Goal: Task Accomplishment & Management: Manage account settings

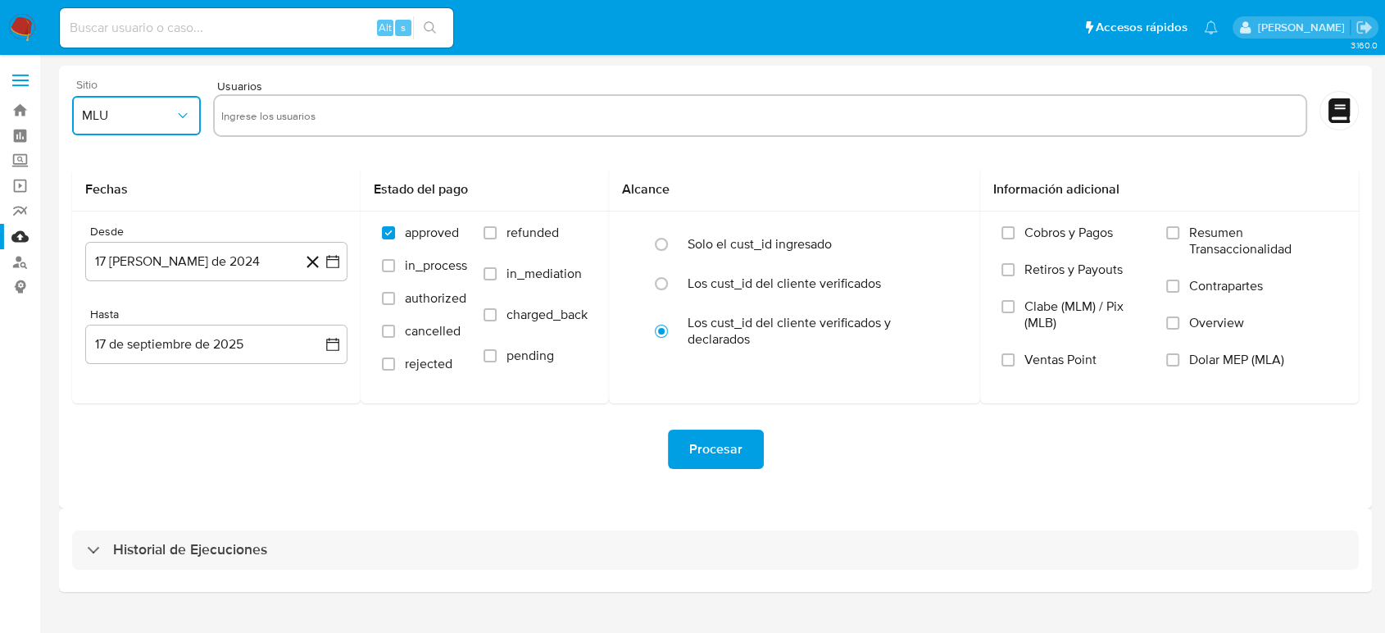
click at [131, 119] on span "MLU" at bounding box center [128, 115] width 93 height 16
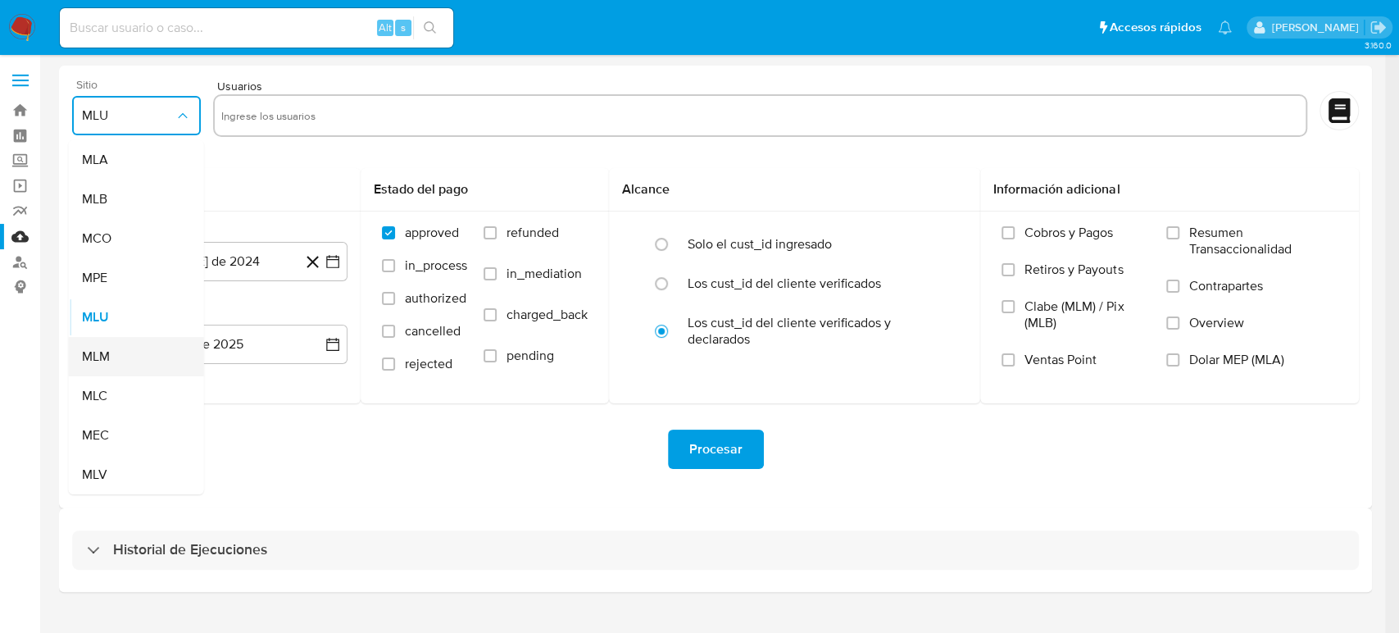
click at [107, 352] on span "MLM" at bounding box center [96, 356] width 28 height 16
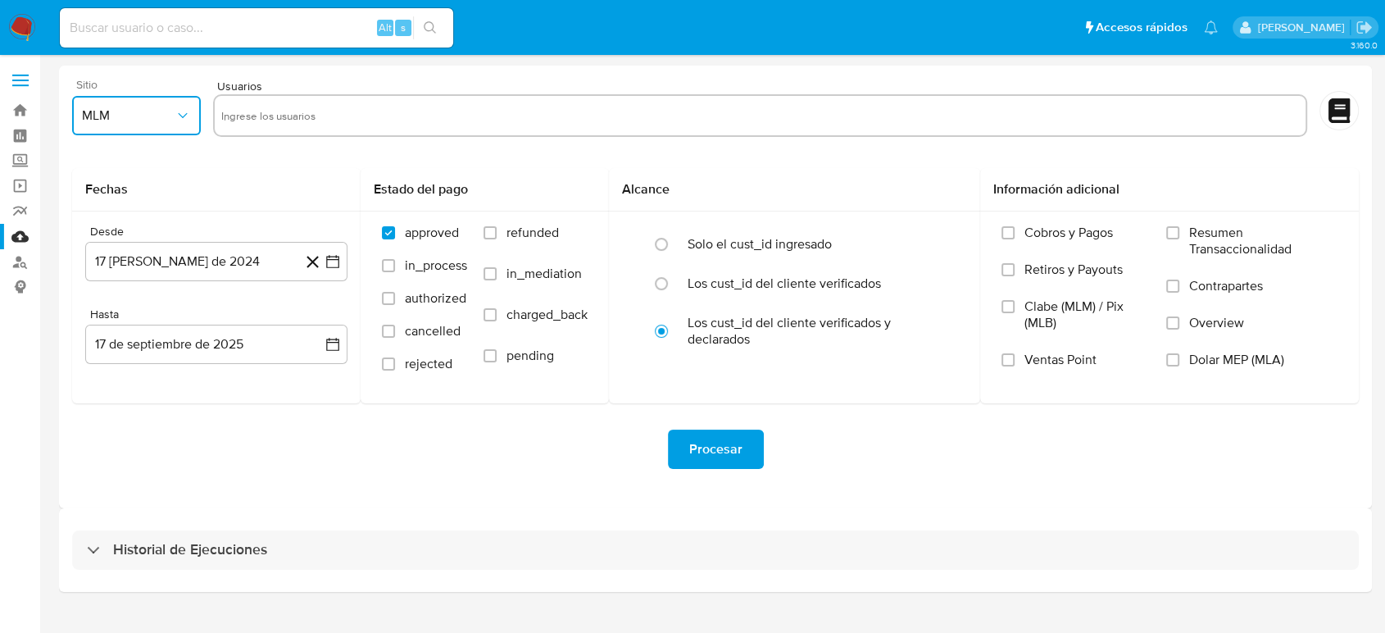
click at [406, 116] on input "text" at bounding box center [760, 115] width 1078 height 26
type input "2346936474"
click at [352, 123] on input "text" at bounding box center [814, 115] width 969 height 26
paste input "1947815925"
type input "1947815925"
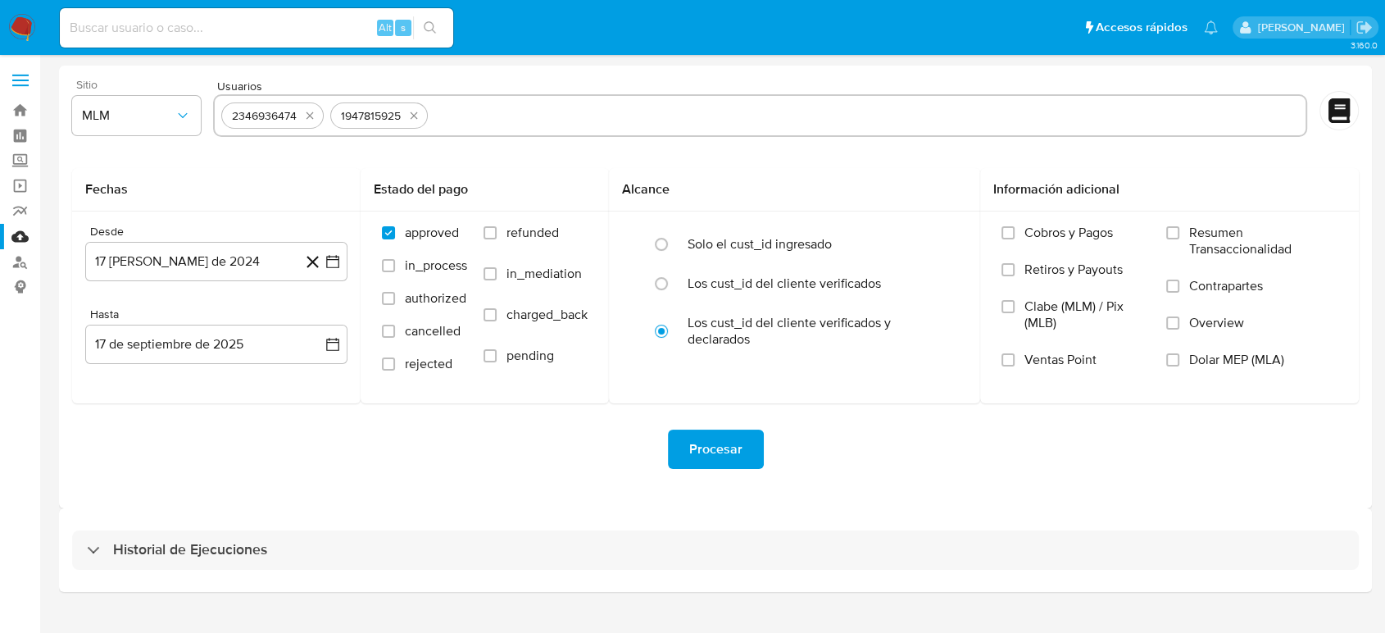
drag, startPoint x: 642, startPoint y: 129, endPoint x: 630, endPoint y: 120, distance: 14.8
click at [642, 129] on div "2346936474 1947815925" at bounding box center [760, 115] width 1094 height 43
click at [629, 120] on input "text" at bounding box center [866, 115] width 864 height 26
paste input "194908730"
type input "194908730"
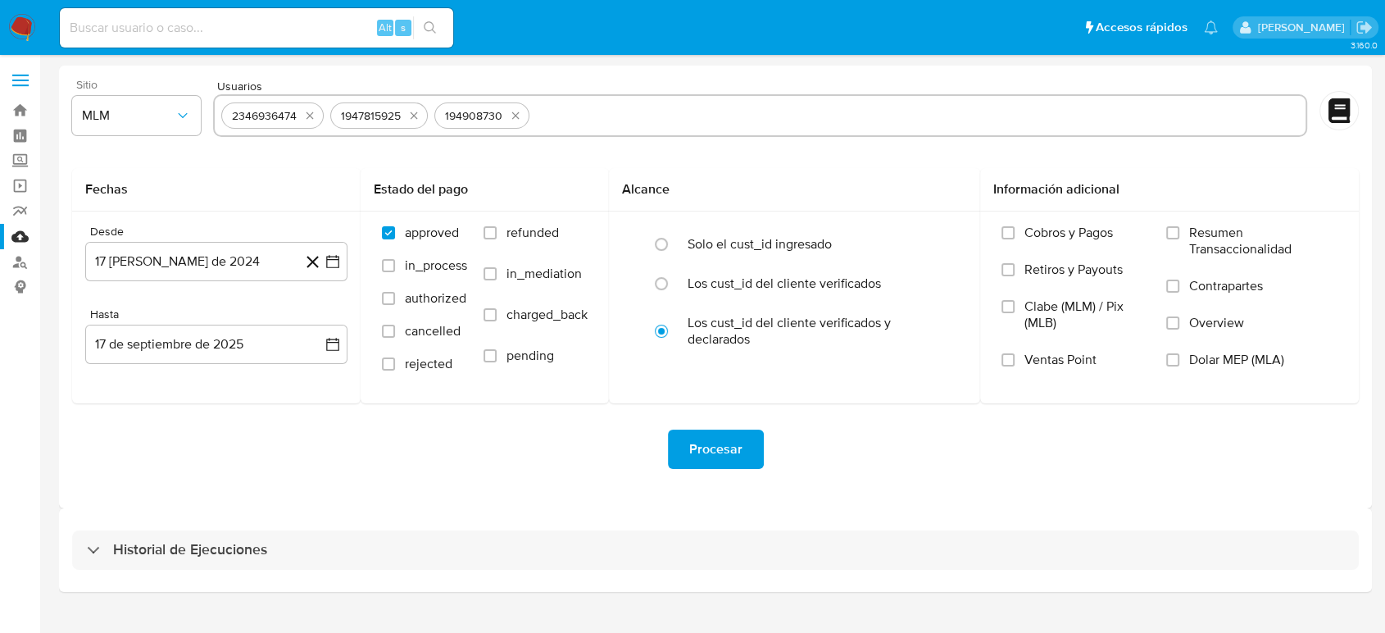
click at [565, 123] on input "text" at bounding box center [917, 115] width 763 height 26
paste input "1095706825"
type input "1095706825"
click at [333, 257] on icon "button" at bounding box center [332, 261] width 16 height 16
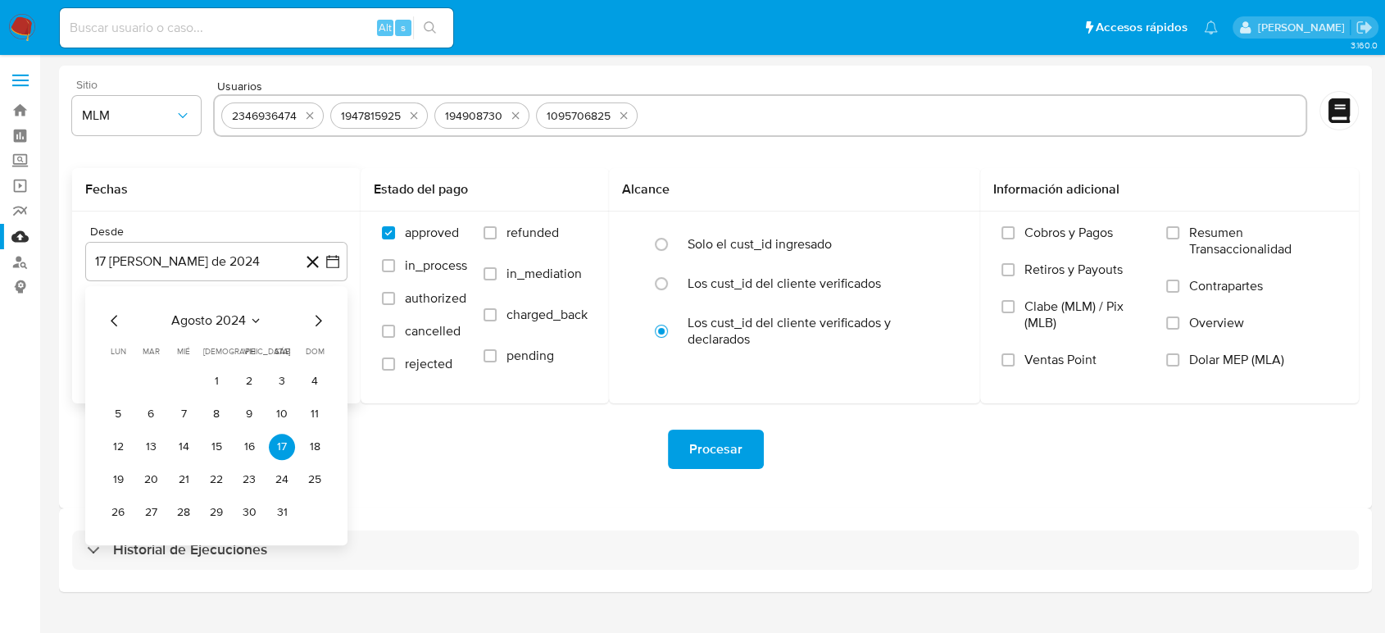
click at [252, 324] on icon "Seleccionar mes y año" at bounding box center [255, 320] width 13 height 13
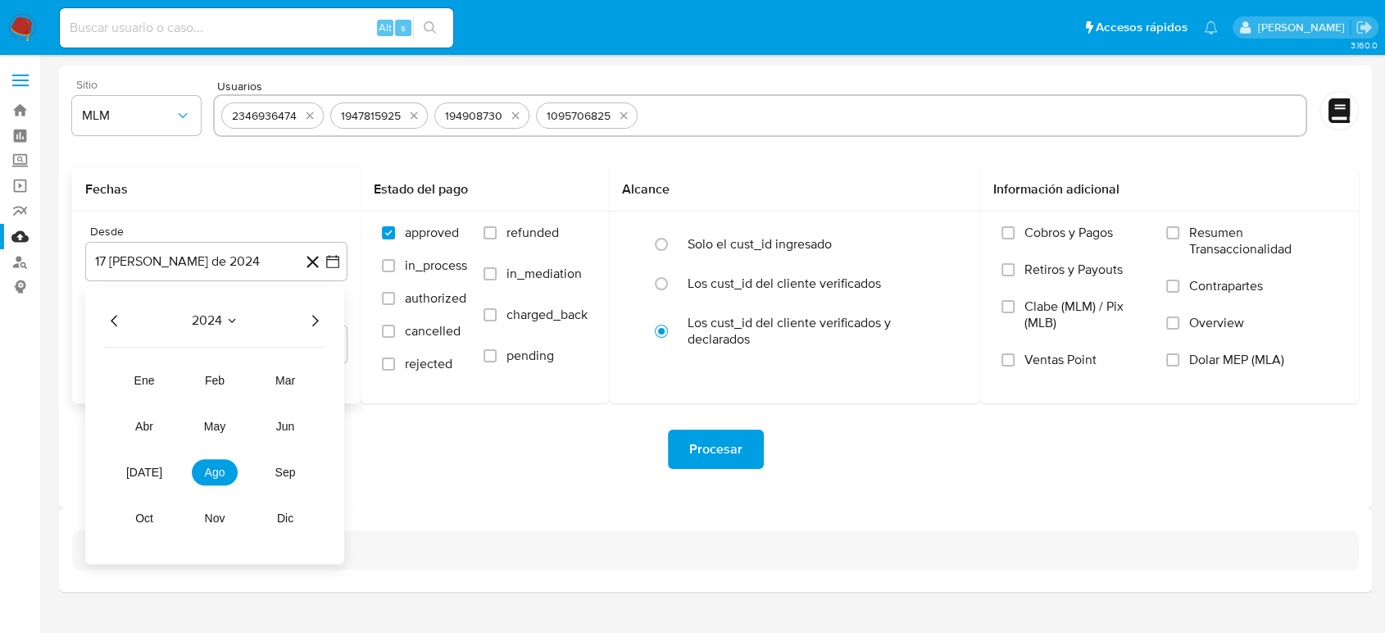
click at [311, 321] on icon "Año siguiente" at bounding box center [315, 321] width 20 height 20
click at [132, 424] on button "abr" at bounding box center [144, 426] width 46 height 26
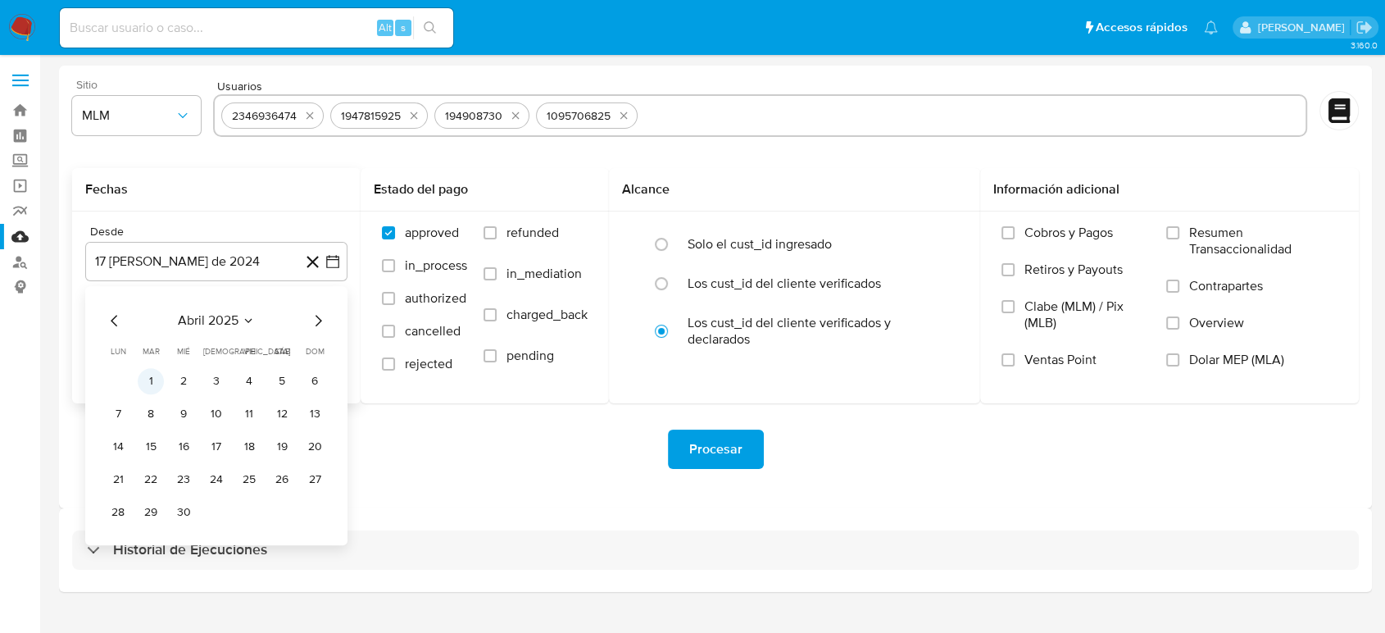
click at [156, 385] on button "1" at bounding box center [151, 381] width 26 height 26
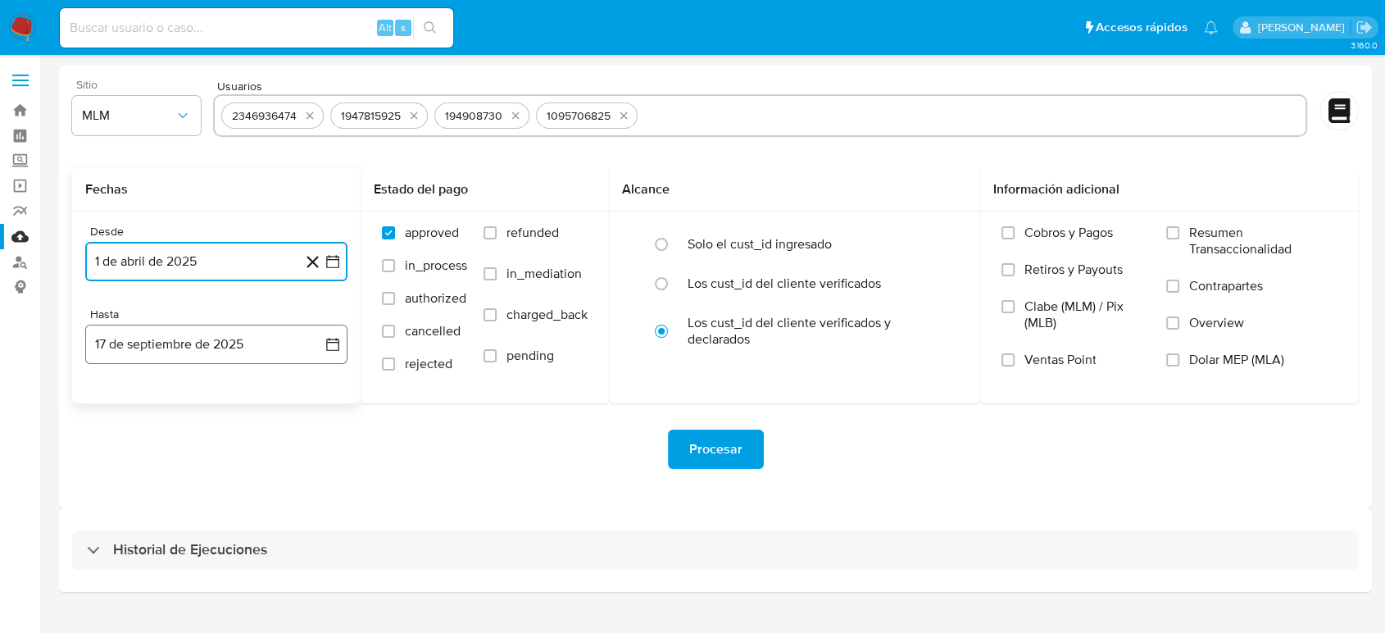
click at [332, 339] on icon "button" at bounding box center [332, 344] width 13 height 13
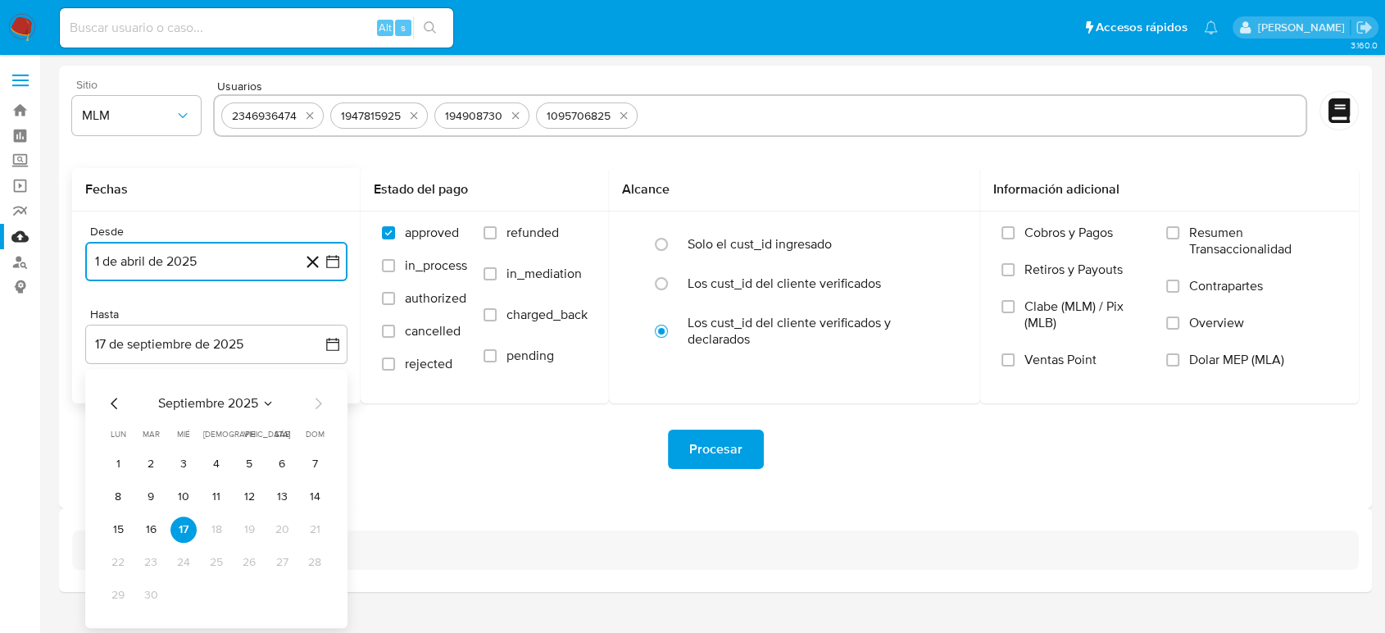
click at [120, 403] on icon "Mes anterior" at bounding box center [115, 403] width 20 height 20
click at [211, 599] on button "31" at bounding box center [216, 595] width 26 height 26
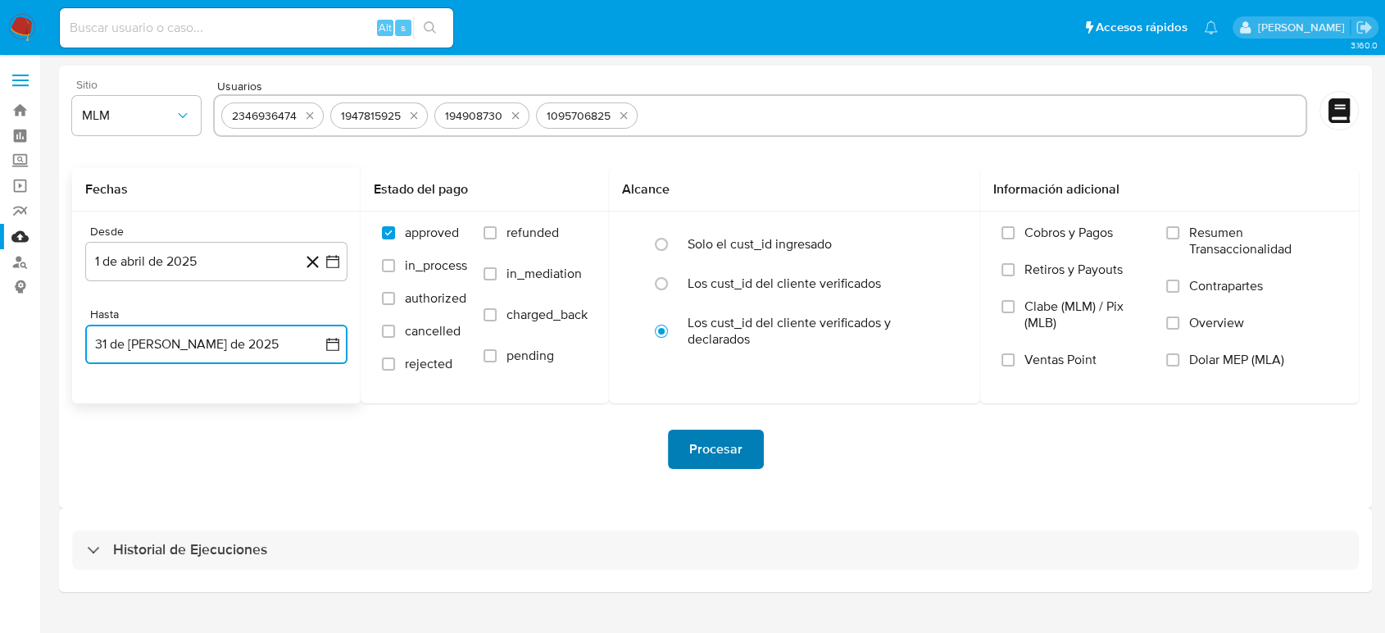
click at [692, 458] on span "Procesar" at bounding box center [715, 449] width 53 height 36
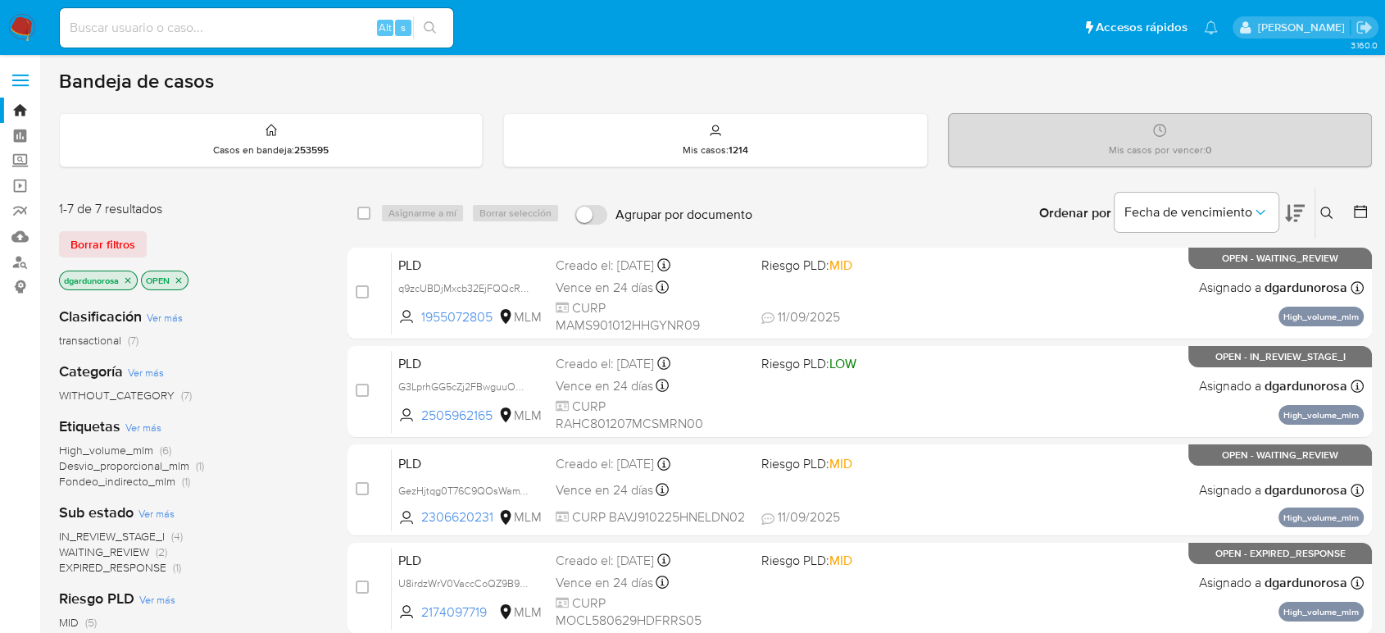
click at [1325, 211] on icon at bounding box center [1326, 212] width 13 height 13
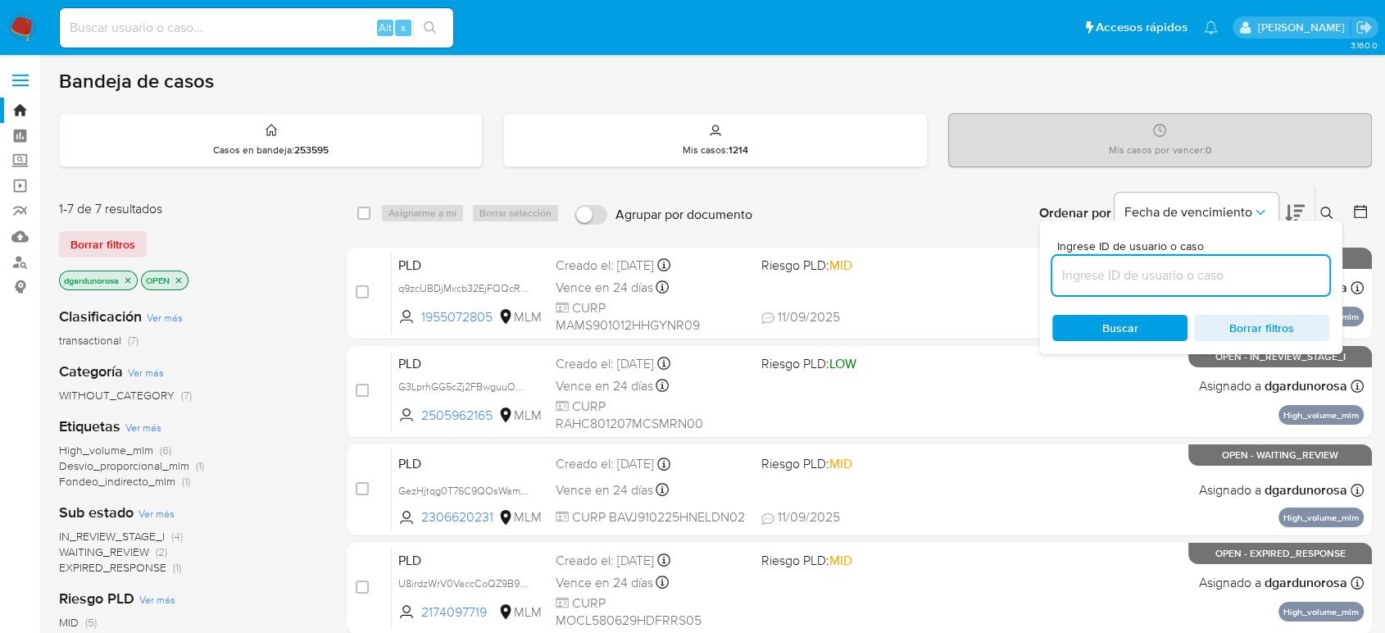
click at [1164, 281] on input at bounding box center [1190, 275] width 277 height 21
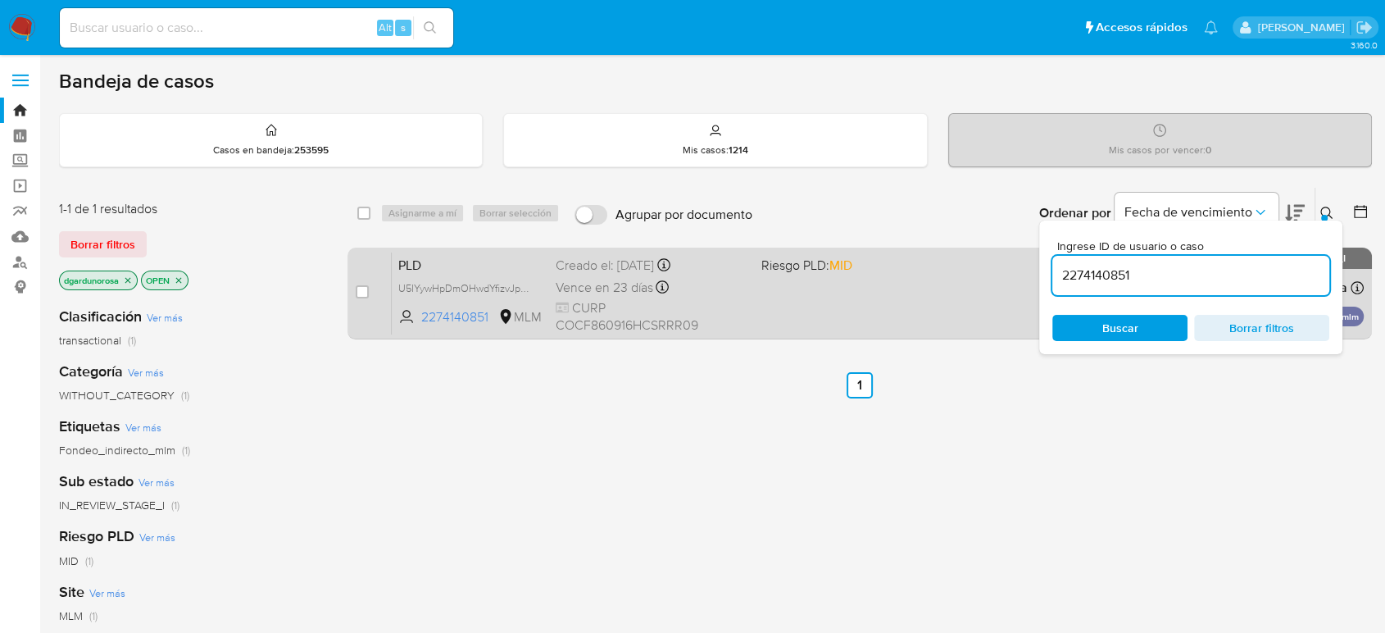
drag, startPoint x: 1327, startPoint y: 217, endPoint x: 1313, endPoint y: 261, distance: 45.6
click at [1325, 217] on button at bounding box center [1328, 213] width 27 height 20
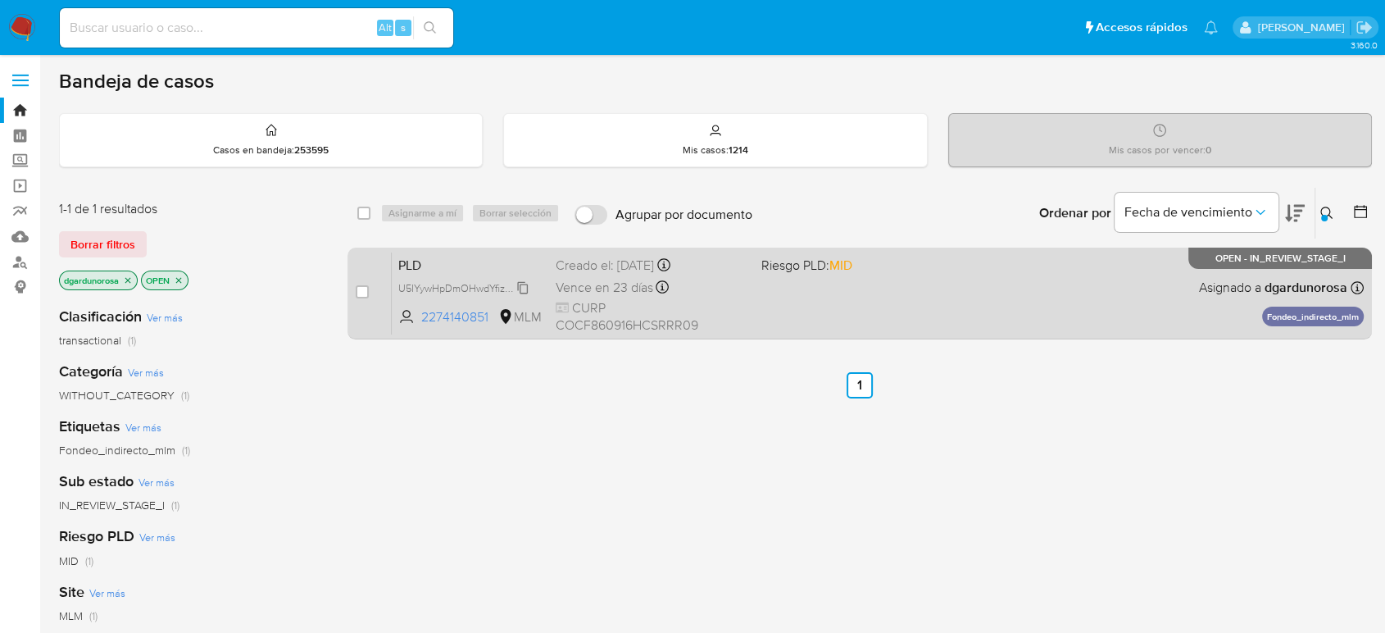
click at [518, 291] on span "U5IYywHpDmOHwdYfizvJpSLQ" at bounding box center [468, 287] width 141 height 18
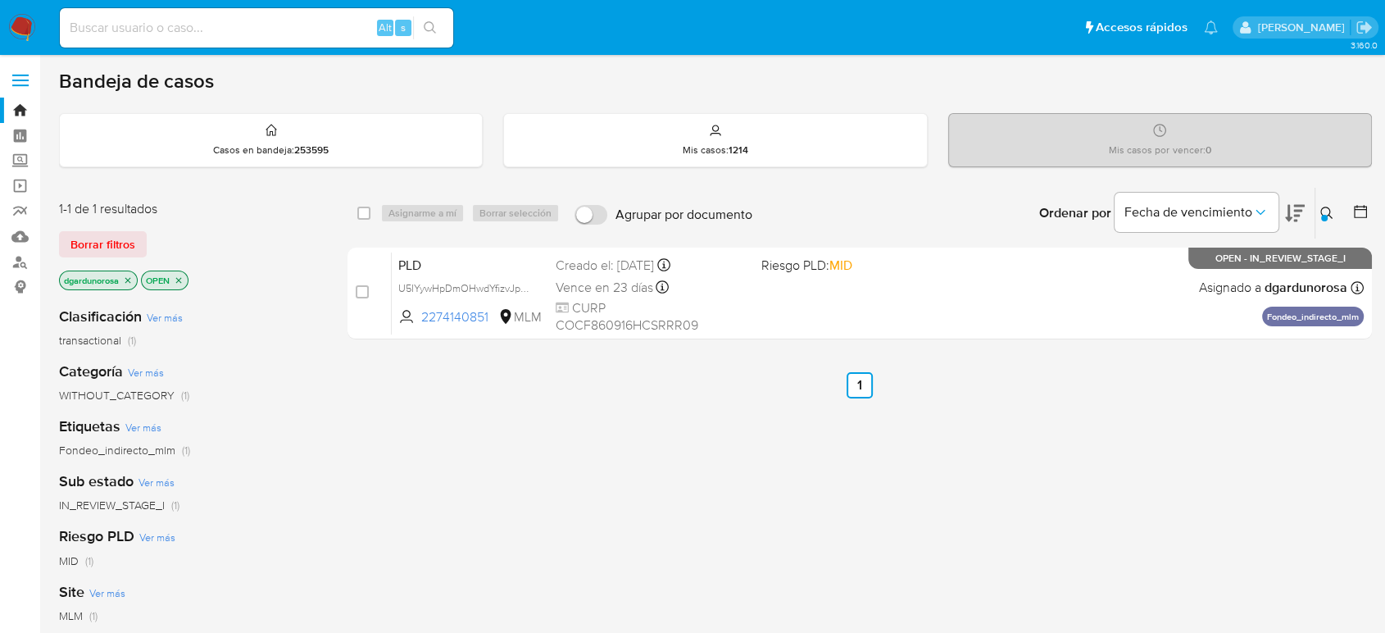
click at [1322, 217] on div at bounding box center [1324, 218] width 7 height 7
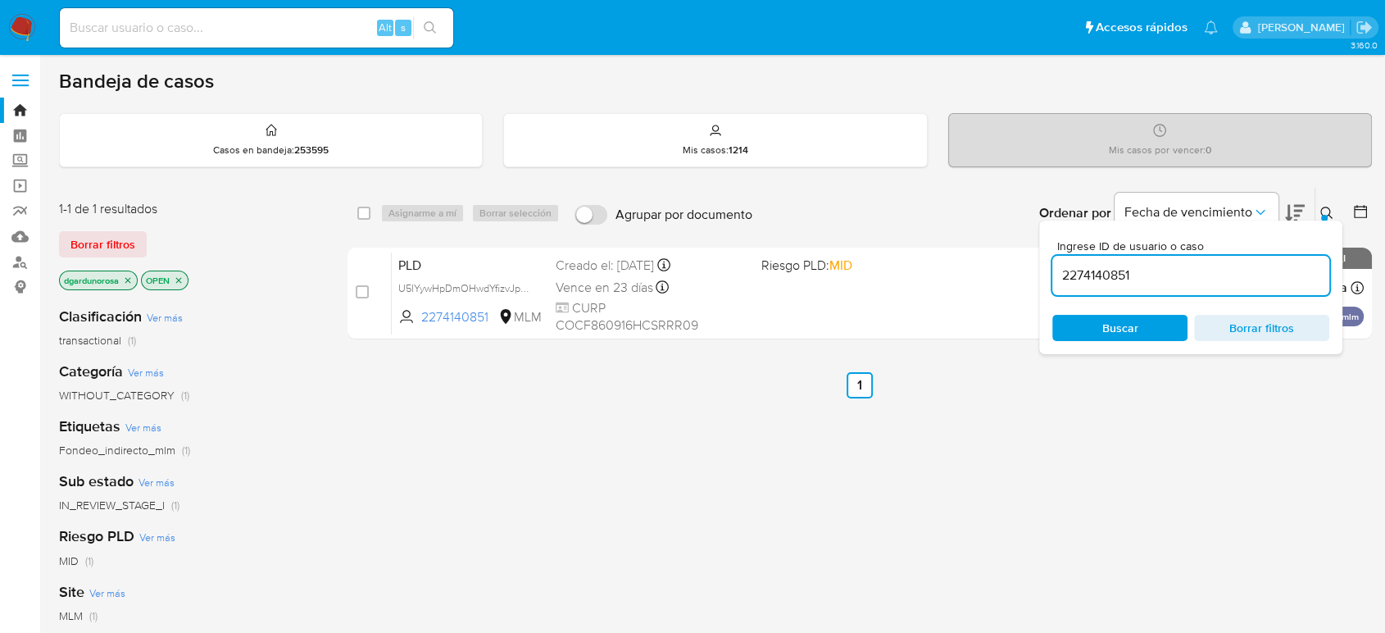
click at [1118, 270] on input "2274140851" at bounding box center [1190, 275] width 277 height 21
click at [1117, 270] on input "2274140851" at bounding box center [1190, 275] width 277 height 21
type input "1314837646"
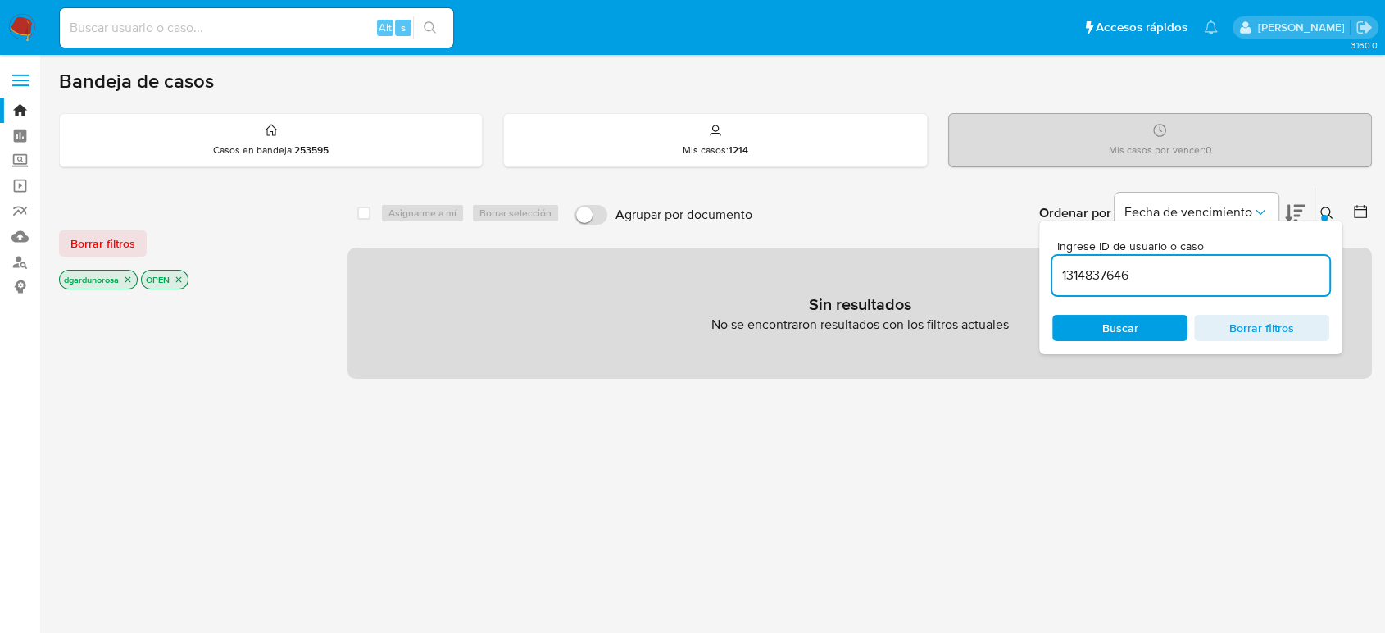
click at [1318, 217] on button at bounding box center [1328, 213] width 27 height 20
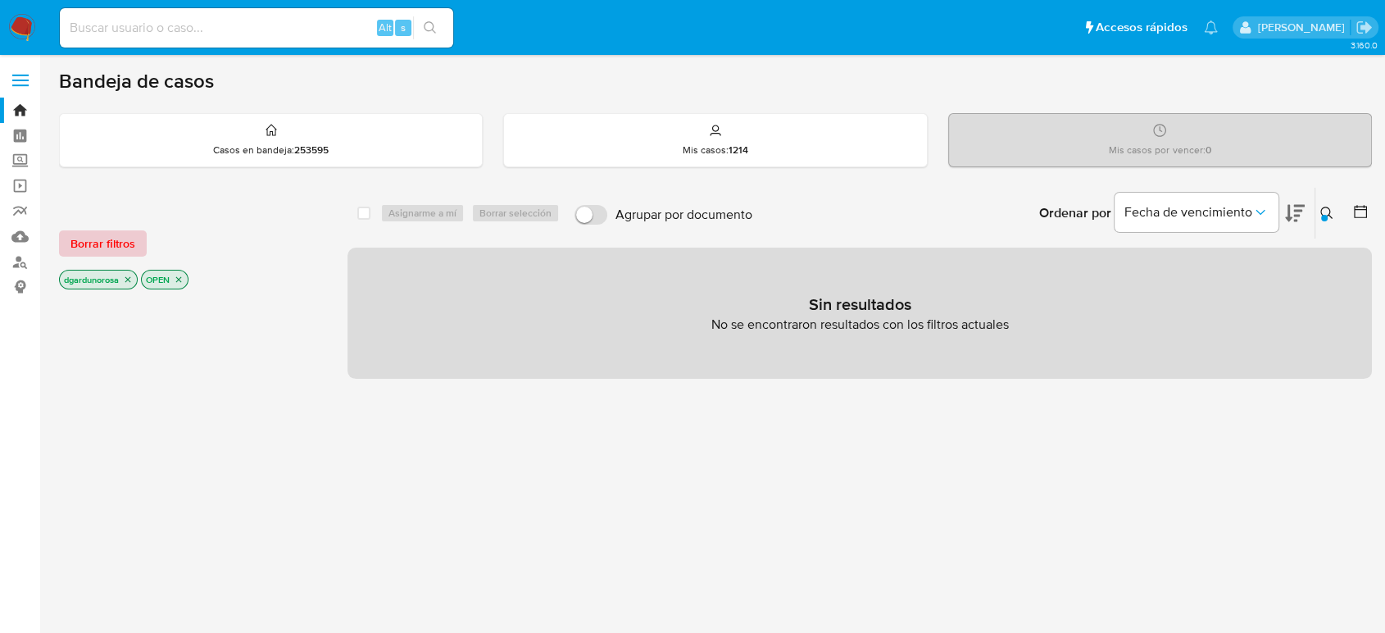
click at [125, 244] on span "Borrar filtros" at bounding box center [102, 243] width 65 height 23
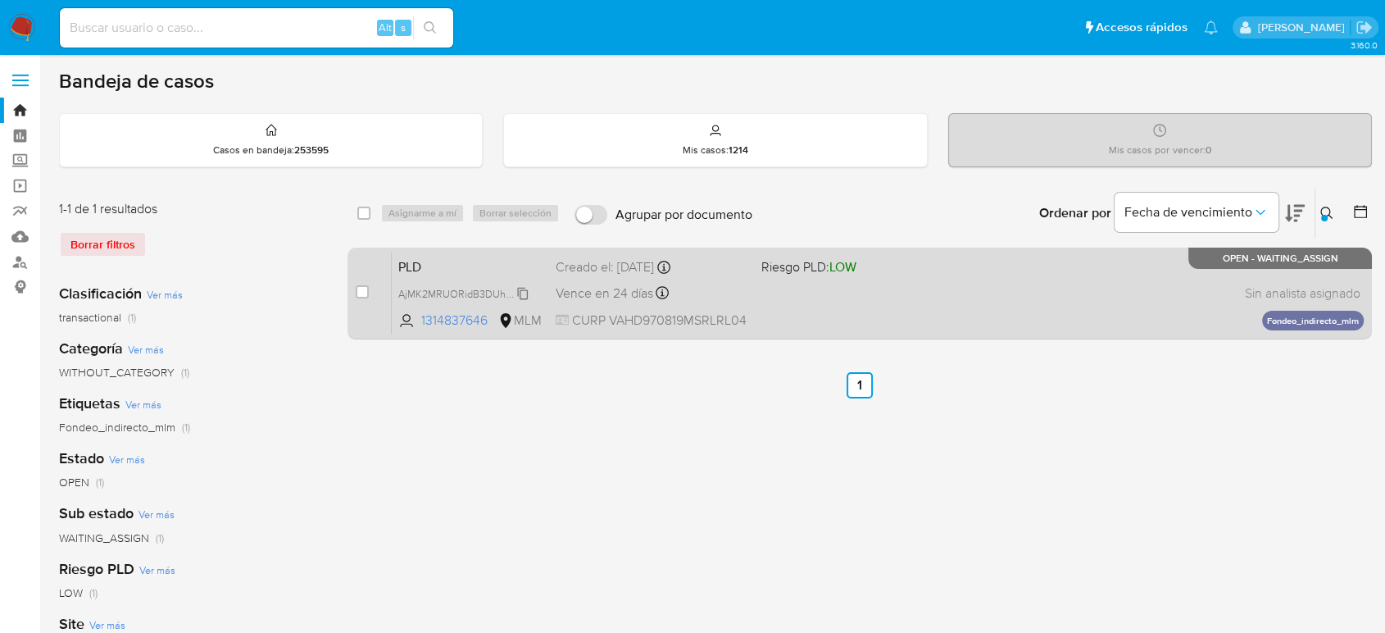
click at [525, 293] on span "AjMK2MRUORidB3DUhCRHU40T" at bounding box center [475, 293] width 154 height 18
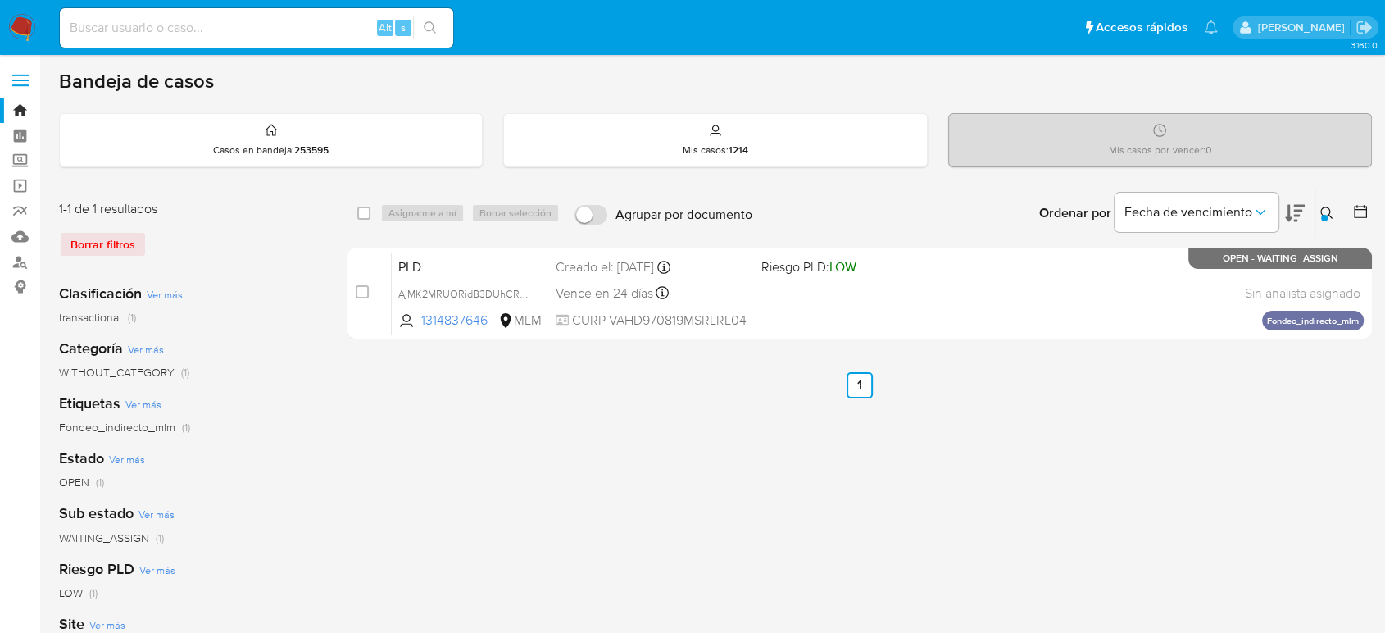
drag, startPoint x: 500, startPoint y: 447, endPoint x: 492, endPoint y: 435, distance: 14.1
click at [500, 446] on div "select-all-cases-checkbox Asignarme a mí Borrar selección Agrupar por documento…" at bounding box center [859, 546] width 1024 height 719
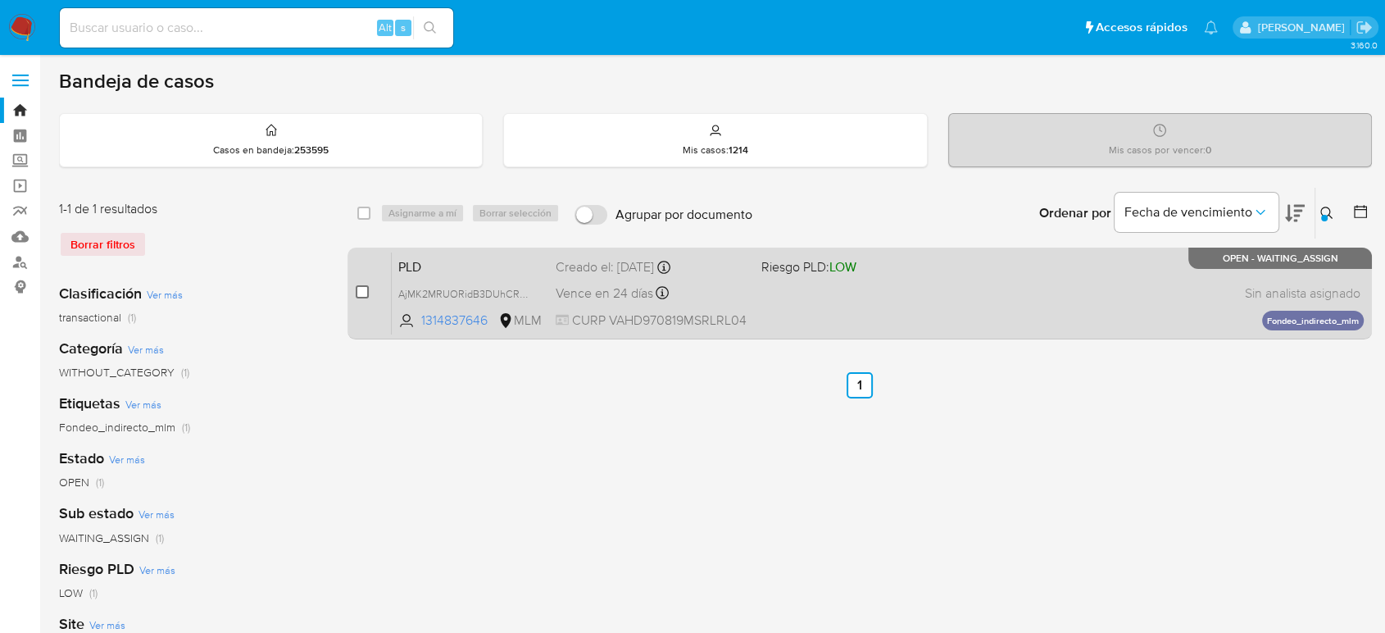
click at [361, 297] on input "checkbox" at bounding box center [362, 291] width 13 height 13
checkbox input "true"
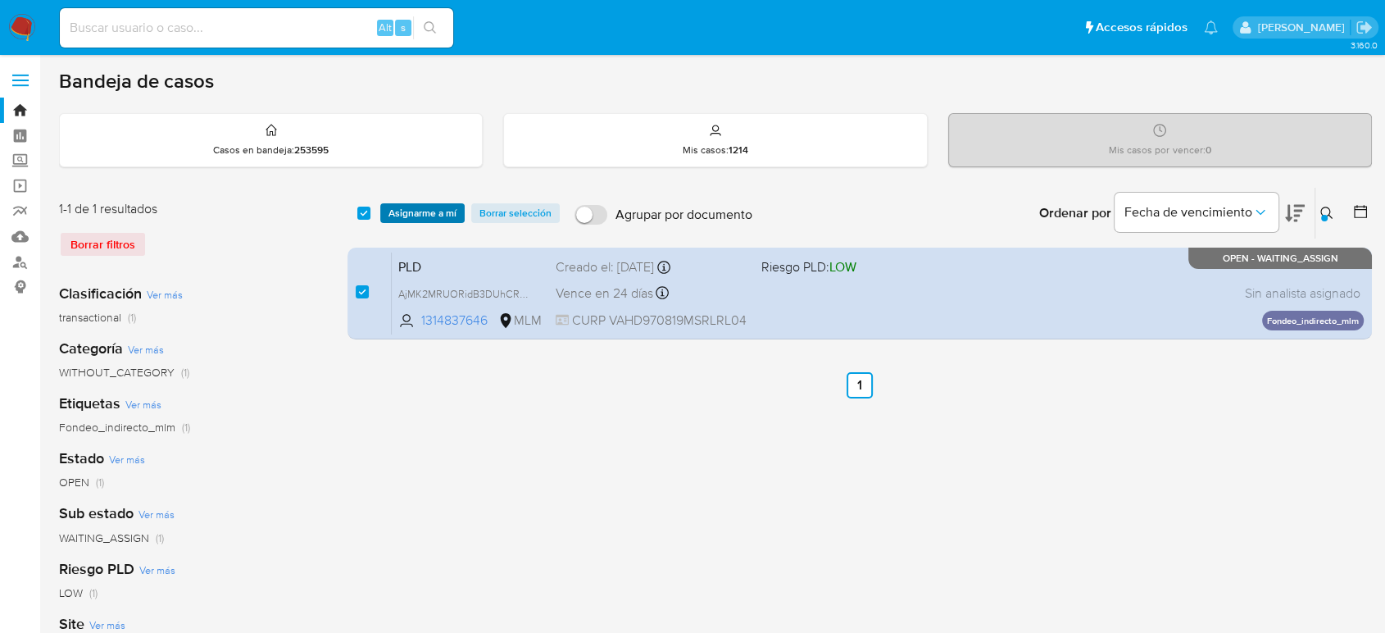
click at [416, 218] on span "Asignarme a mí" at bounding box center [422, 213] width 68 height 16
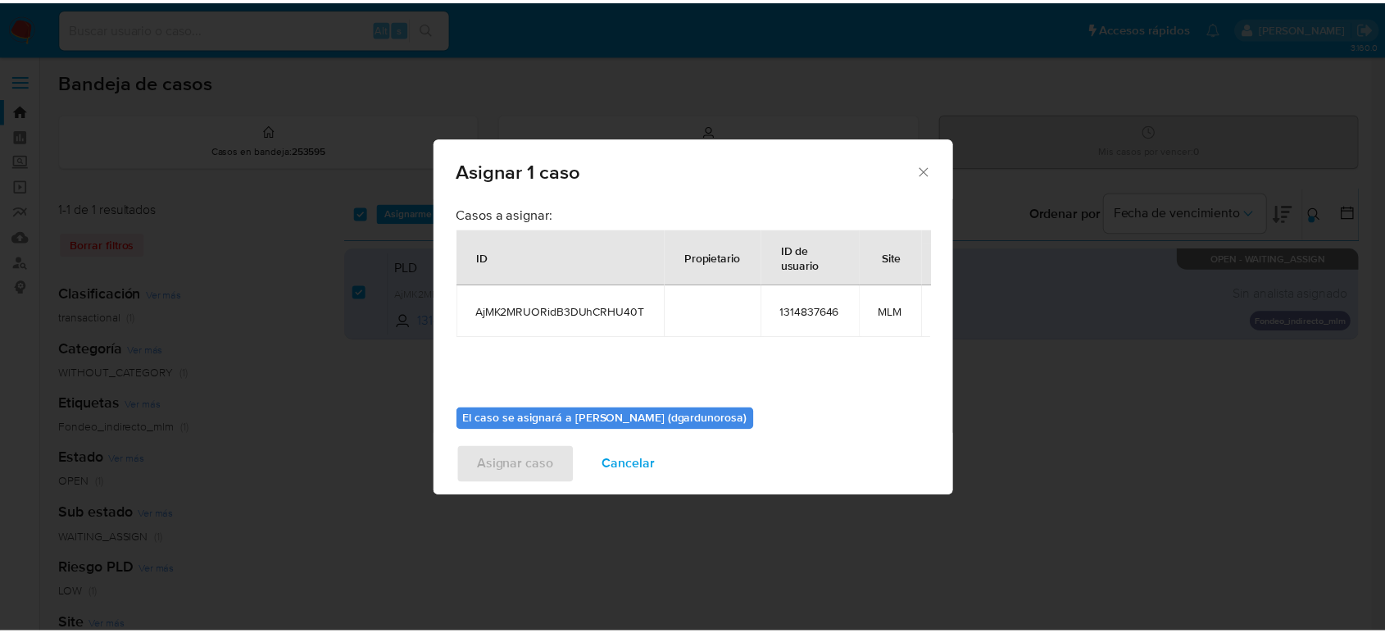
scroll to position [98, 0]
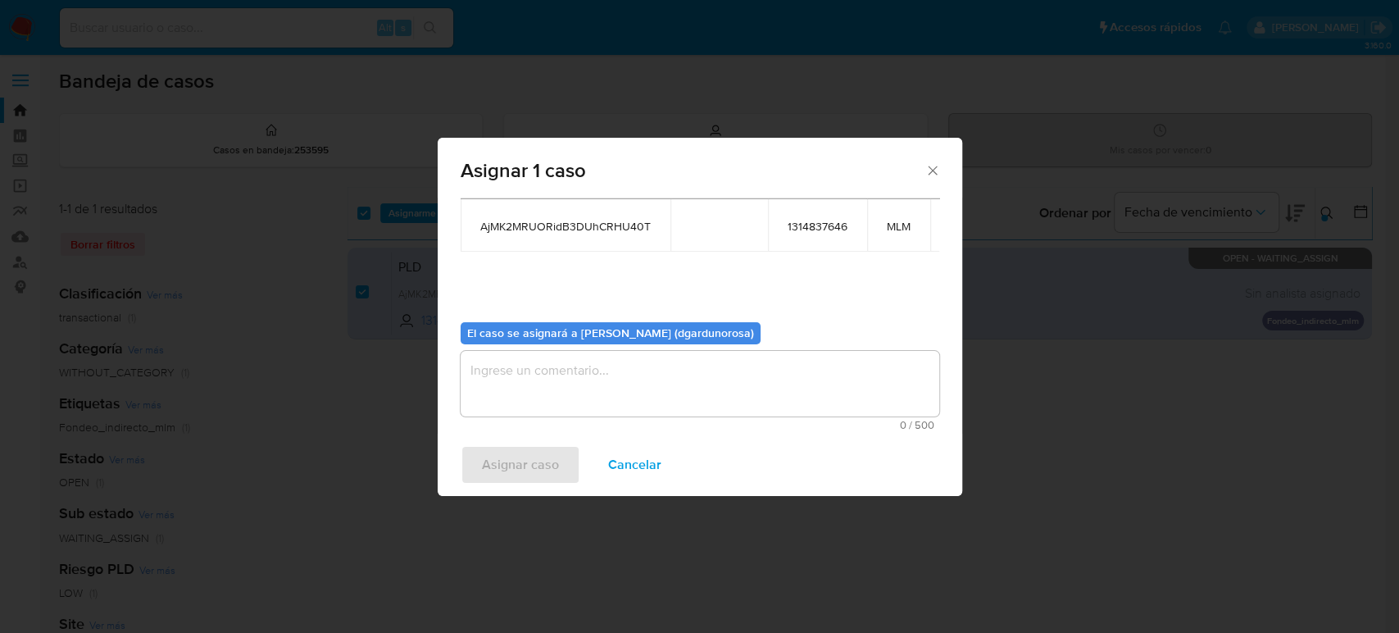
click at [581, 393] on textarea "assign-modal" at bounding box center [700, 384] width 479 height 66
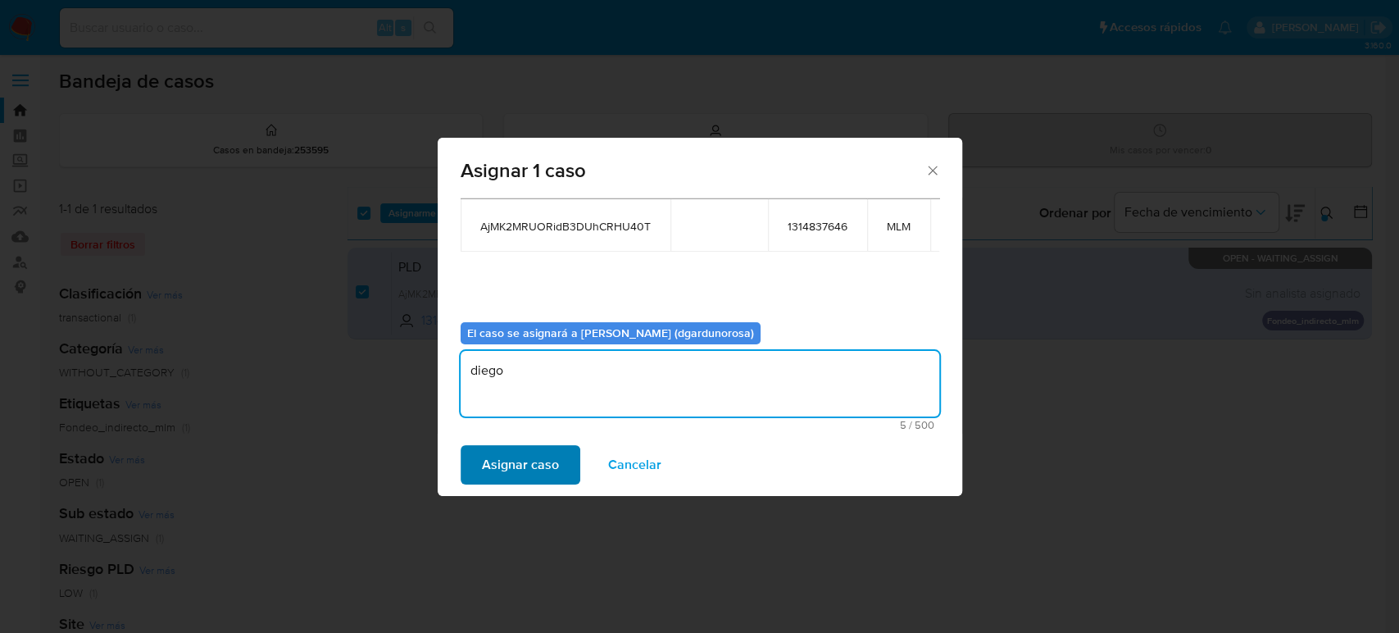
type textarea "diego"
click at [519, 464] on span "Asignar caso" at bounding box center [520, 465] width 77 height 36
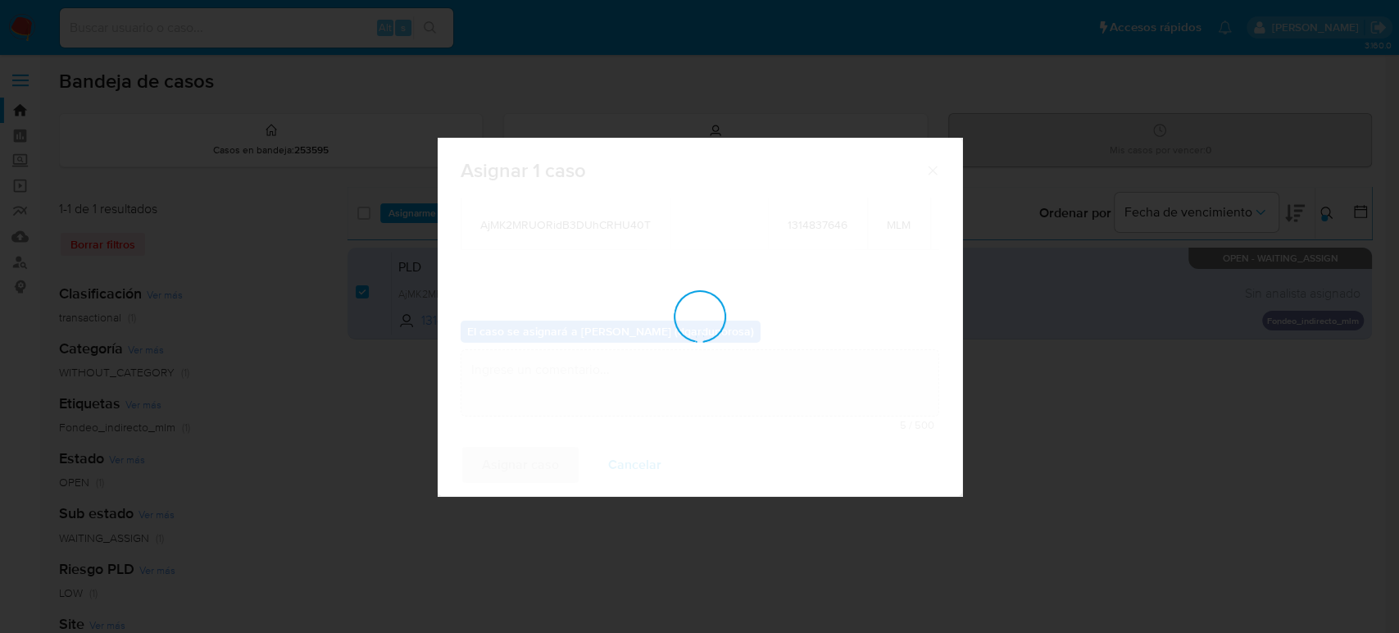
checkbox input "false"
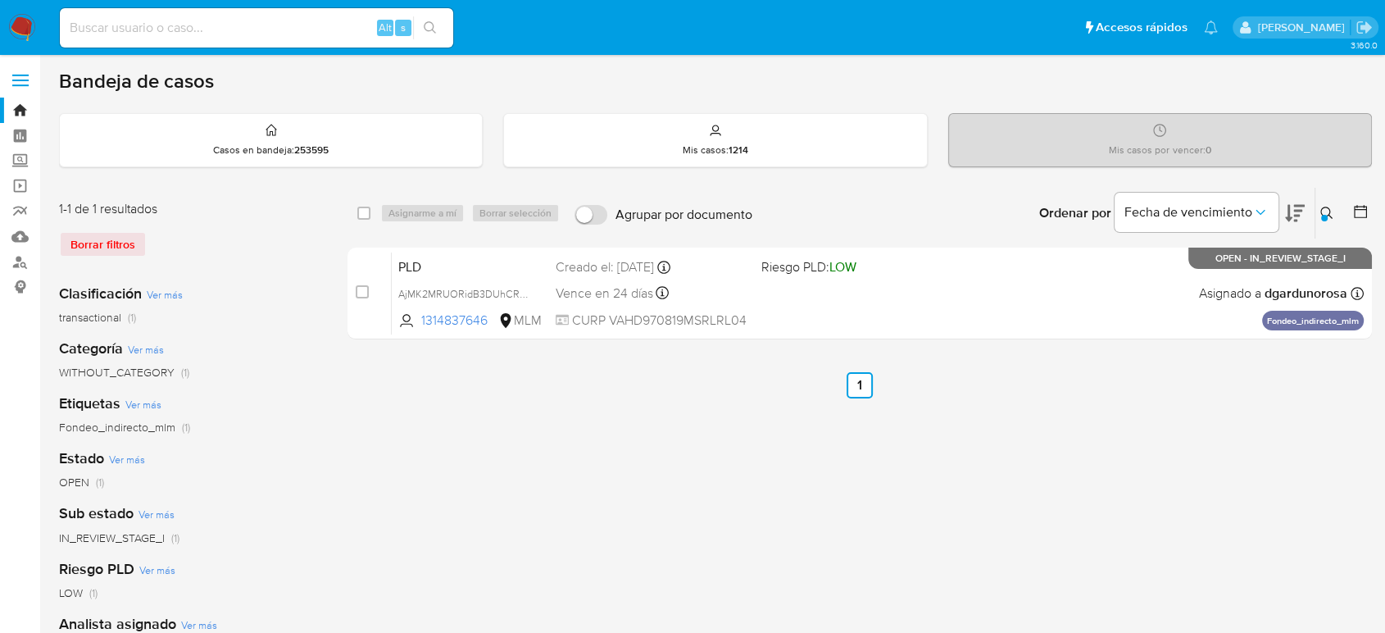
click at [783, 397] on ul "Anterior 1 Siguiente" at bounding box center [859, 385] width 1024 height 26
click at [565, 498] on div "select-all-cases-checkbox Asignarme a mí Borrar selección Agrupar por documento…" at bounding box center [859, 546] width 1024 height 719
click at [531, 457] on div "select-all-cases-checkbox Asignarme a mí Borrar selección Agrupar por documento…" at bounding box center [859, 546] width 1024 height 719
click at [22, 18] on img at bounding box center [22, 28] width 28 height 28
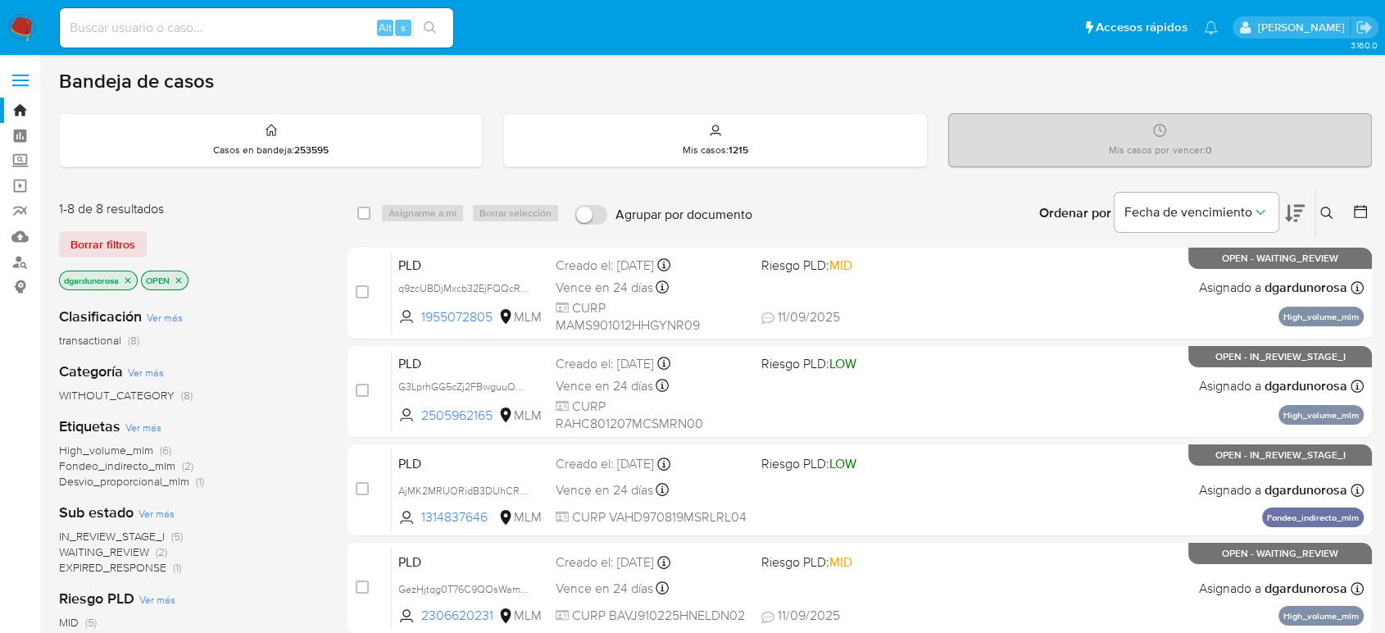
click at [109, 549] on span "WAITING_REVIEW" at bounding box center [104, 551] width 90 height 16
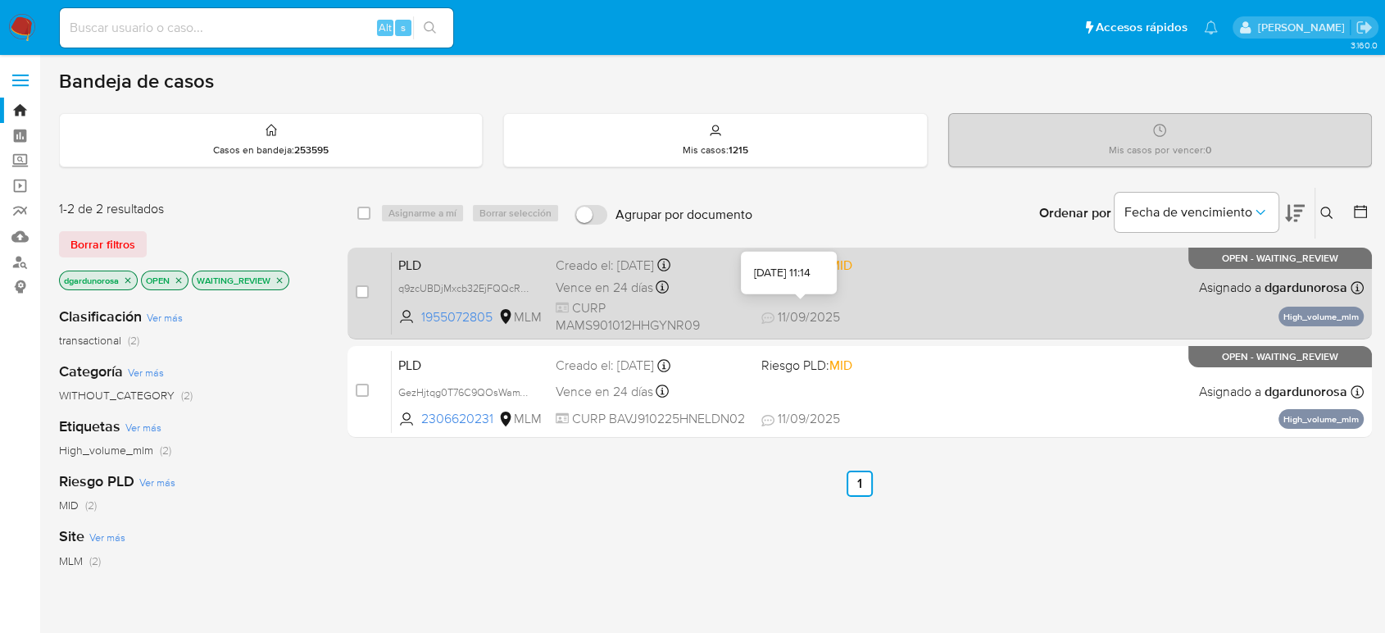
click at [787, 320] on span "11/09/2025" at bounding box center [800, 317] width 79 height 18
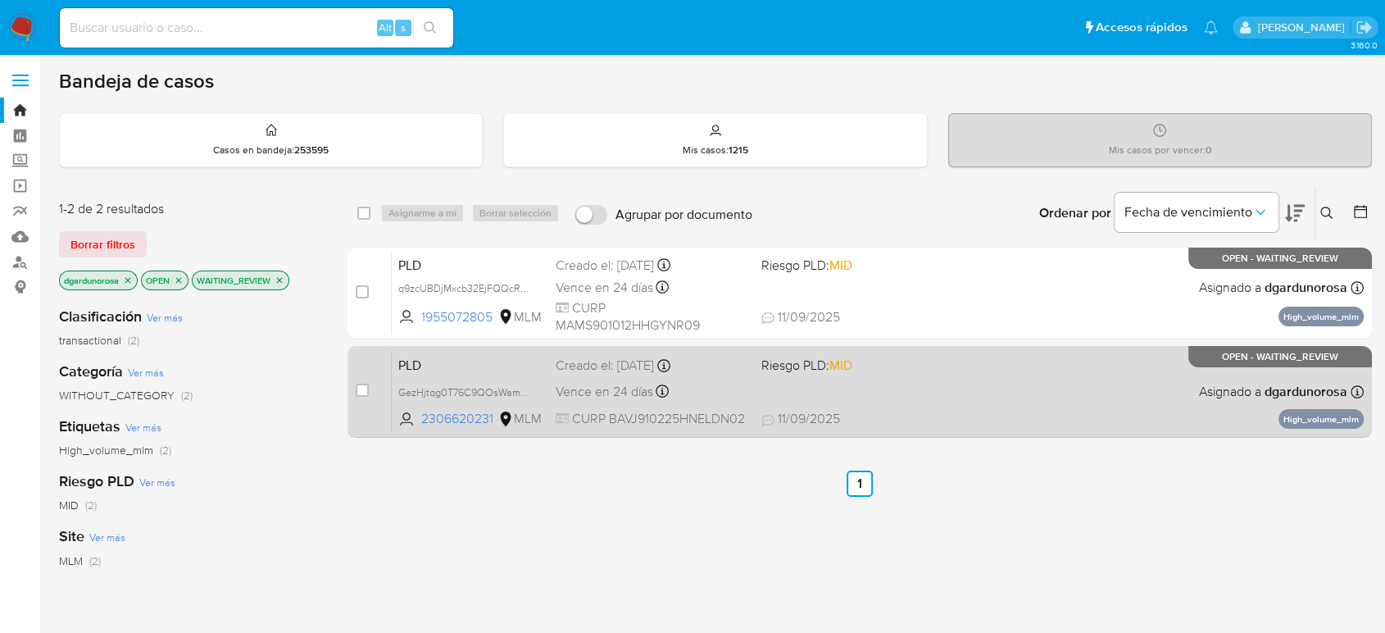
click at [973, 398] on div "PLD GezHjtqg0T76C9QOsWamYWfs 2306620231 MLM Riesgo PLD: MID Creado el: 12/08/20…" at bounding box center [878, 391] width 972 height 83
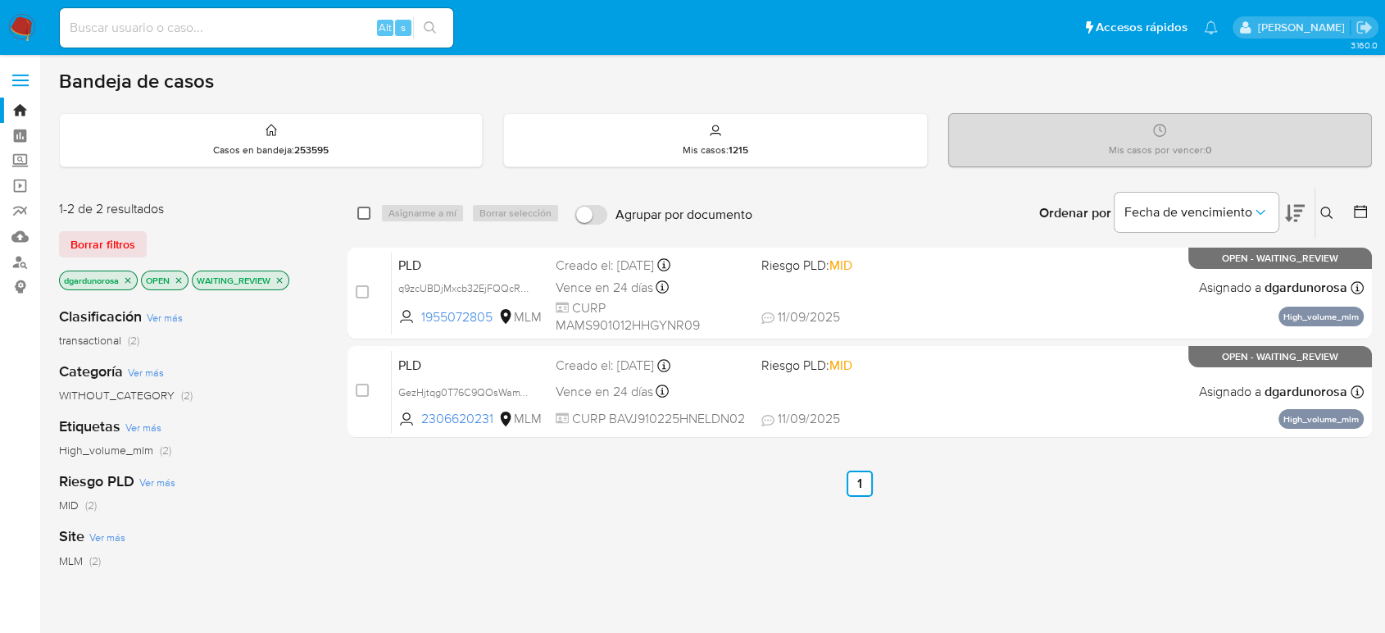
click at [357, 212] on input "checkbox" at bounding box center [363, 212] width 13 height 13
checkbox input "true"
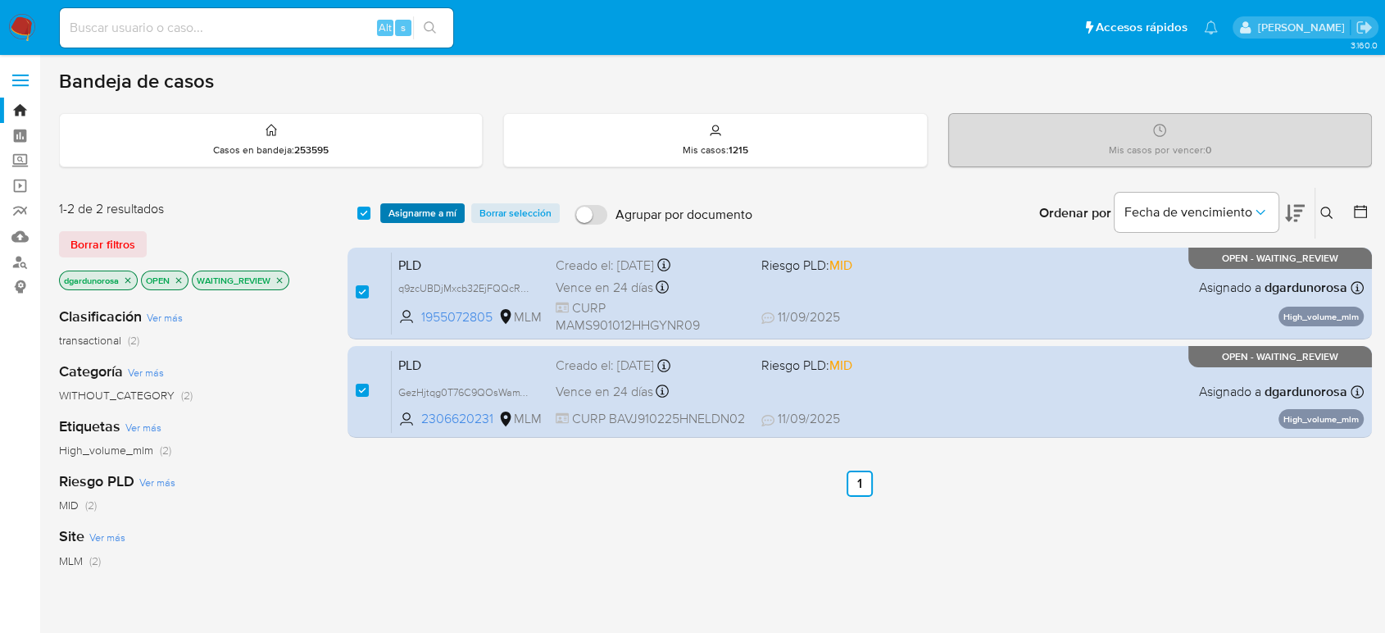
click at [394, 208] on span "Asignarme a mí" at bounding box center [422, 213] width 68 height 16
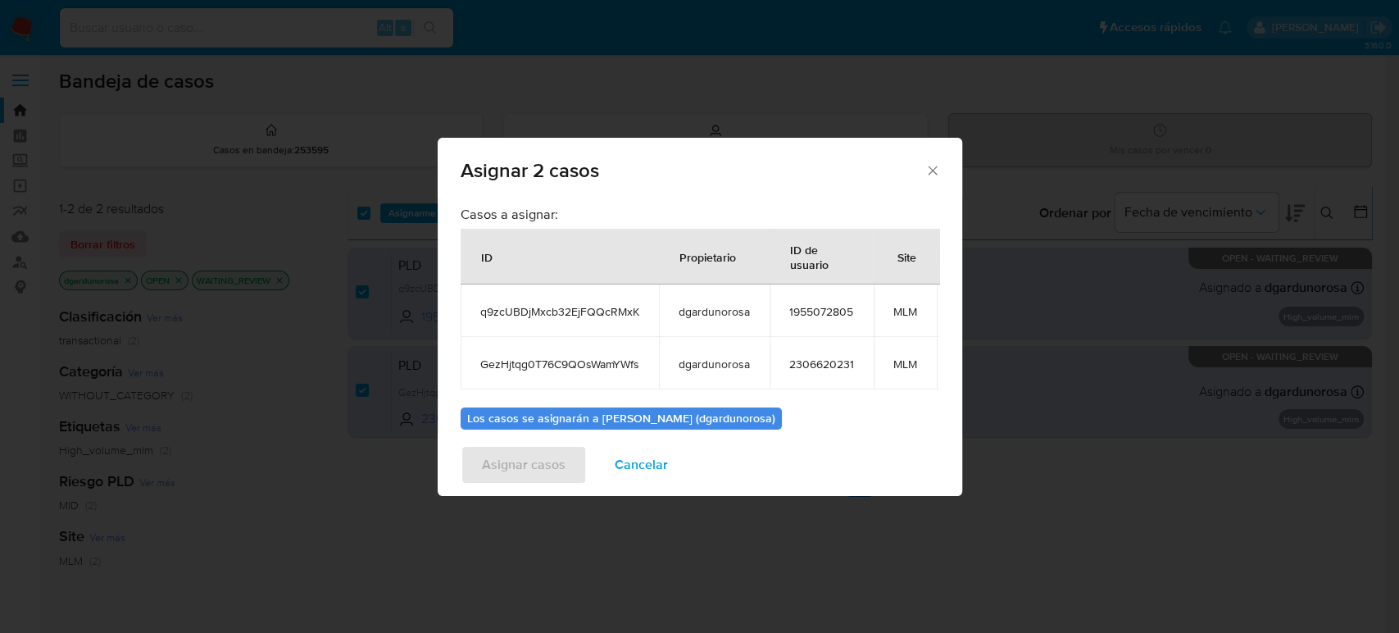
scroll to position [107, 0]
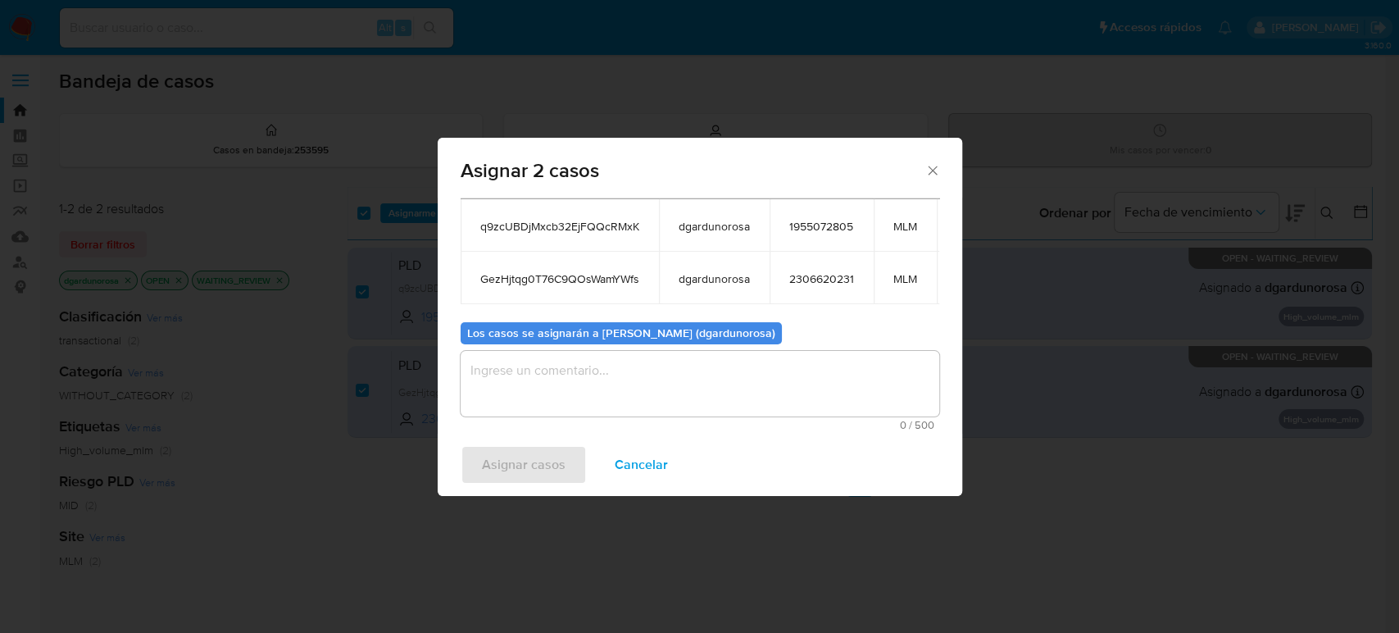
click at [633, 388] on textarea "assign-modal" at bounding box center [700, 384] width 479 height 66
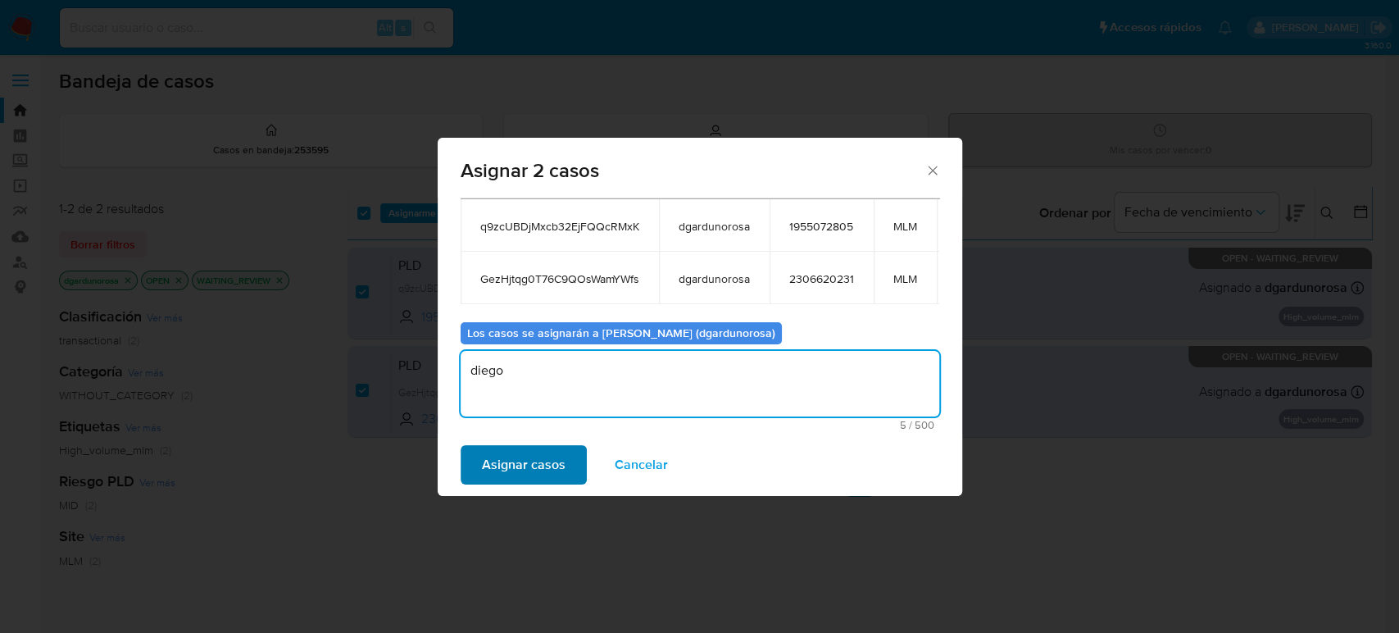
type textarea "diego"
click at [544, 477] on span "Asignar casos" at bounding box center [524, 465] width 84 height 36
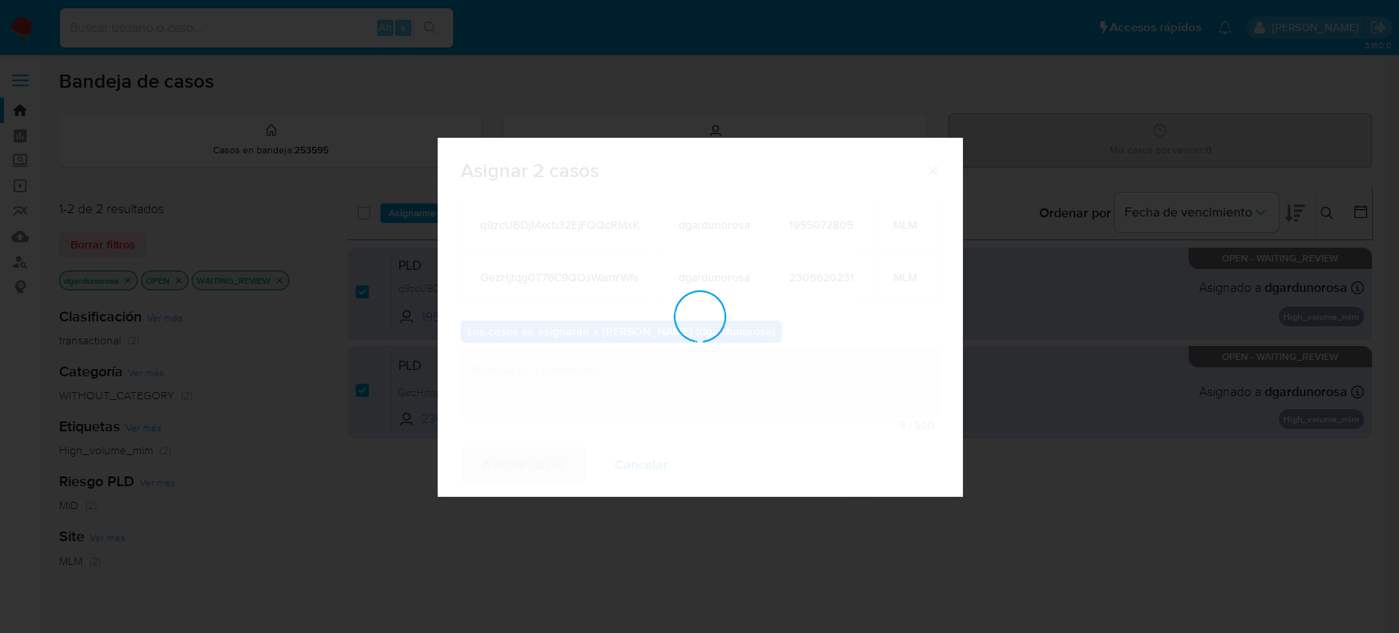
checkbox input "false"
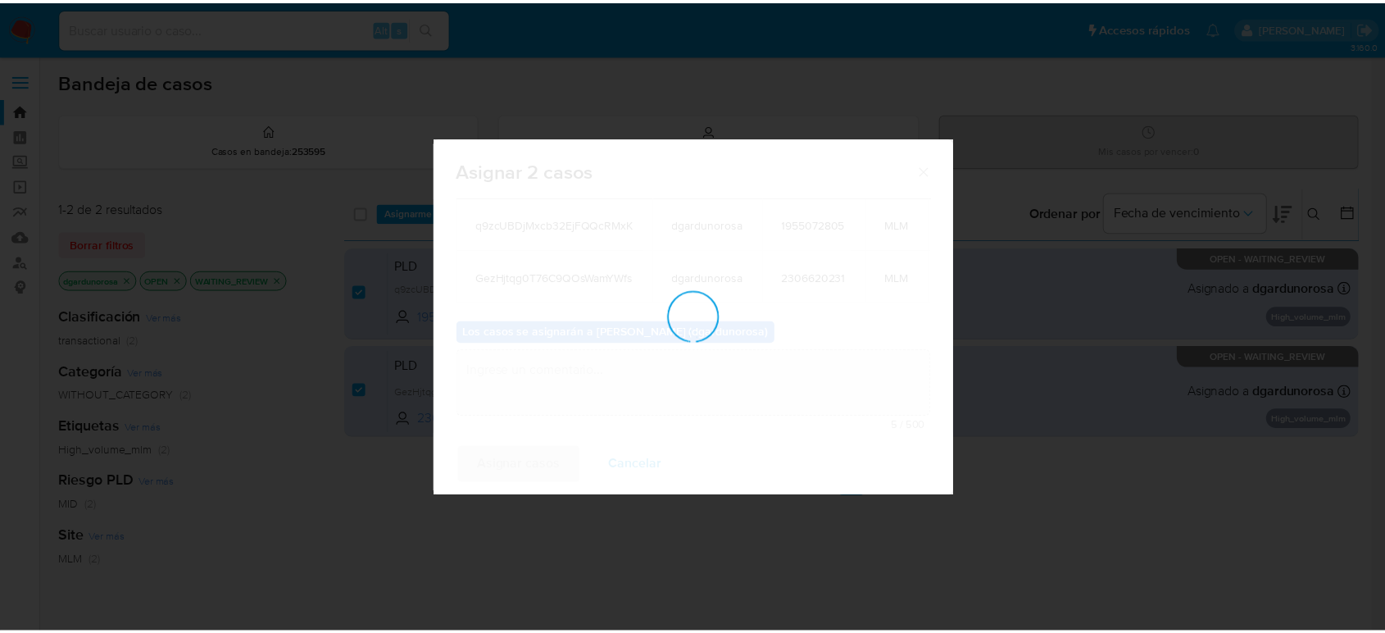
scroll to position [98, 0]
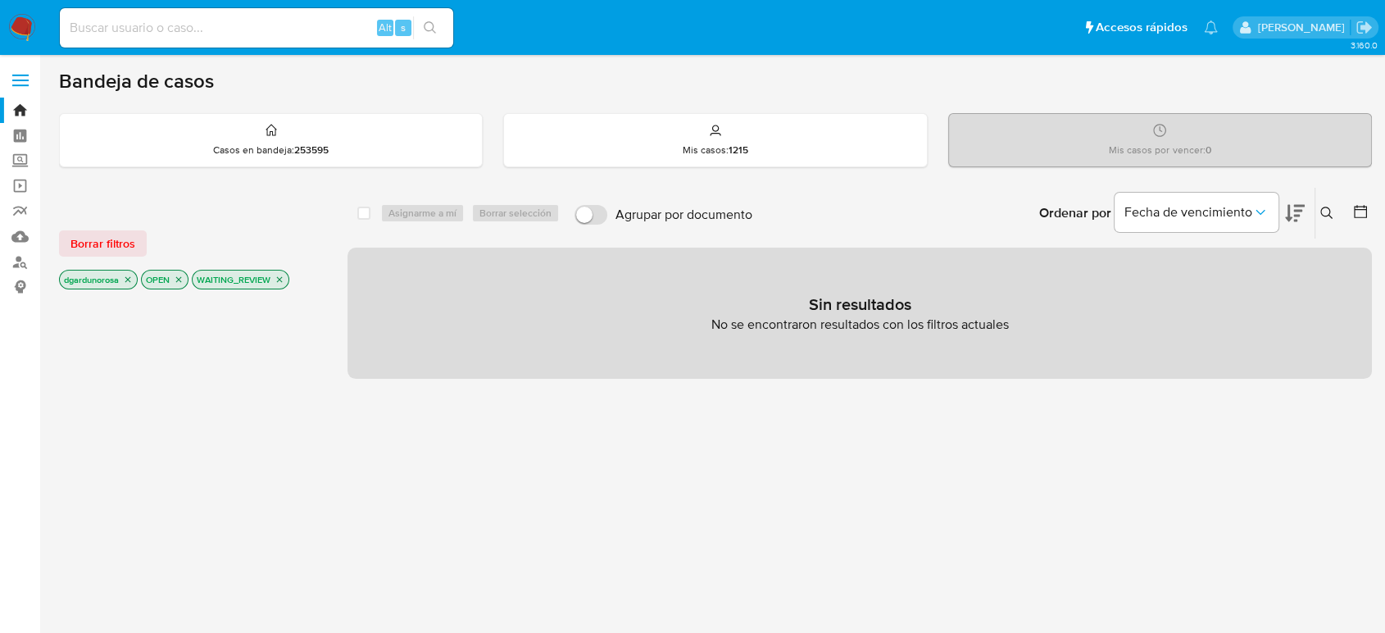
click at [282, 280] on icon "close-filter" at bounding box center [280, 280] width 10 height 10
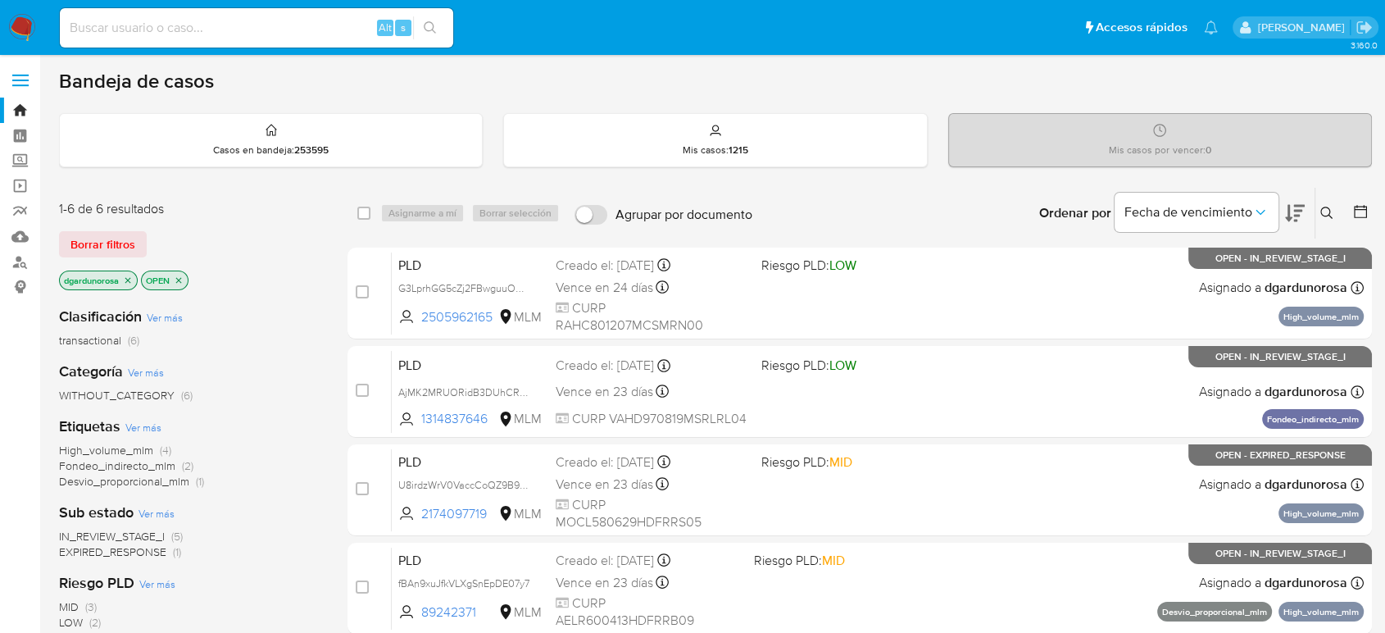
click at [1328, 218] on icon at bounding box center [1326, 212] width 13 height 13
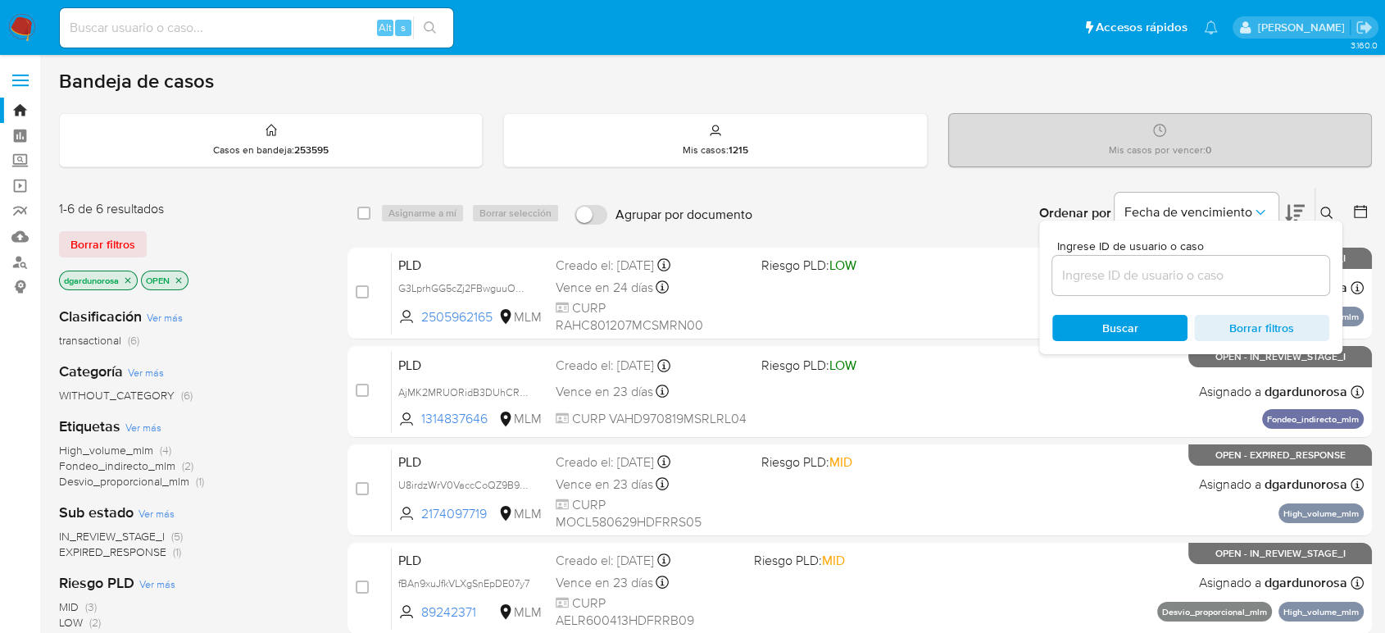
click at [1288, 274] on input at bounding box center [1190, 275] width 277 height 21
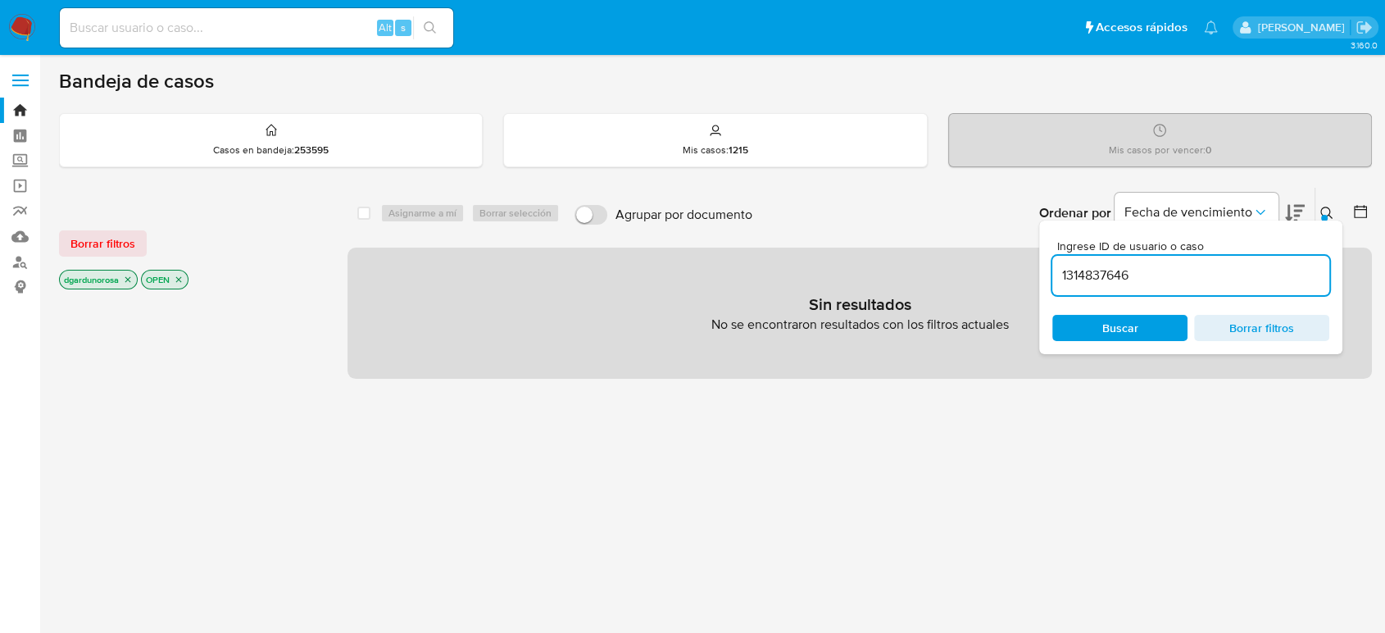
click at [1193, 275] on input "1314837646" at bounding box center [1190, 275] width 277 height 21
type input "1314837646"
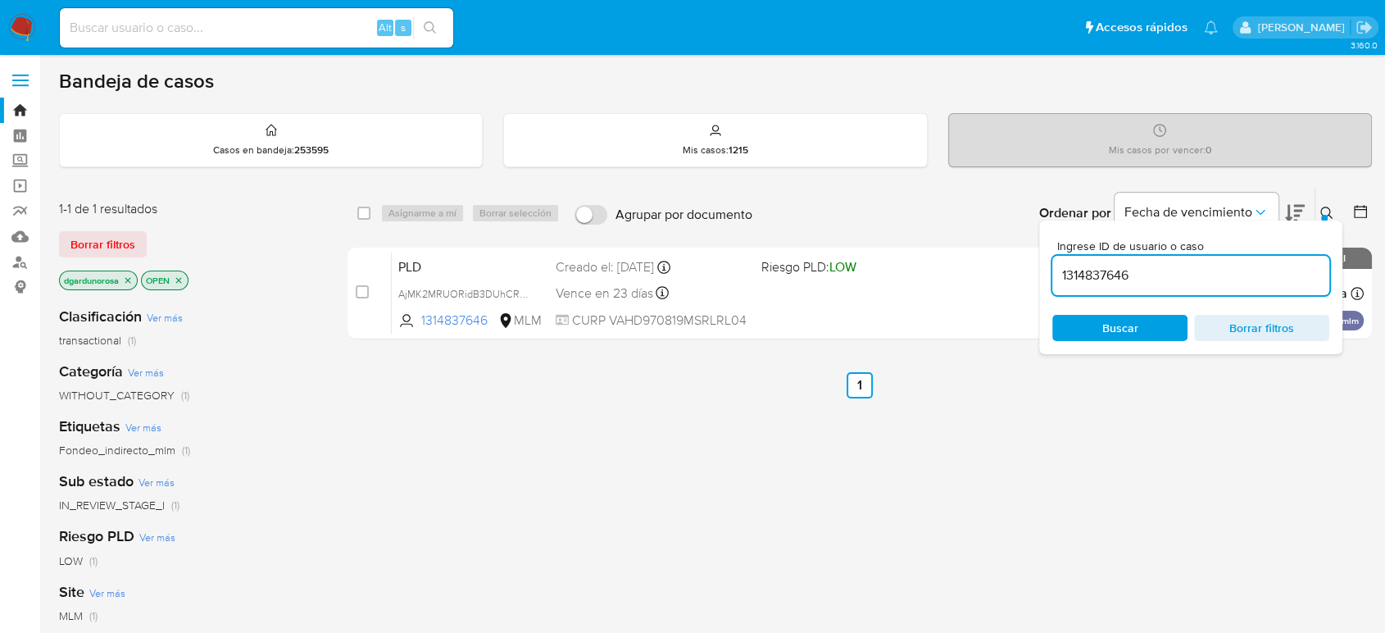
click at [1318, 211] on button at bounding box center [1328, 213] width 27 height 20
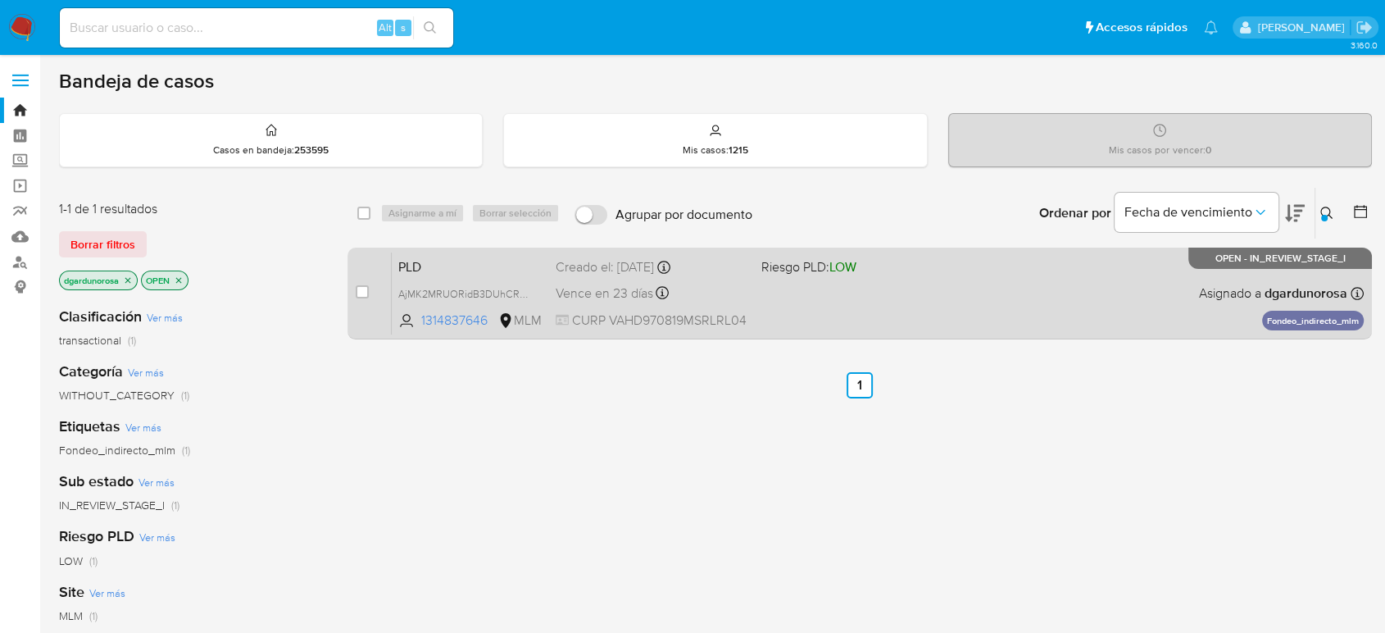
click at [1010, 319] on div "PLD AjMK2MRUORidB3DUhCRHU40T 1314837646 MLM Riesgo PLD: LOW Creado el: 12/08/20…" at bounding box center [878, 293] width 972 height 83
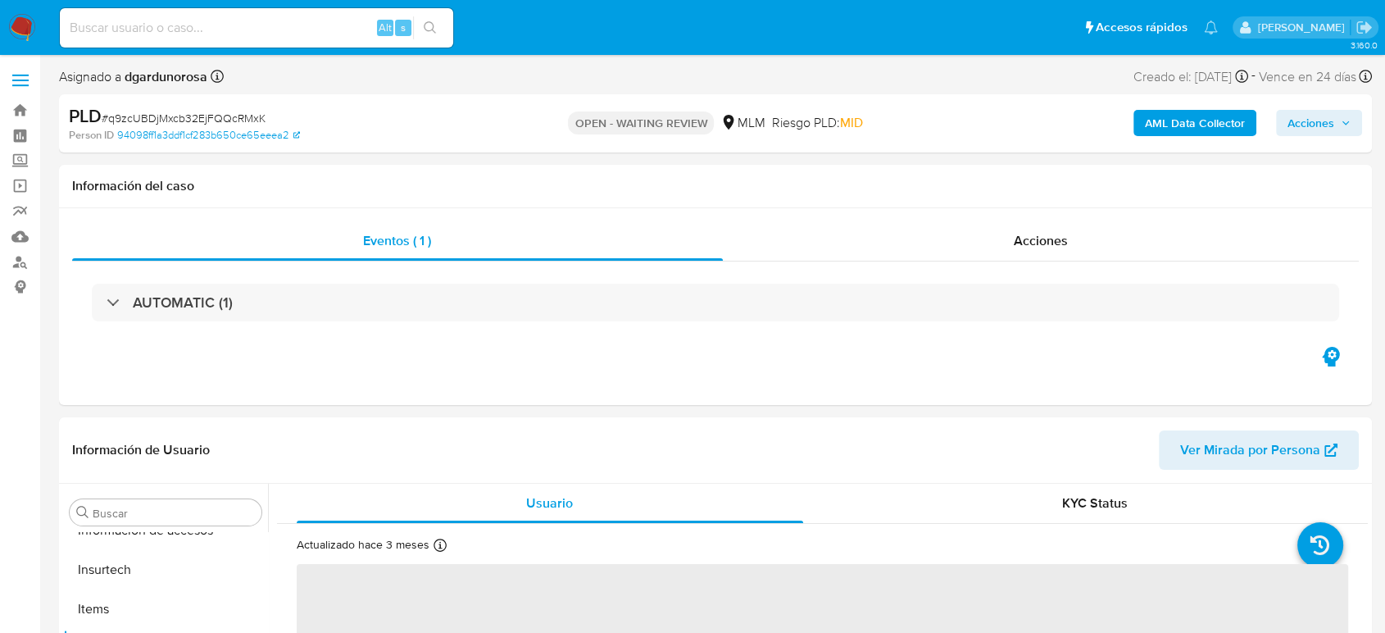
scroll to position [692, 0]
select select "10"
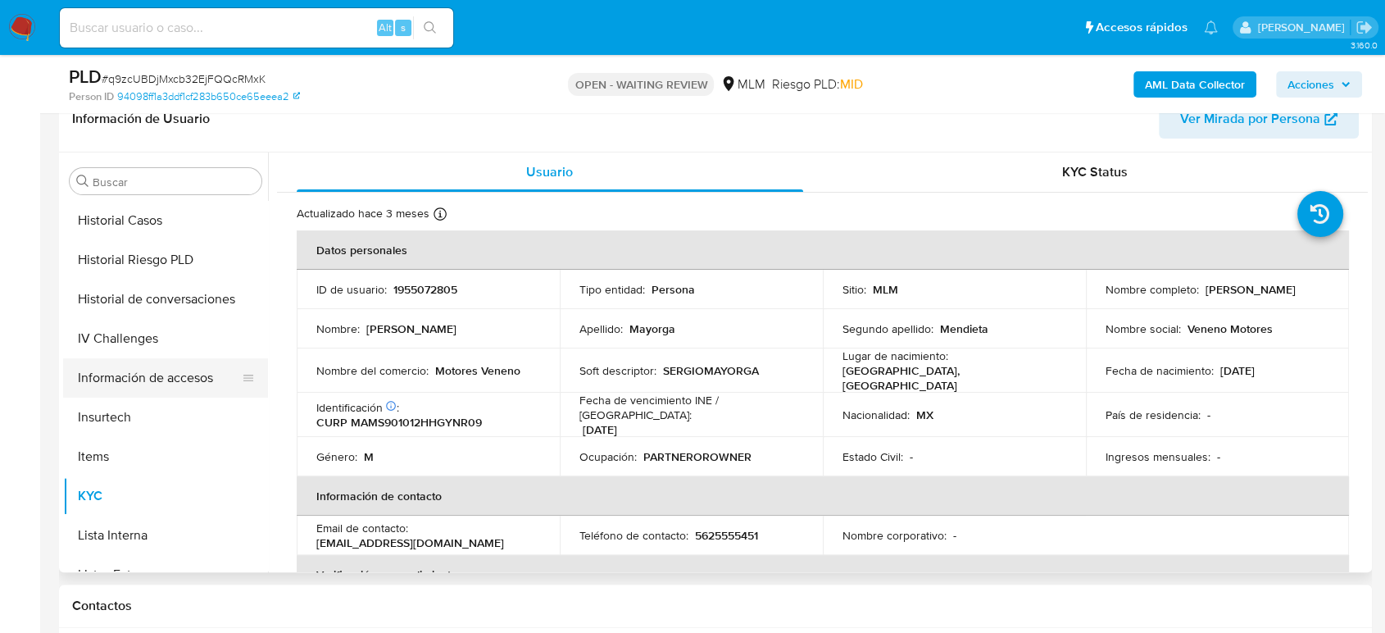
scroll to position [510, 0]
click at [166, 301] on button "Historial de conversaciones" at bounding box center [159, 299] width 192 height 39
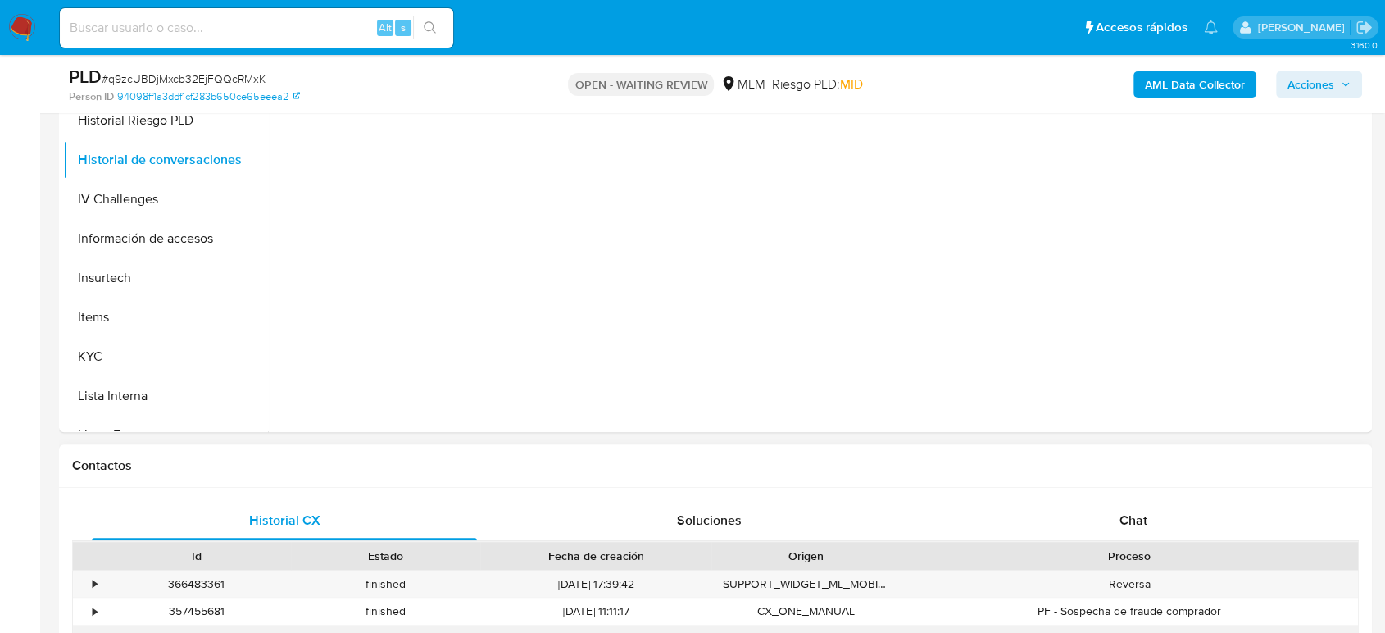
scroll to position [637, 0]
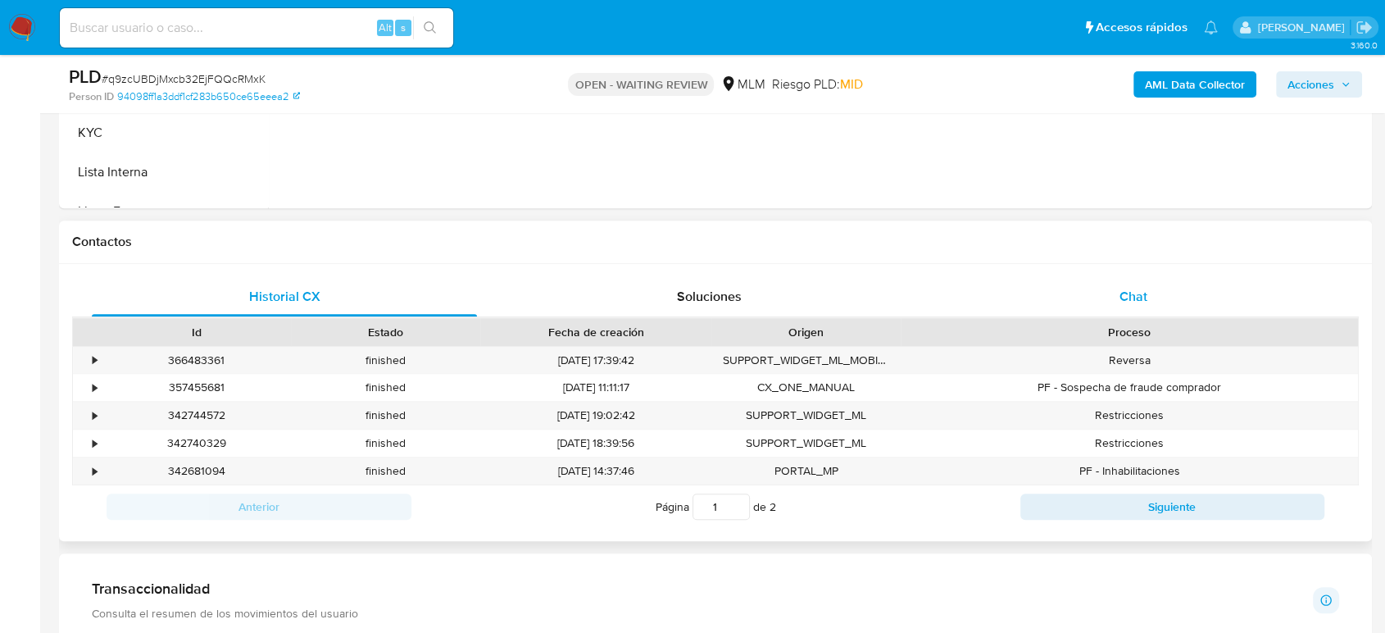
click at [1180, 289] on div "Chat" at bounding box center [1133, 296] width 385 height 39
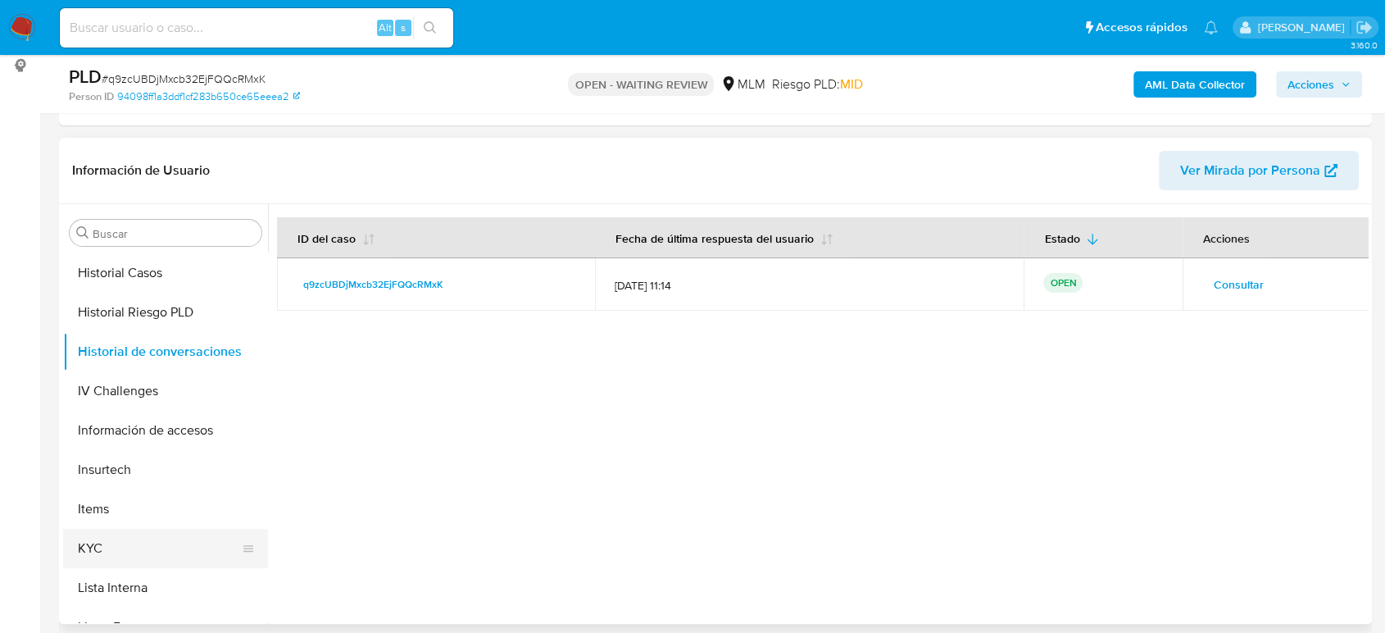
scroll to position [364, 0]
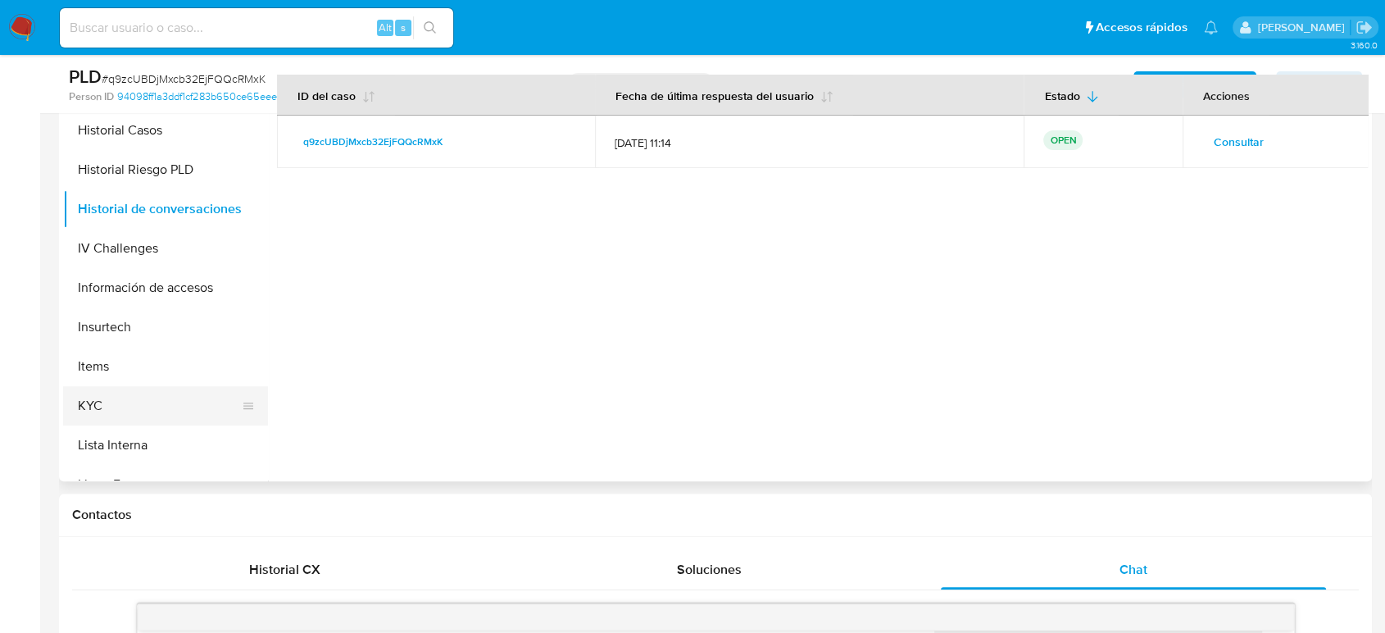
click at [99, 411] on button "KYC" at bounding box center [159, 405] width 192 height 39
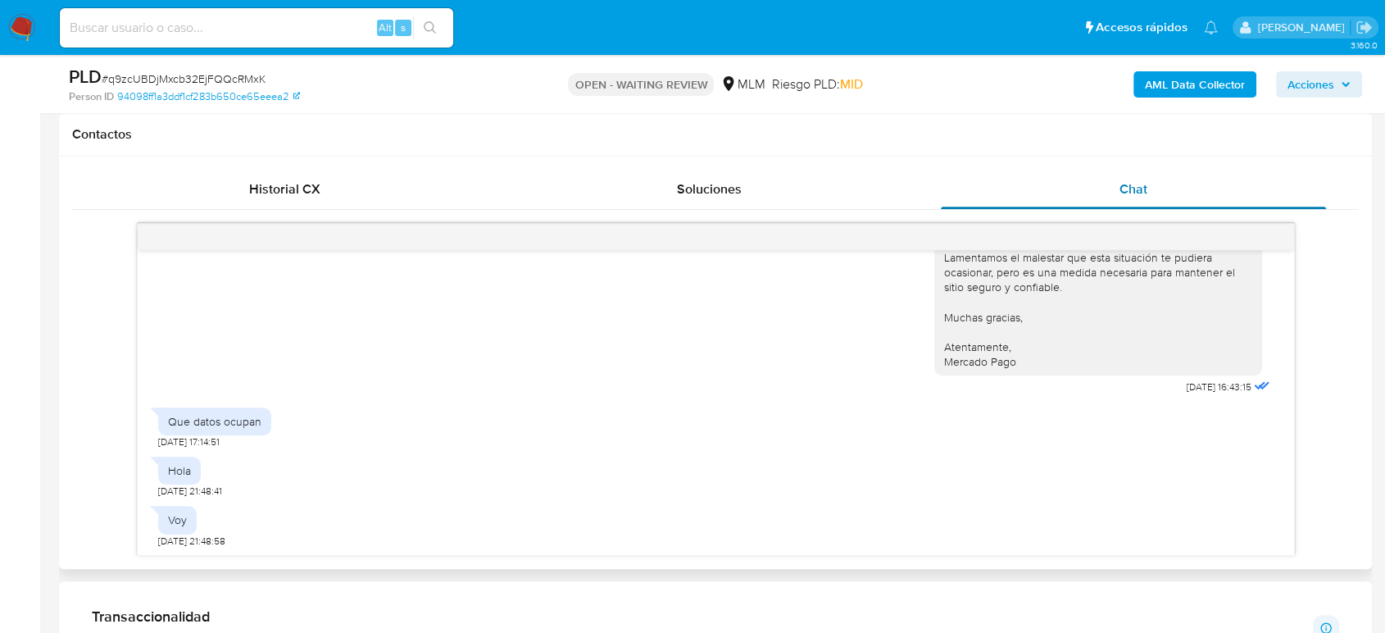
scroll to position [819, 0]
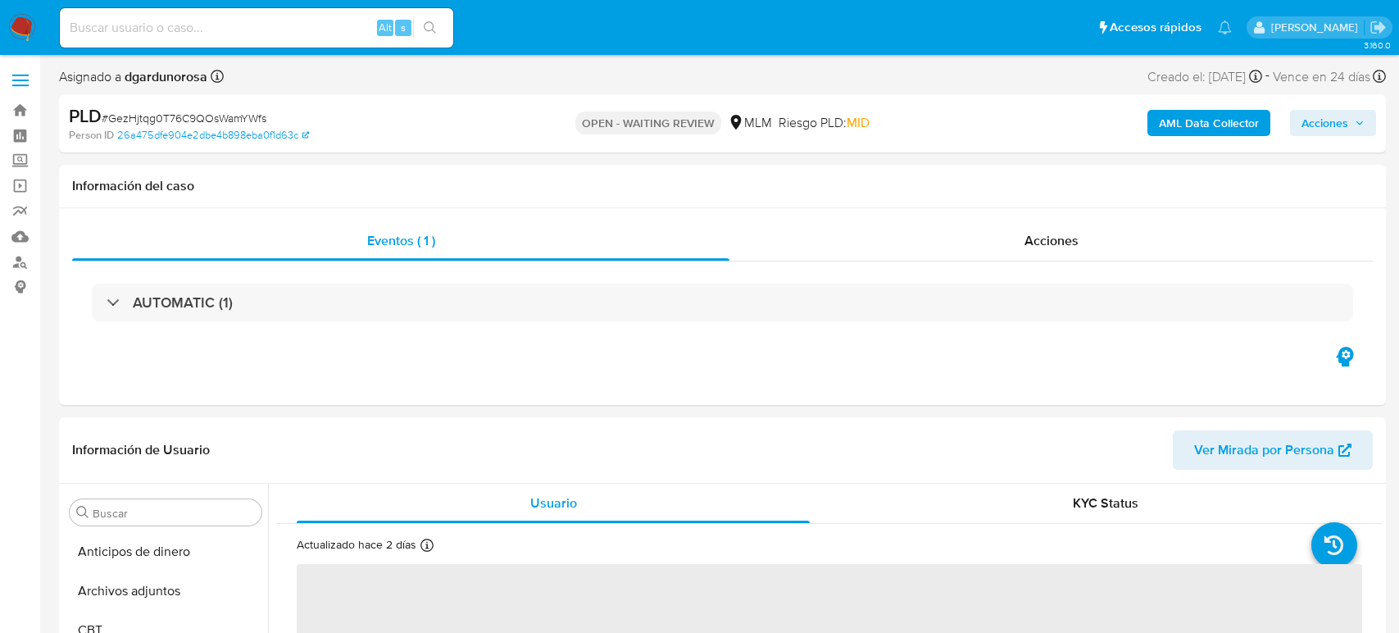
select select "10"
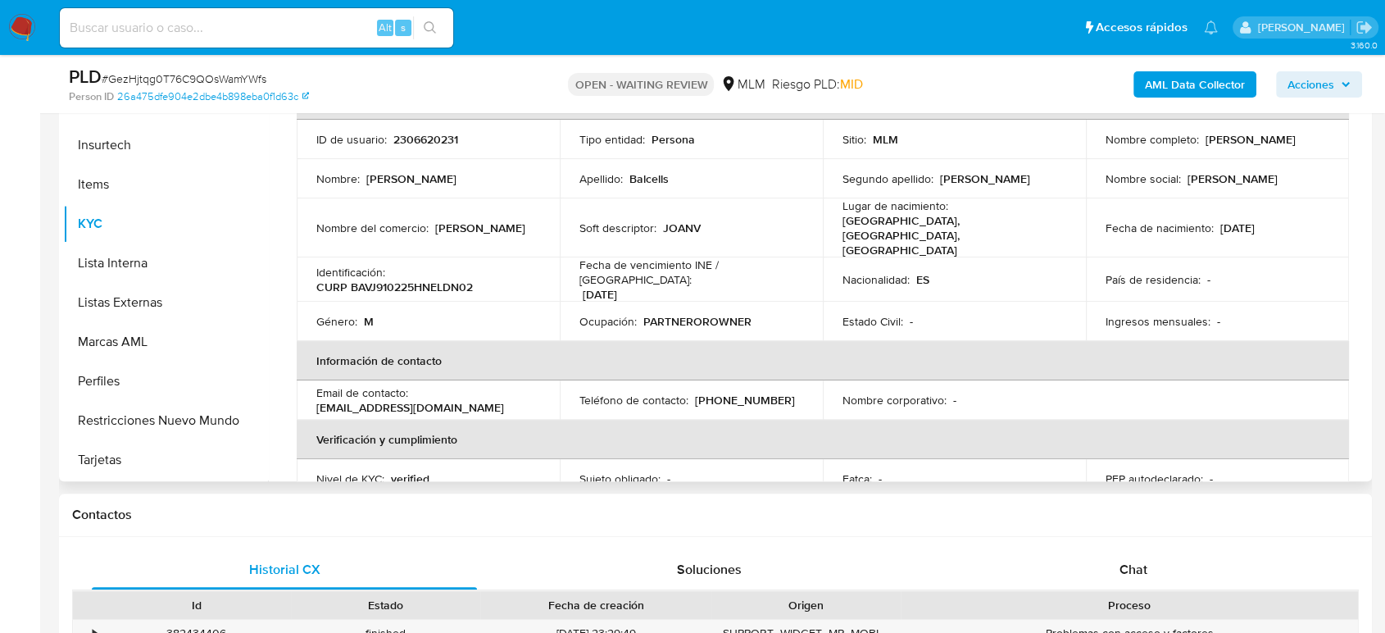
scroll to position [91, 0]
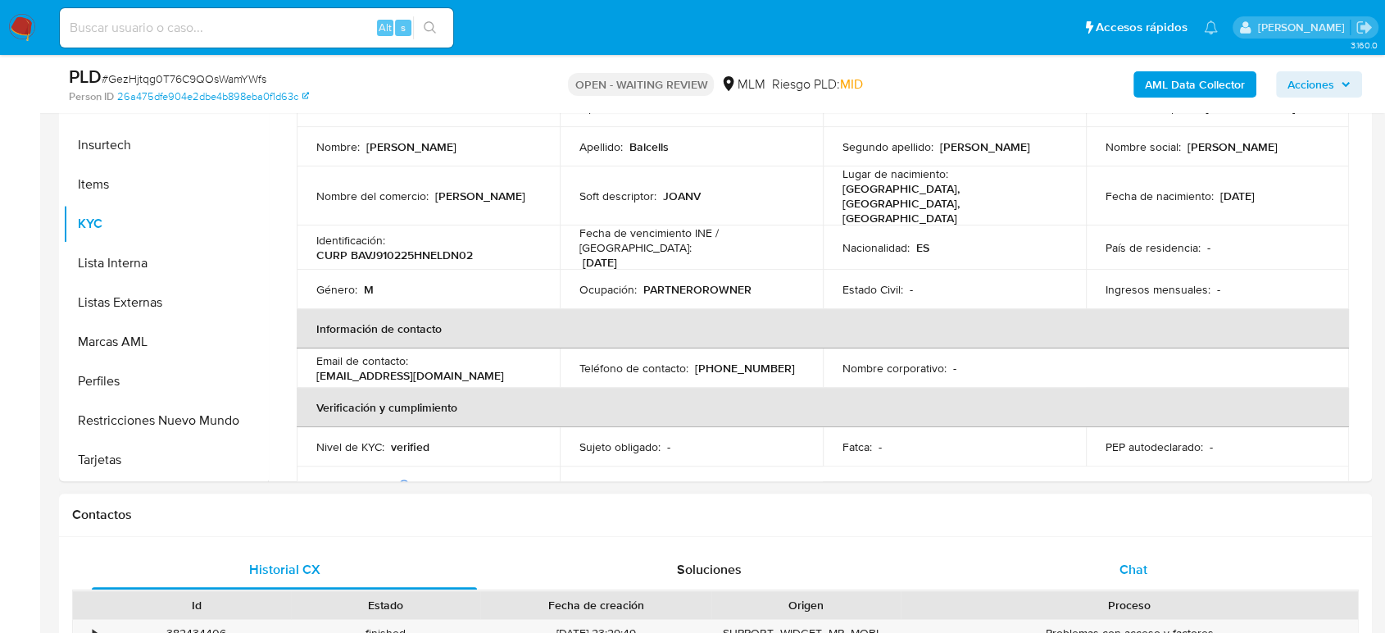
click at [1126, 562] on span "Chat" at bounding box center [1133, 569] width 28 height 19
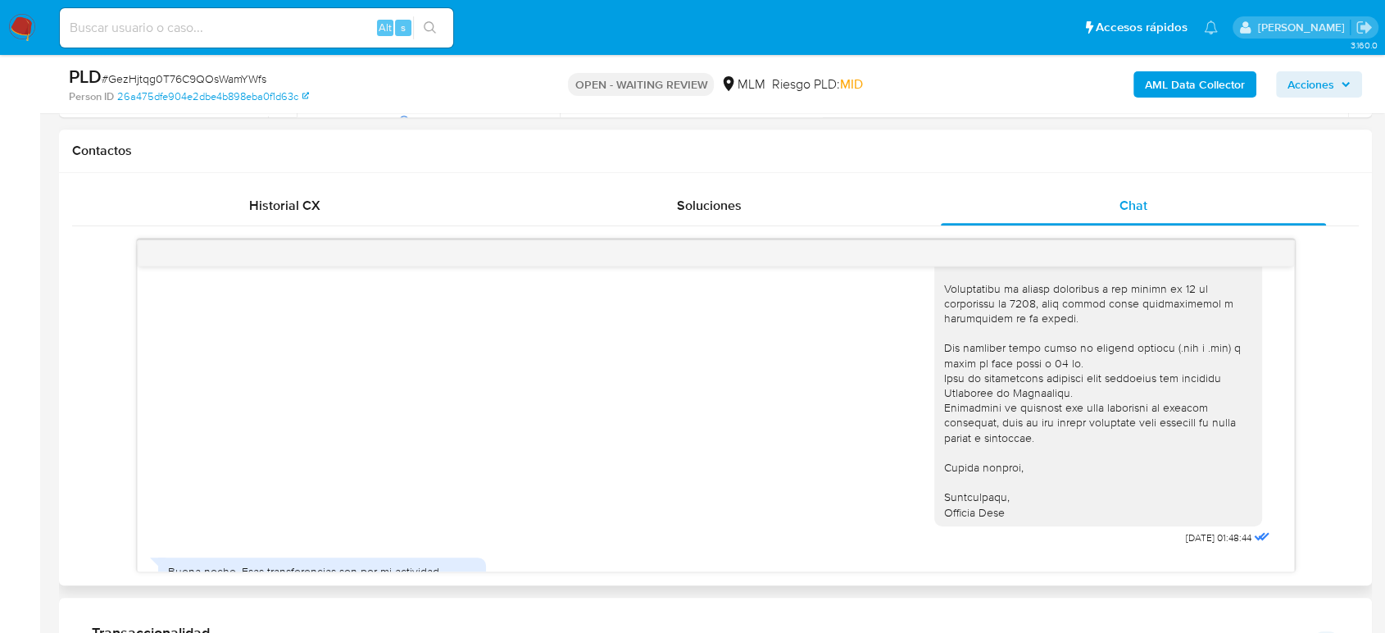
scroll to position [521, 0]
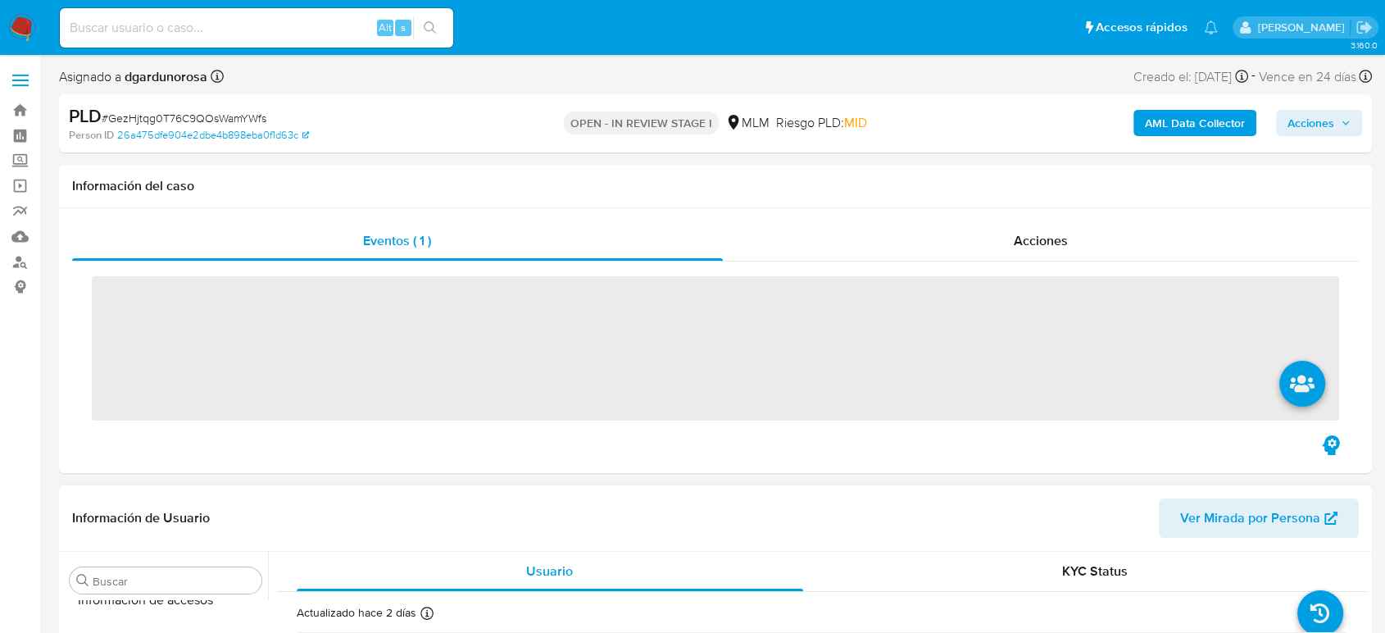
scroll to position [692, 0]
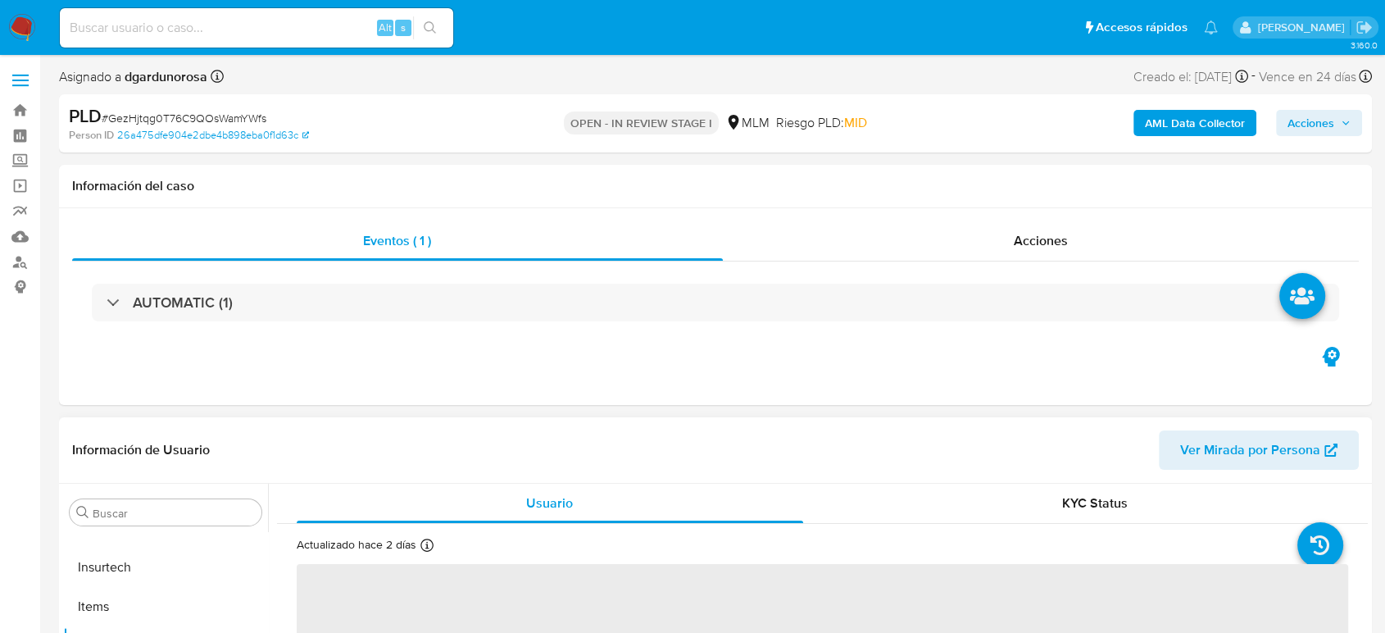
select select "10"
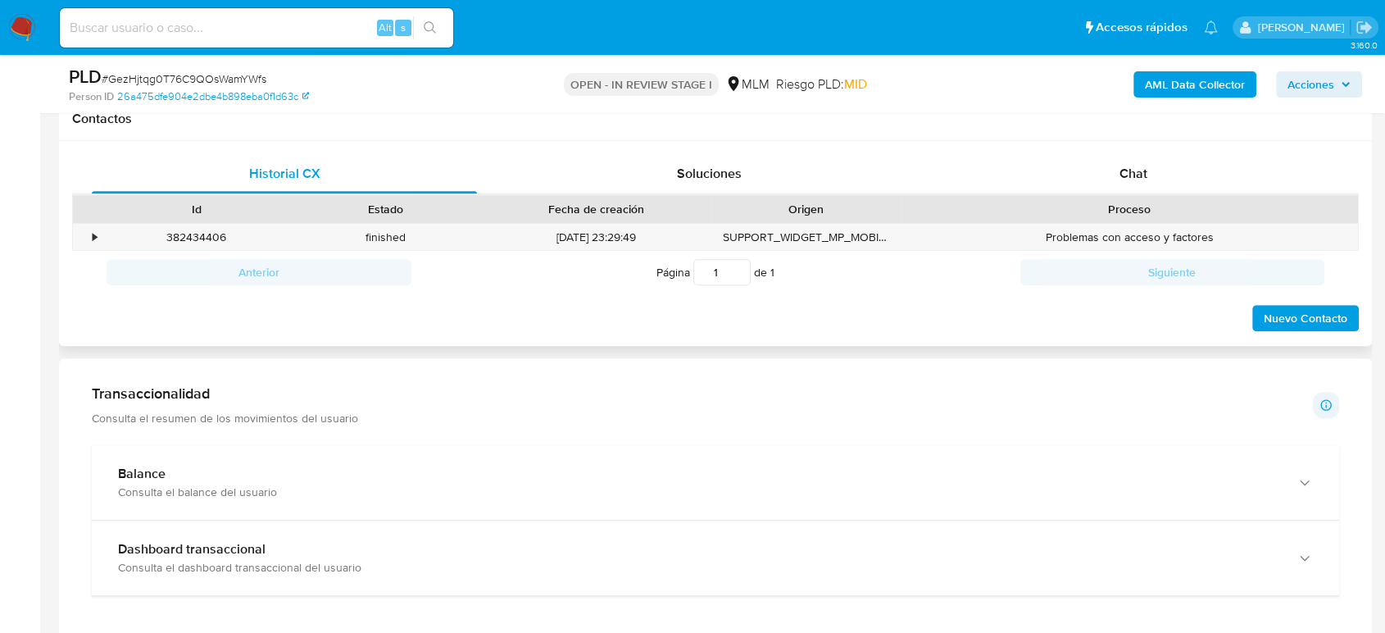
scroll to position [728, 0]
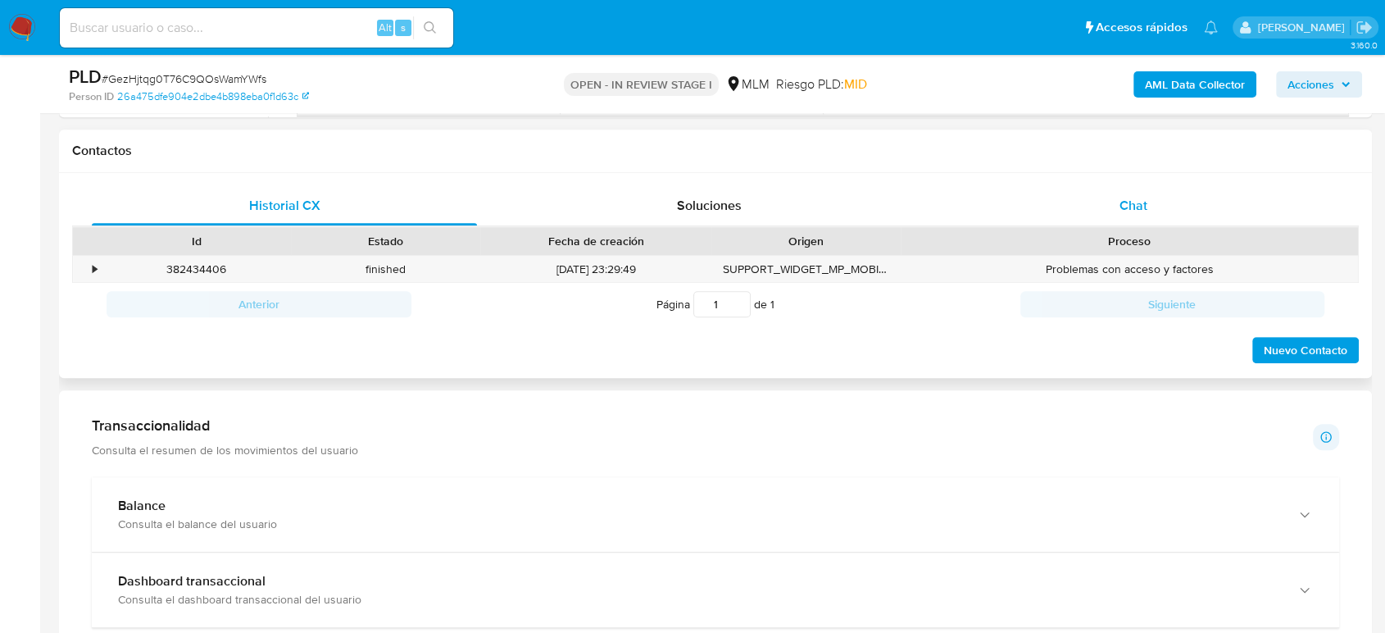
click at [1132, 203] on span "Chat" at bounding box center [1133, 205] width 28 height 19
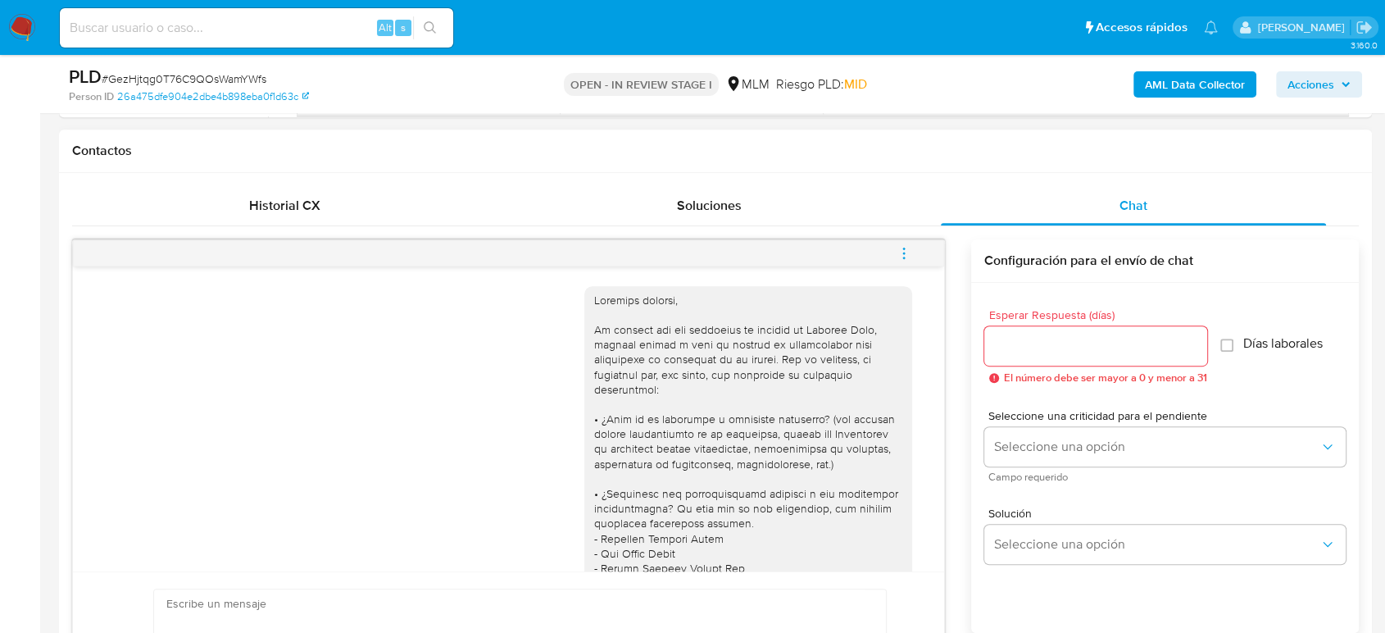
scroll to position [794, 0]
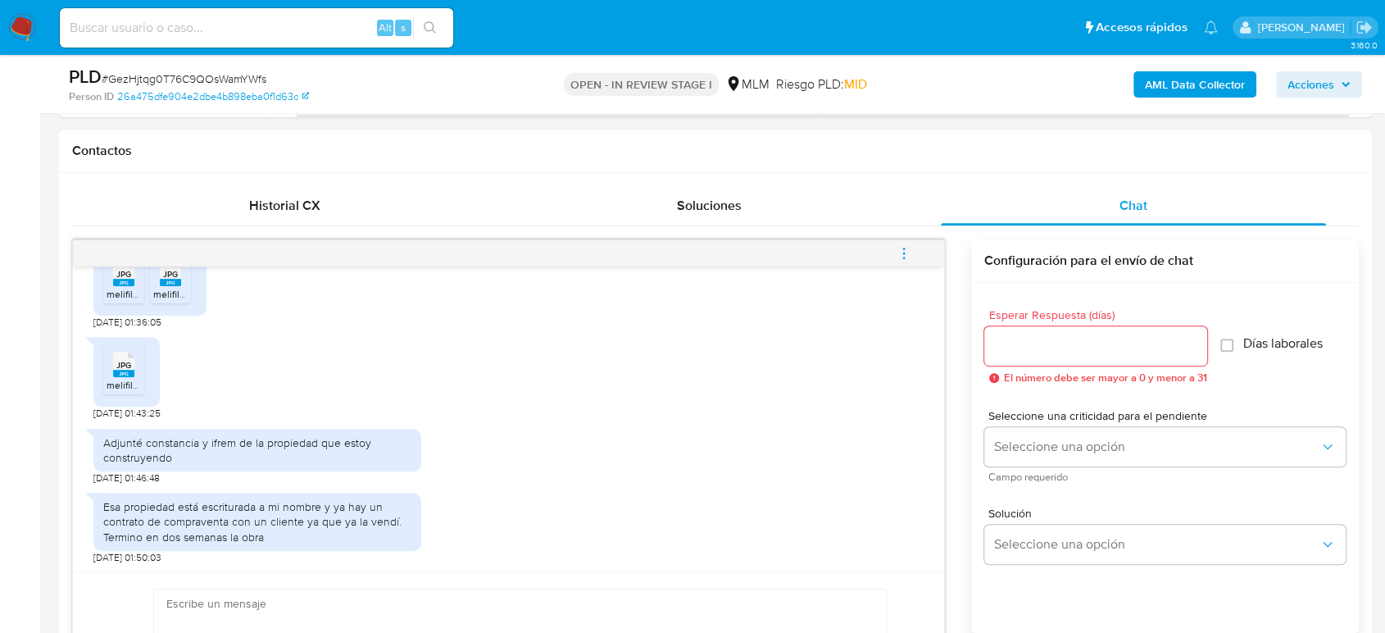
click at [1041, 351] on input "Esperar Respuesta (días)" at bounding box center [1095, 345] width 223 height 21
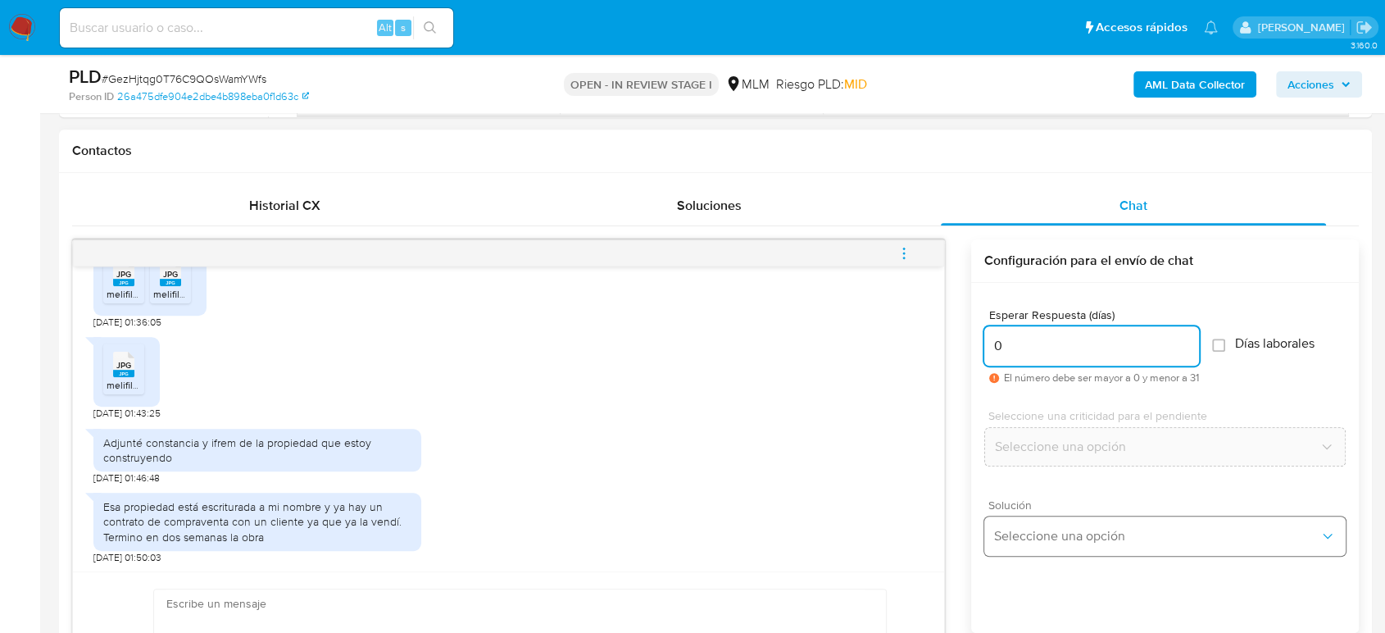
type input "0"
click at [1069, 528] on span "Seleccione una opción" at bounding box center [1156, 536] width 325 height 16
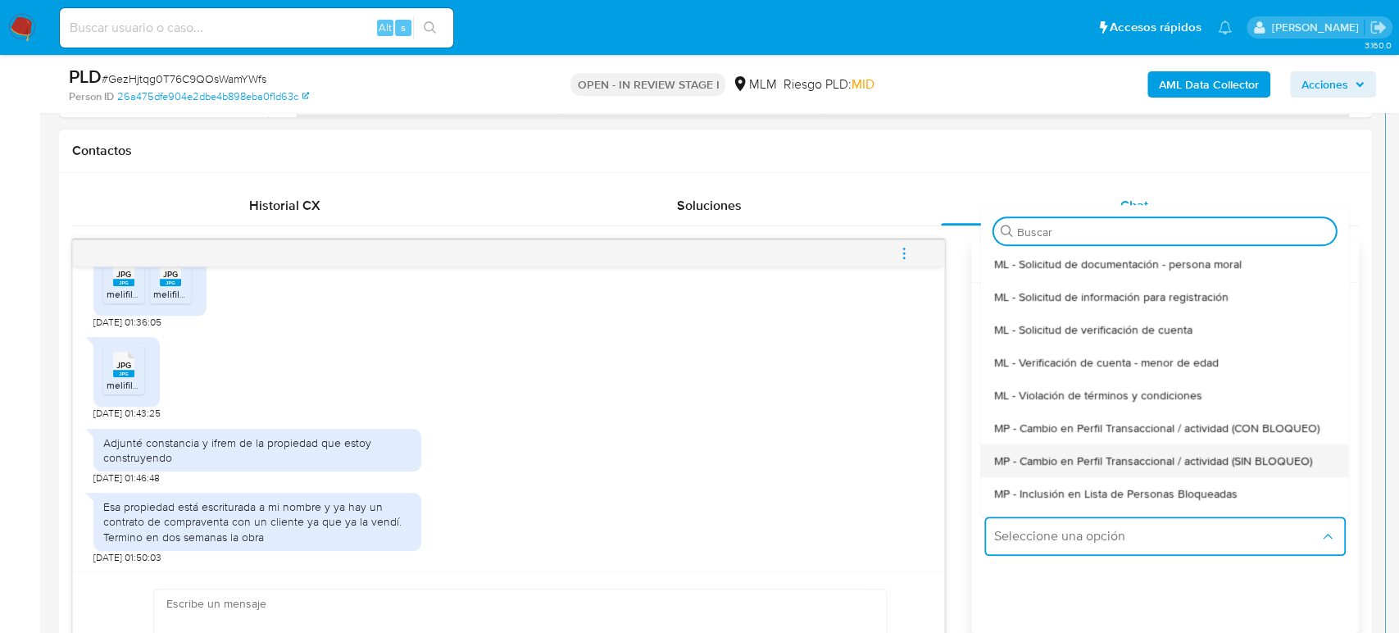
click at [1102, 470] on div "MP - Cambio en Perfil Transaccional / actividad (SIN BLOQUEO)" at bounding box center [1164, 460] width 342 height 33
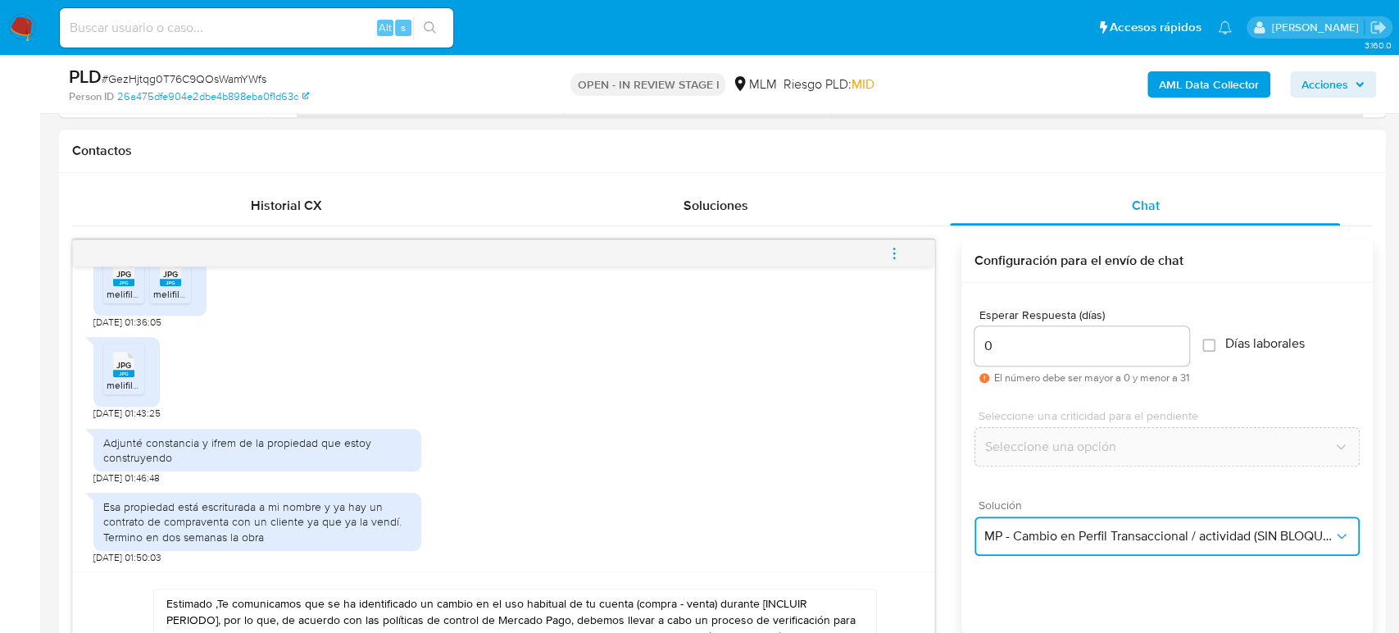
type textarea "Estimado ,Te comunicamos que se ha identificado un cambio en el uso habitual de…"
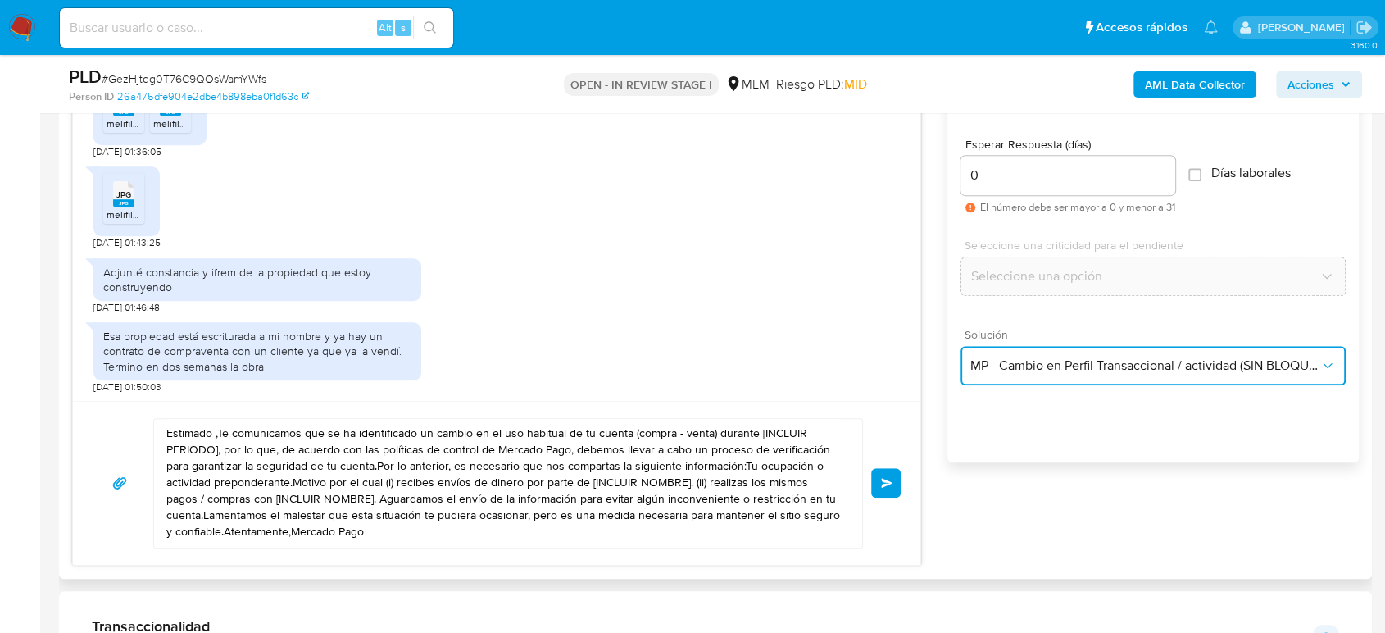
scroll to position [910, 0]
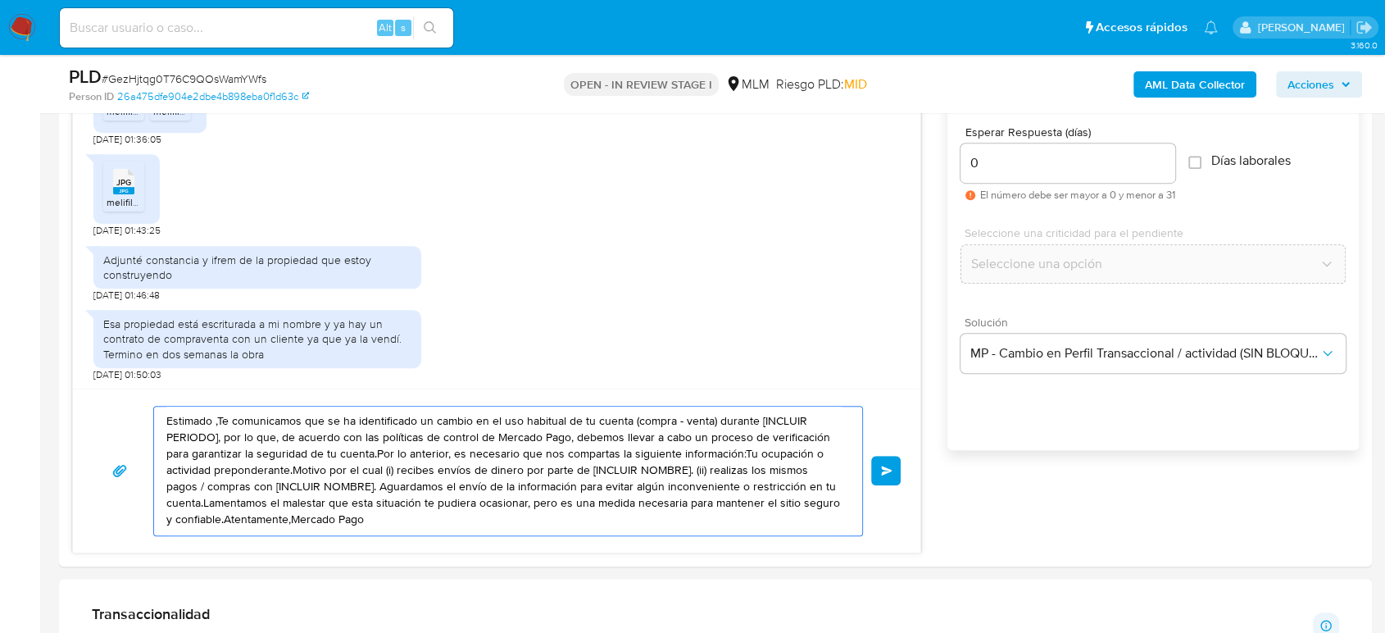
drag, startPoint x: 169, startPoint y: 420, endPoint x: 417, endPoint y: 579, distance: 294.8
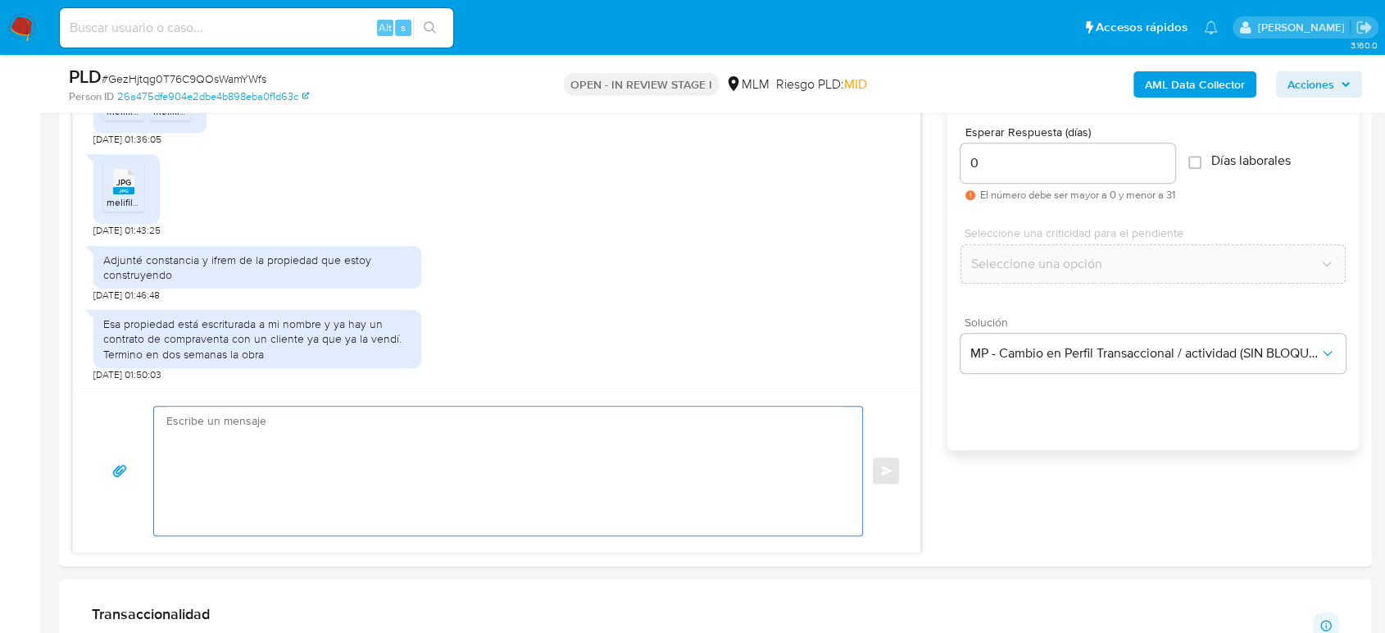
paste textarea "Estimado cliente Gracias por tu amable y oportuna respuesta, por el momento no …"
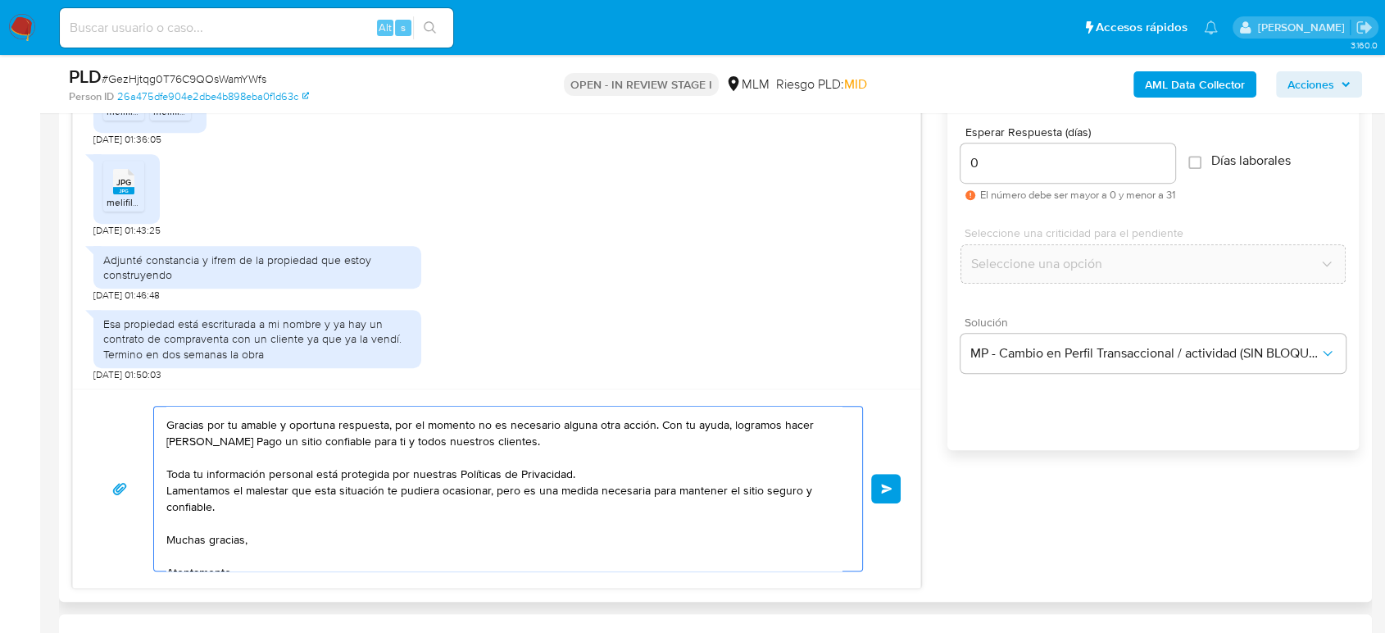
scroll to position [0, 0]
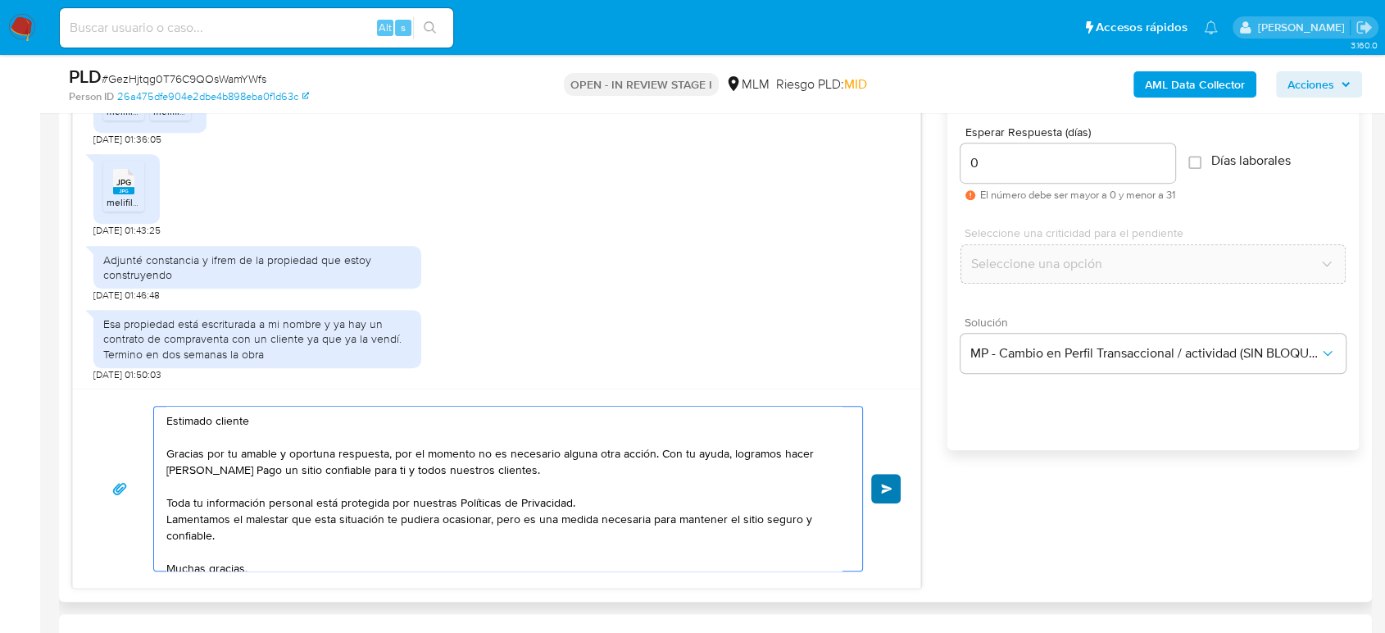
type textarea "Estimado cliente Gracias por tu amable y oportuna respuesta, por el momento no …"
click at [894, 483] on button "Enviar" at bounding box center [885, 488] width 29 height 29
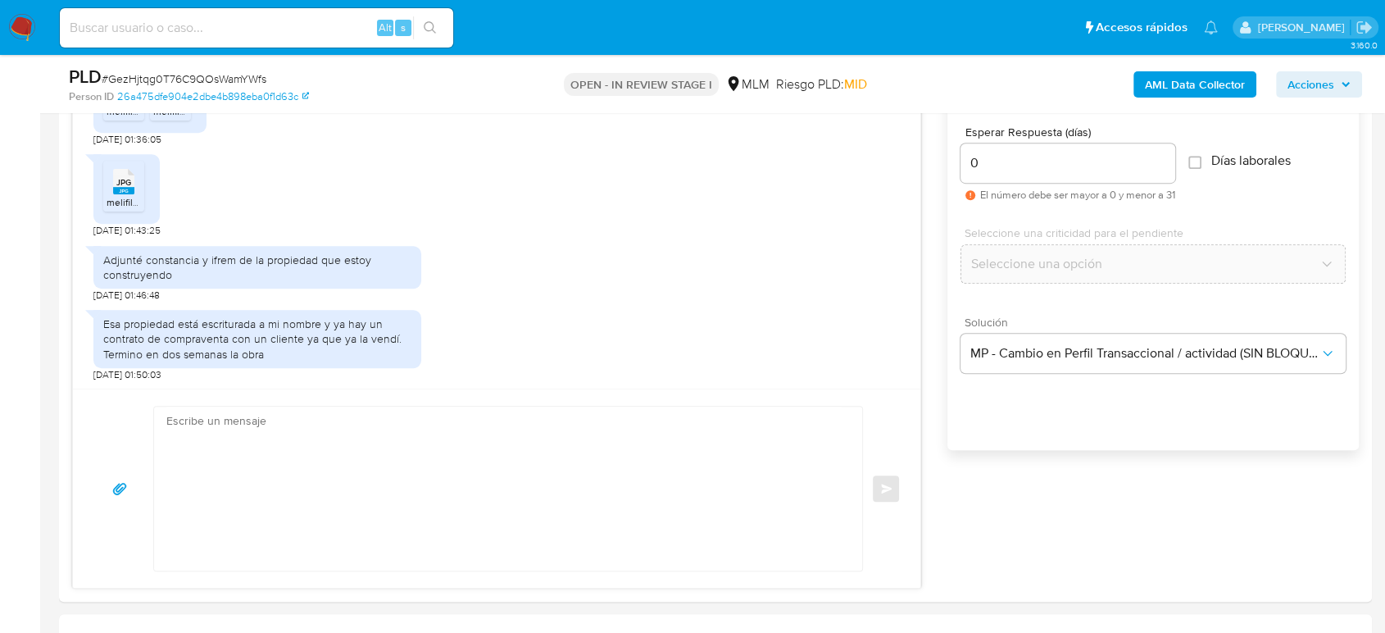
scroll to position [1095, 0]
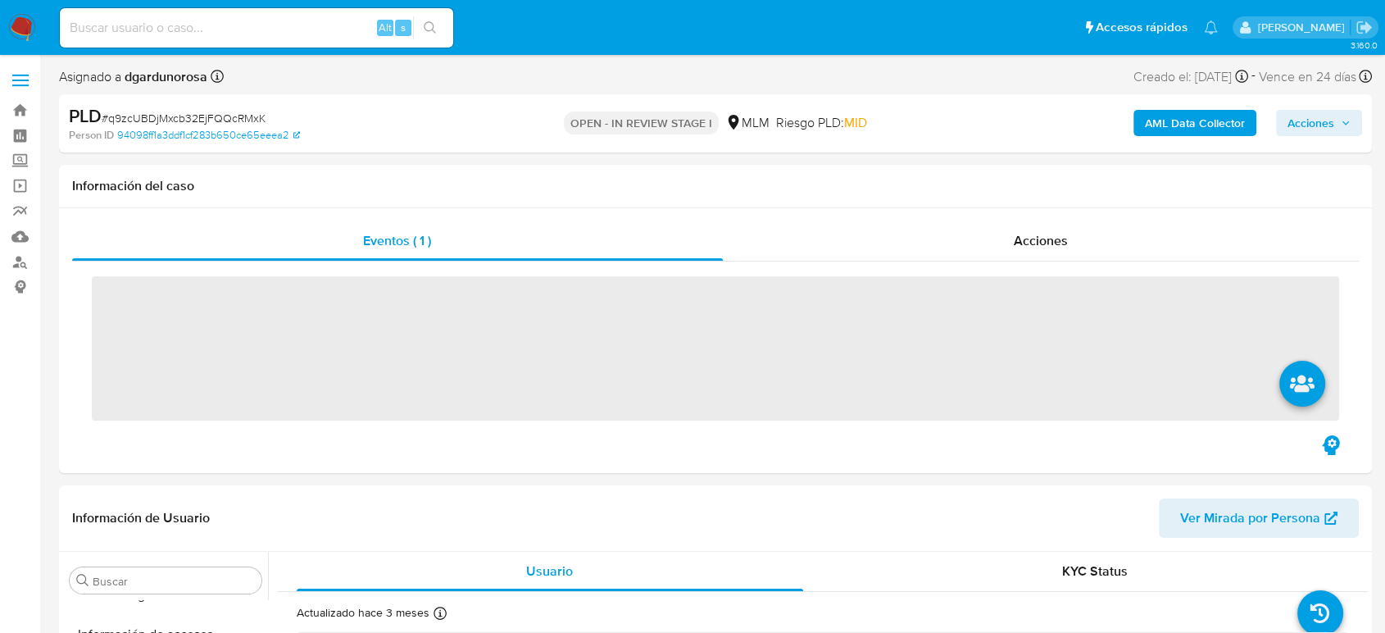
scroll to position [692, 0]
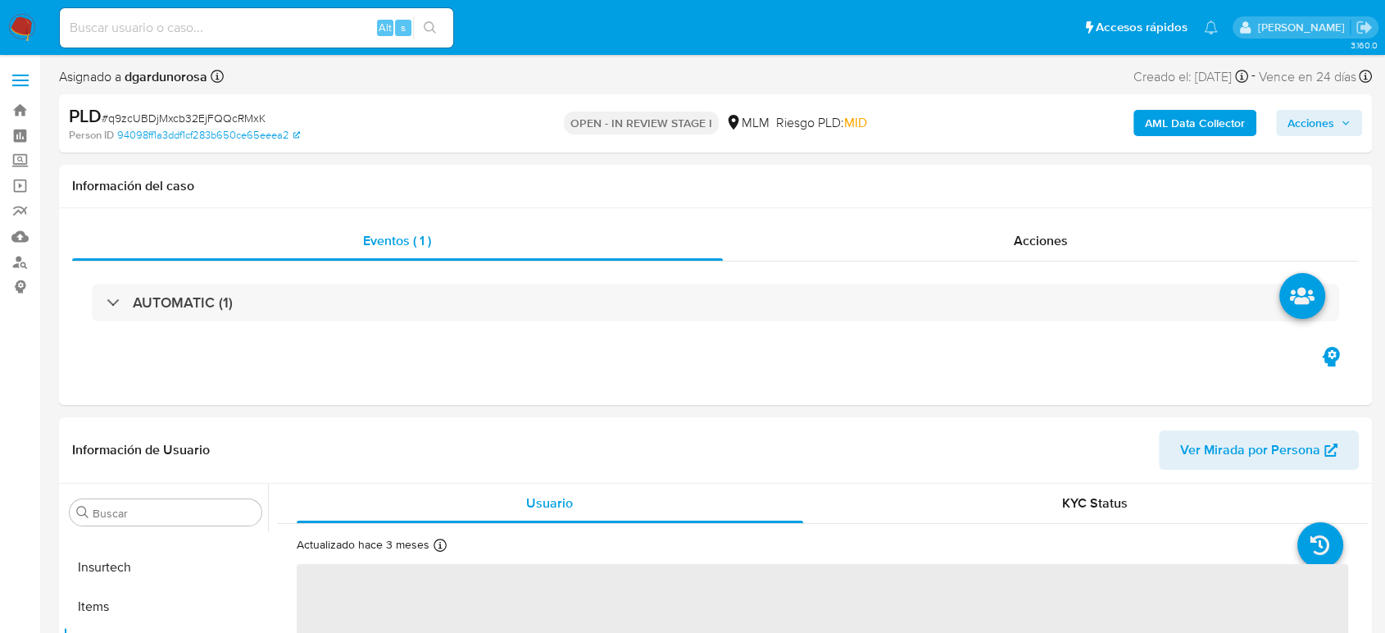
select select "10"
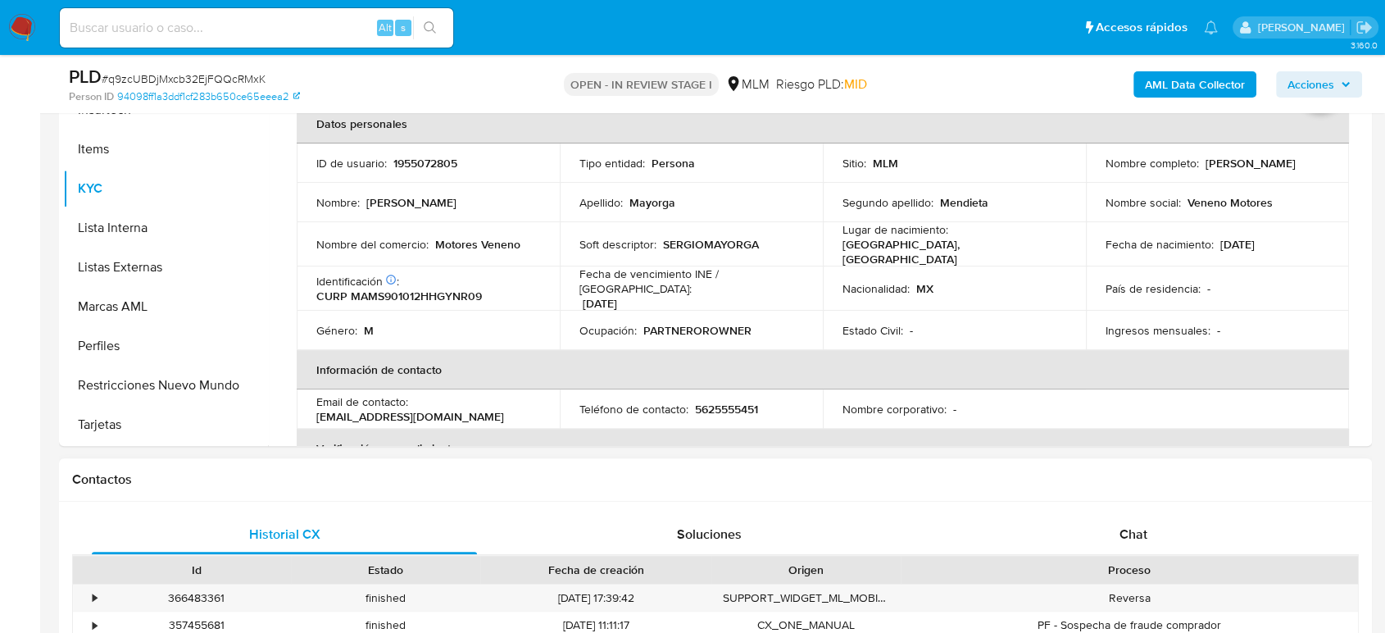
scroll to position [637, 0]
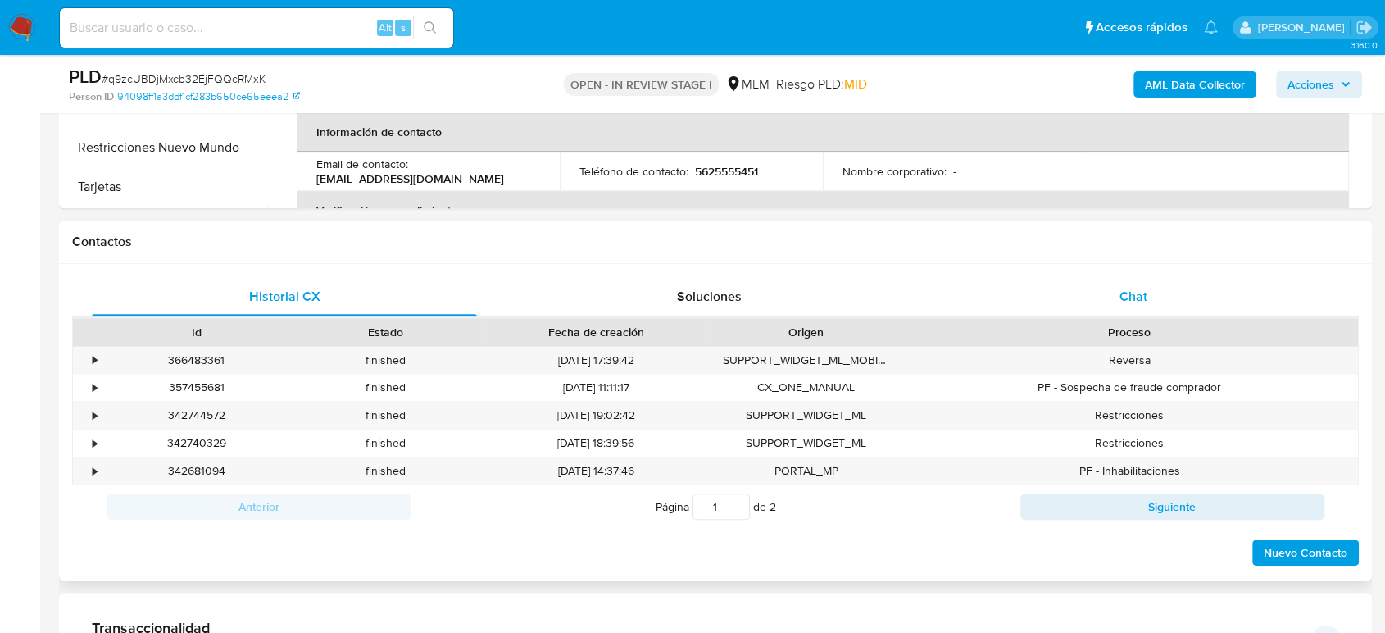
click at [1144, 307] on div "Chat" at bounding box center [1133, 296] width 385 height 39
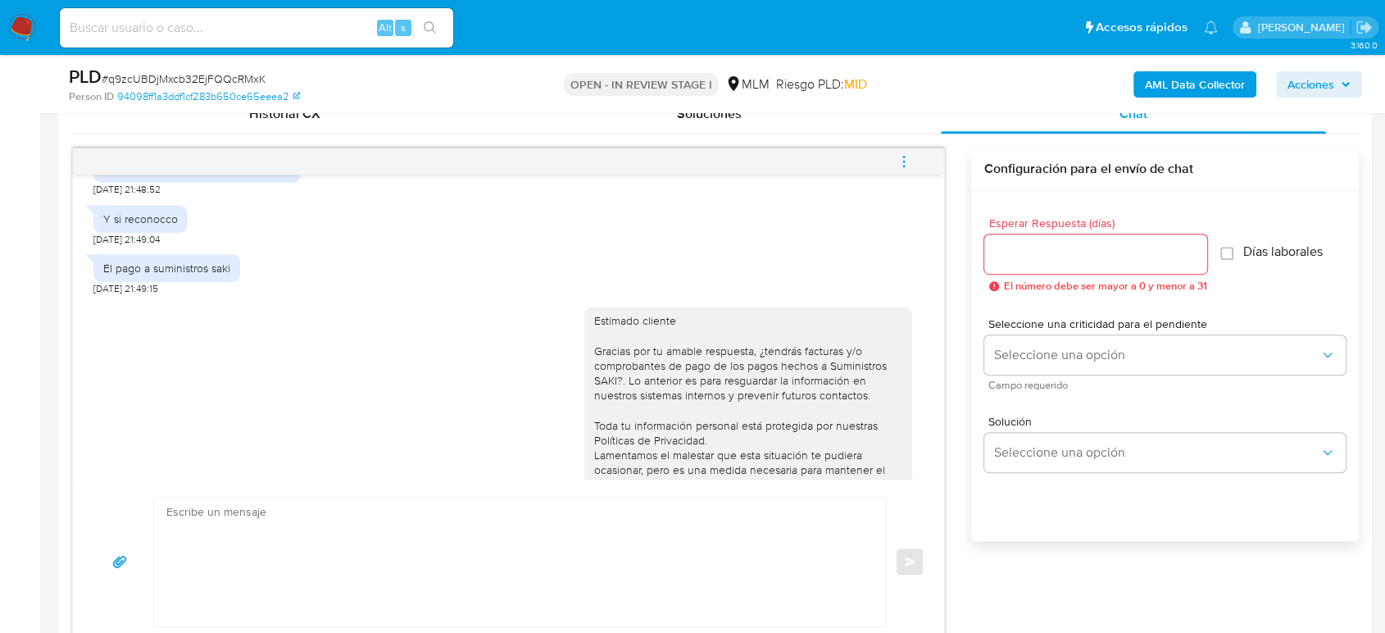
scroll to position [681, 0]
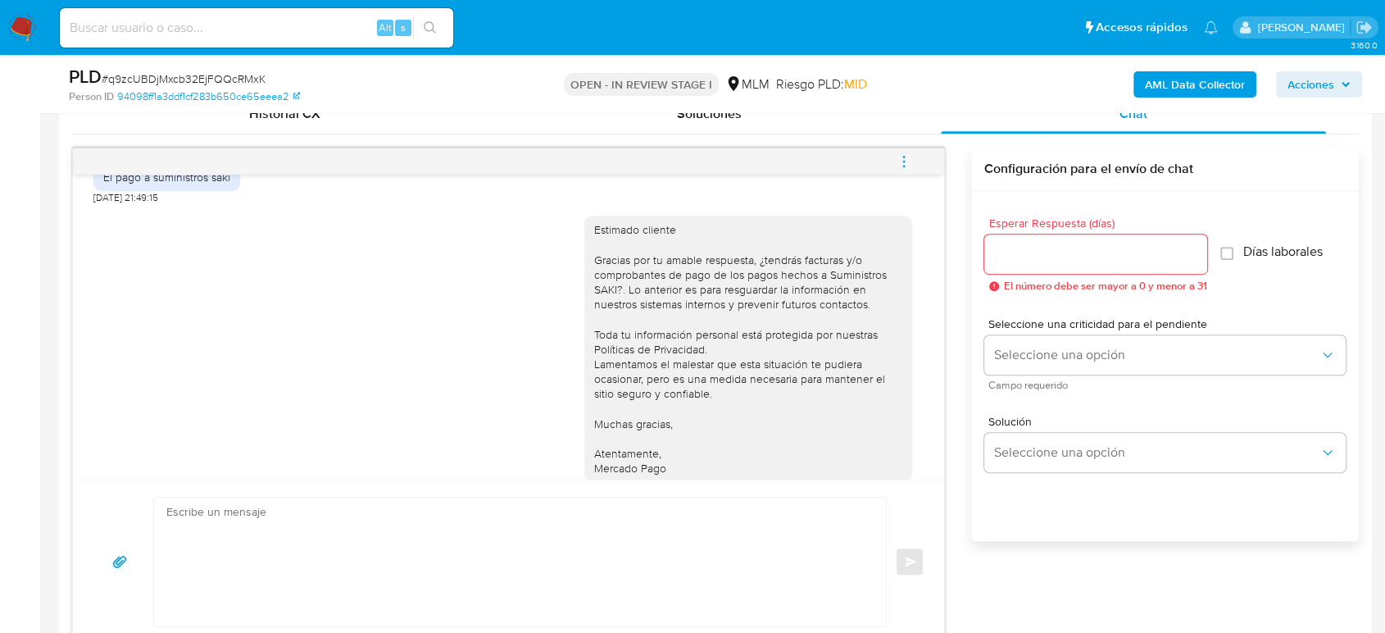
click at [453, 532] on textarea at bounding box center [515, 561] width 699 height 129
paste textarea "Estimado cliente Gracias por tu amable y oportuna respuesta, por el momento no …"
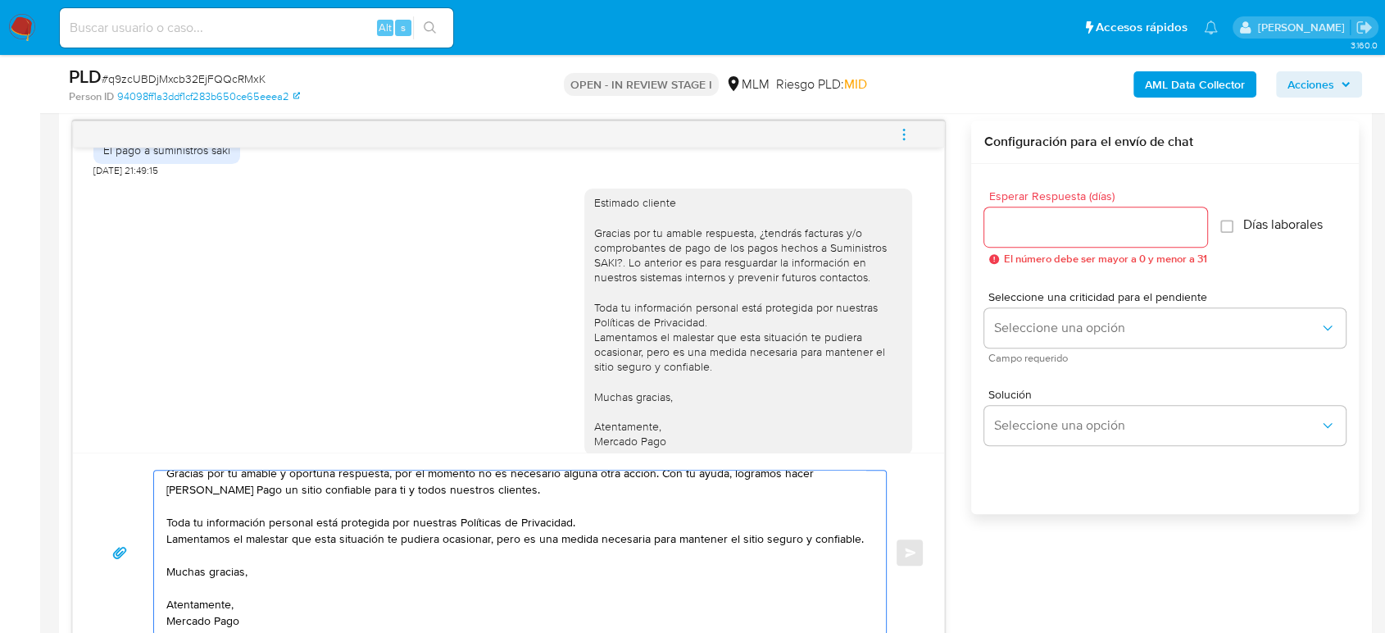
scroll to position [5, 0]
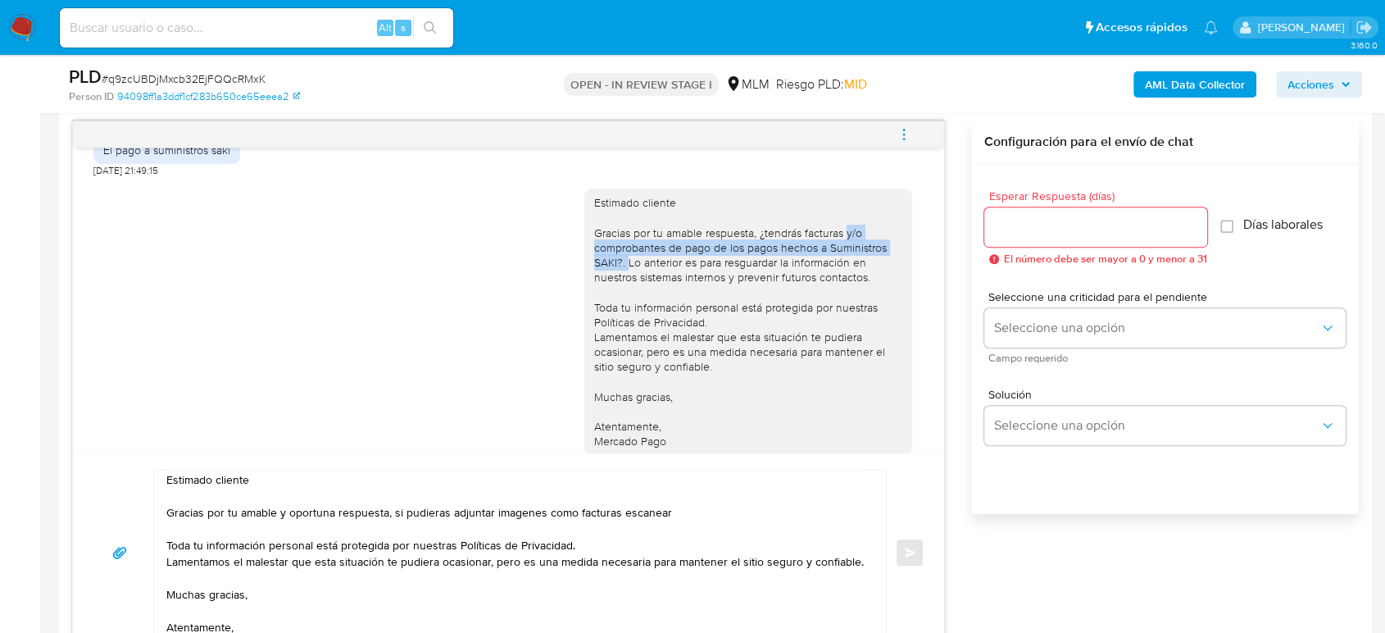
drag, startPoint x: 832, startPoint y: 234, endPoint x: 615, endPoint y: 261, distance: 218.9
click at [615, 261] on div "Estimado cliente Gracias por tu amable respuesta, ¿tendrás facturas y/o comprob…" at bounding box center [748, 321] width 308 height 253
copy div "y/o comprobantes de pago de los pagos hechos a Suministros SAKI?."
paste textarea "y/o comprobantes de pago de los pagos hechos a Suministros SAKI?."
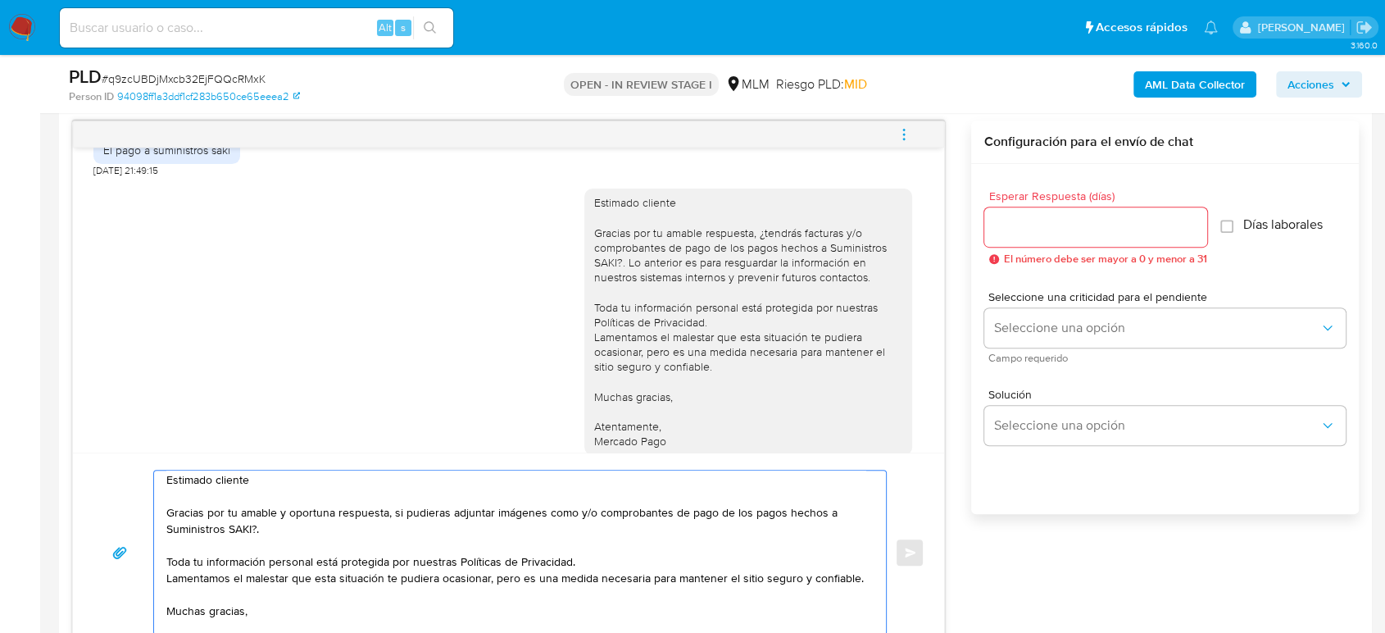
click at [577, 510] on textarea "Estimado cliente Gracias por tu amable y oportuna respuesta, si pudieras adjunt…" at bounding box center [515, 552] width 699 height 164
click at [547, 534] on textarea "Estimado cliente Gracias por tu amable y oportuna respuesta, si pudieras adjunt…" at bounding box center [515, 552] width 699 height 164
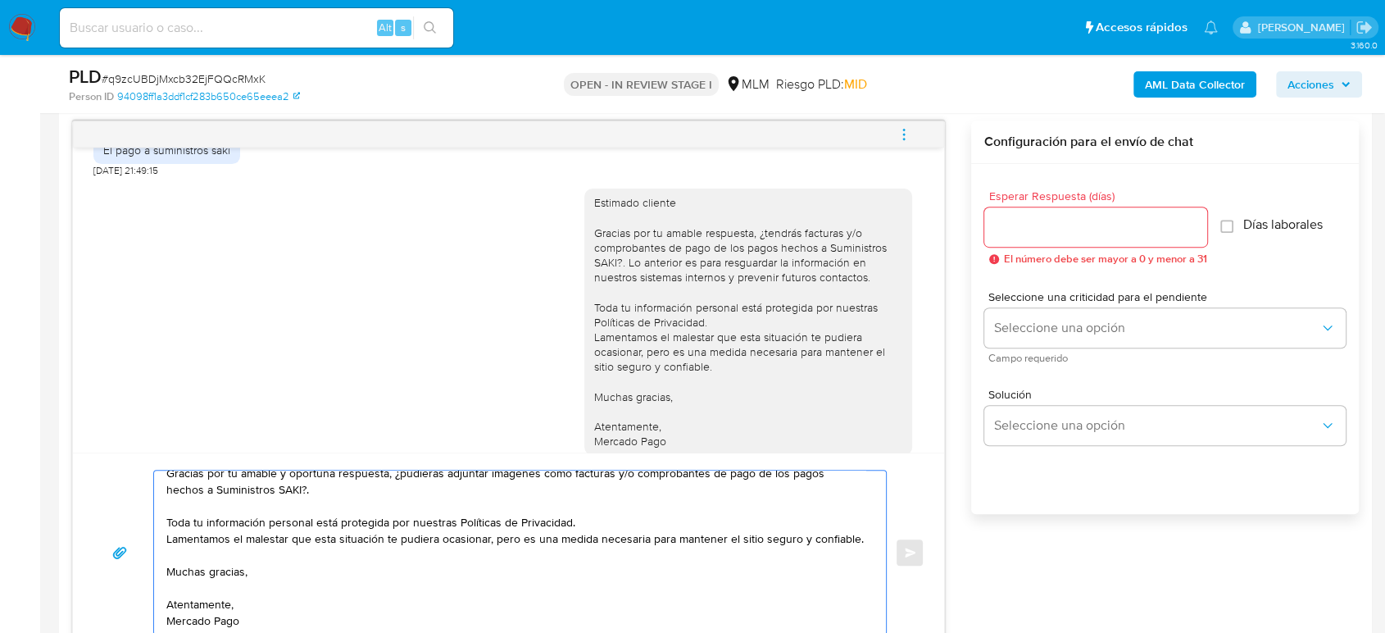
scroll to position [66, 0]
type textarea "Estimado cliente Gracias por tu amable y oportuna respuesta, ¿pudieras adjuntar…"
click at [1148, 229] on input "Esperar Respuesta (días)" at bounding box center [1095, 226] width 223 height 21
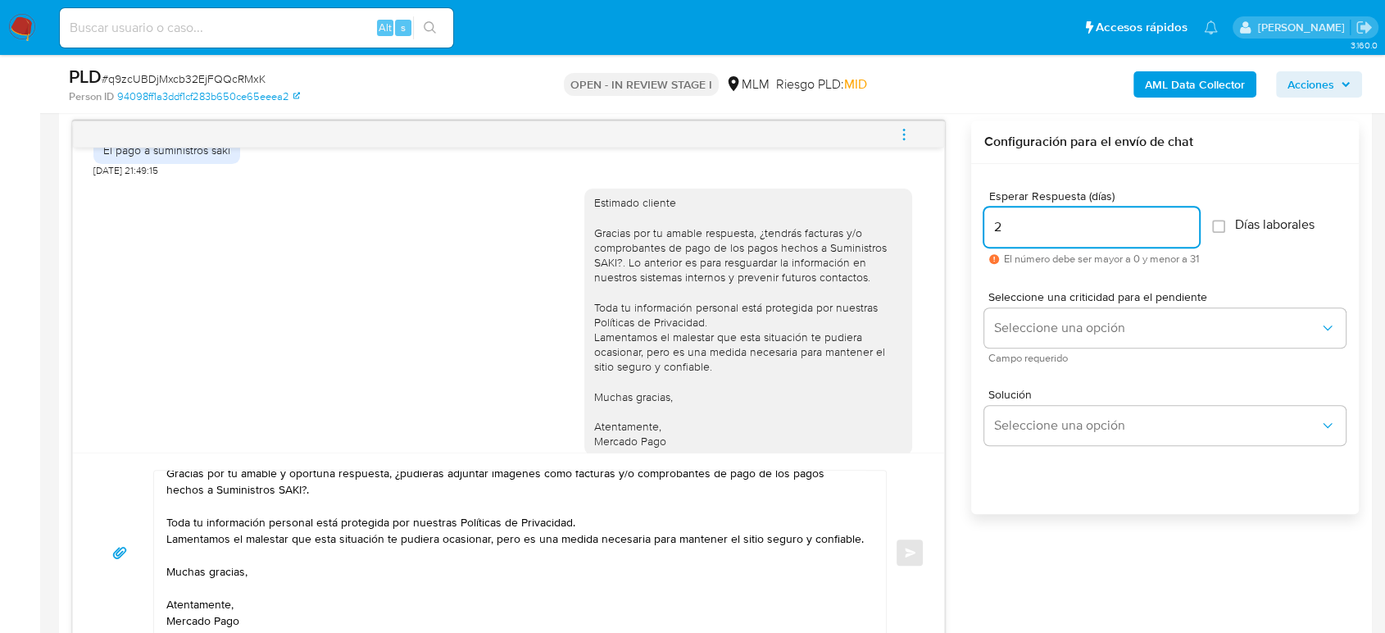
type input "2"
click at [247, 533] on textarea "Estimado cliente Gracias por tu amable y oportuna respuesta, ¿pudieras adjuntar…" at bounding box center [515, 552] width 699 height 164
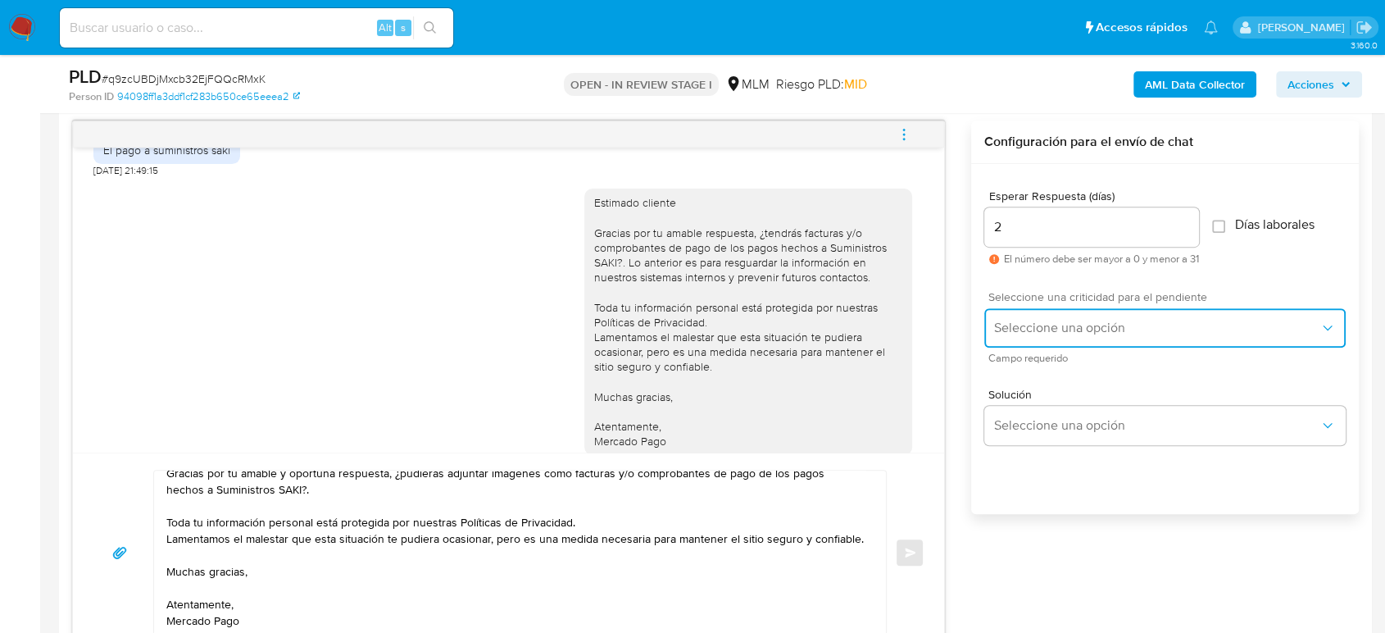
click at [1117, 312] on button "Seleccione una opción" at bounding box center [1164, 327] width 361 height 39
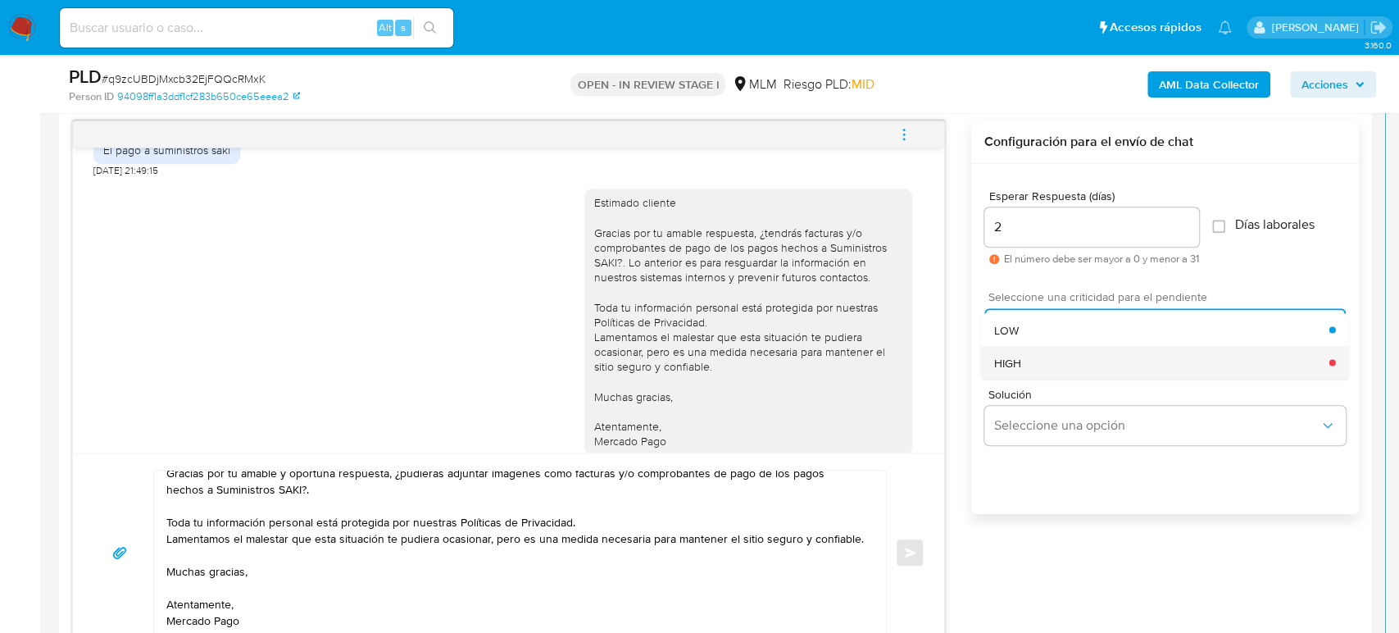
click at [1080, 365] on div "HIGH" at bounding box center [1160, 362] width 335 height 33
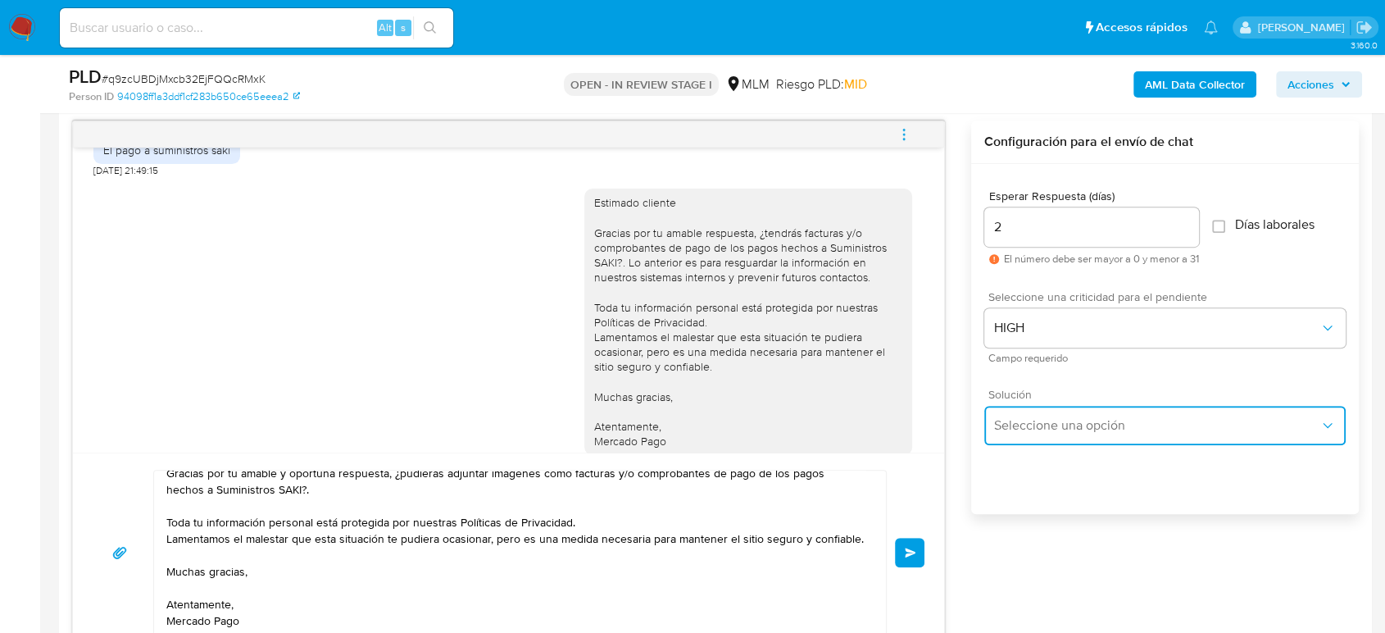
click at [1078, 417] on span "Seleccione una opción" at bounding box center [1156, 425] width 325 height 16
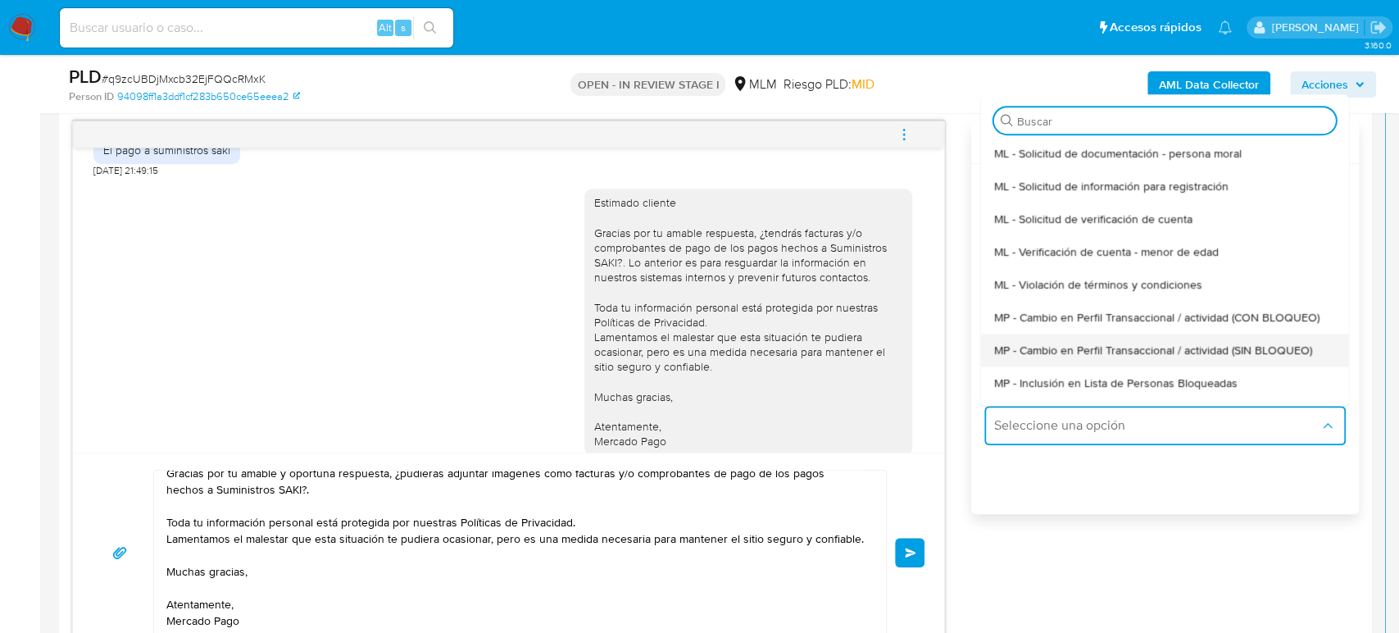
click at [1108, 352] on span "MP - Cambio en Perfil Transaccional / actividad (SIN BLOQUEO)" at bounding box center [1152, 350] width 318 height 15
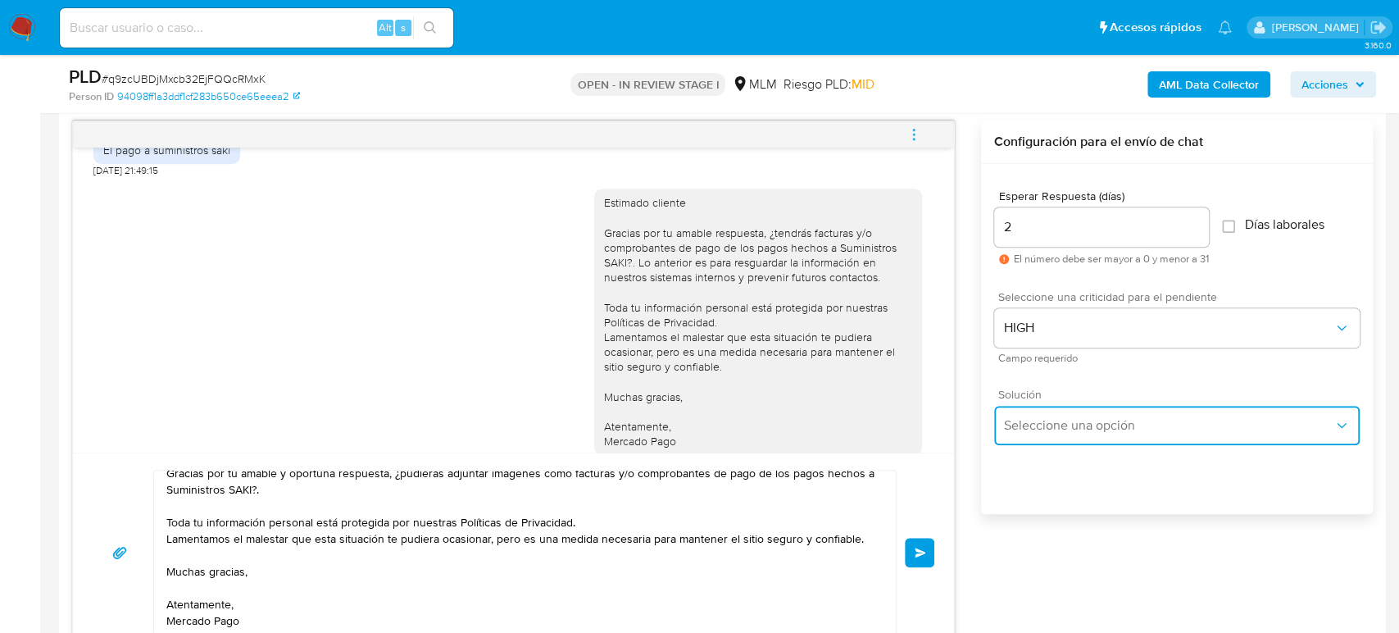
type textarea "Estimado ,Te comunicamos que se ha identificado un cambio en el uso habitual de…"
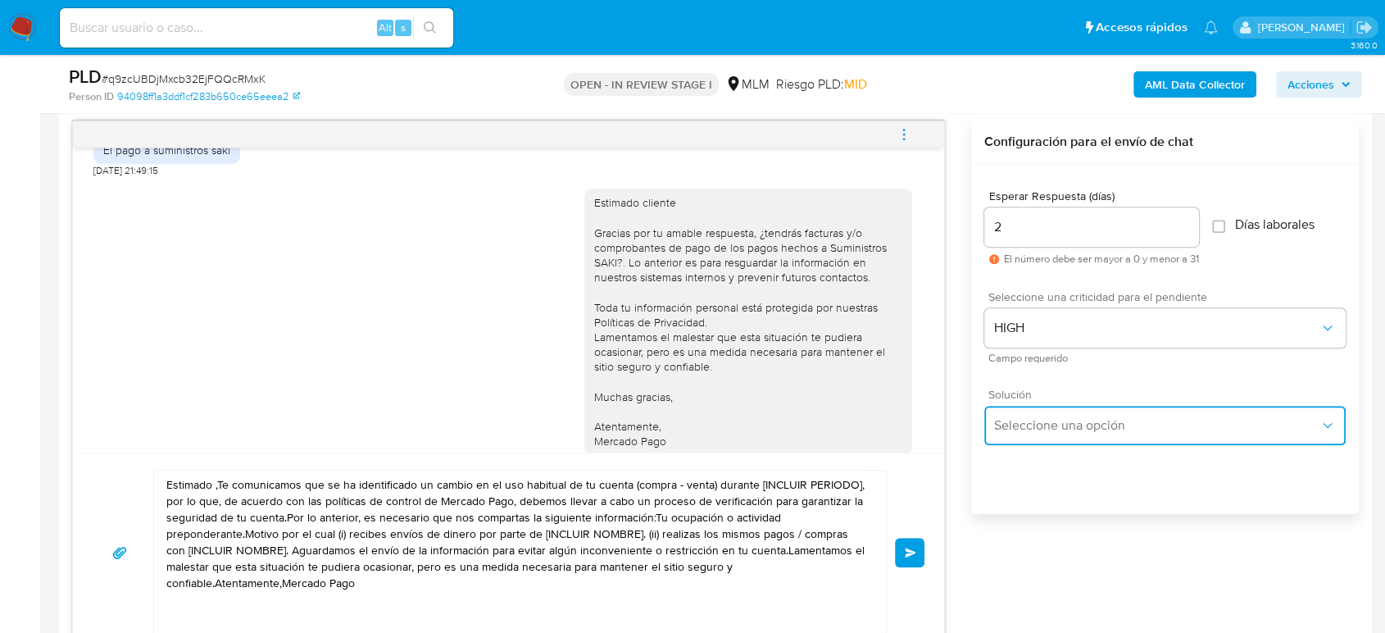
scroll to position [0, 0]
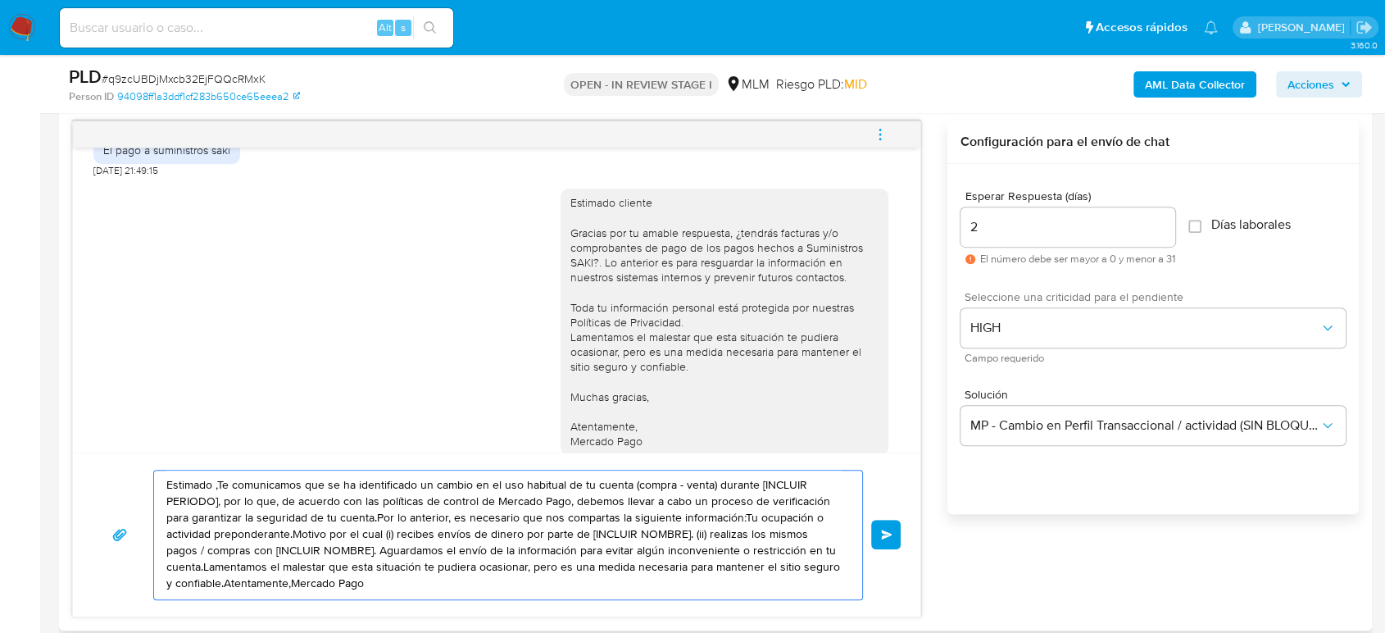
drag, startPoint x: 365, startPoint y: 576, endPoint x: 107, endPoint y: 481, distance: 275.1
click at [107, 481] on div "Estimado ,Te comunicamos que se ha identificado un cambio en el uso habitual de…" at bounding box center [497, 535] width 808 height 130
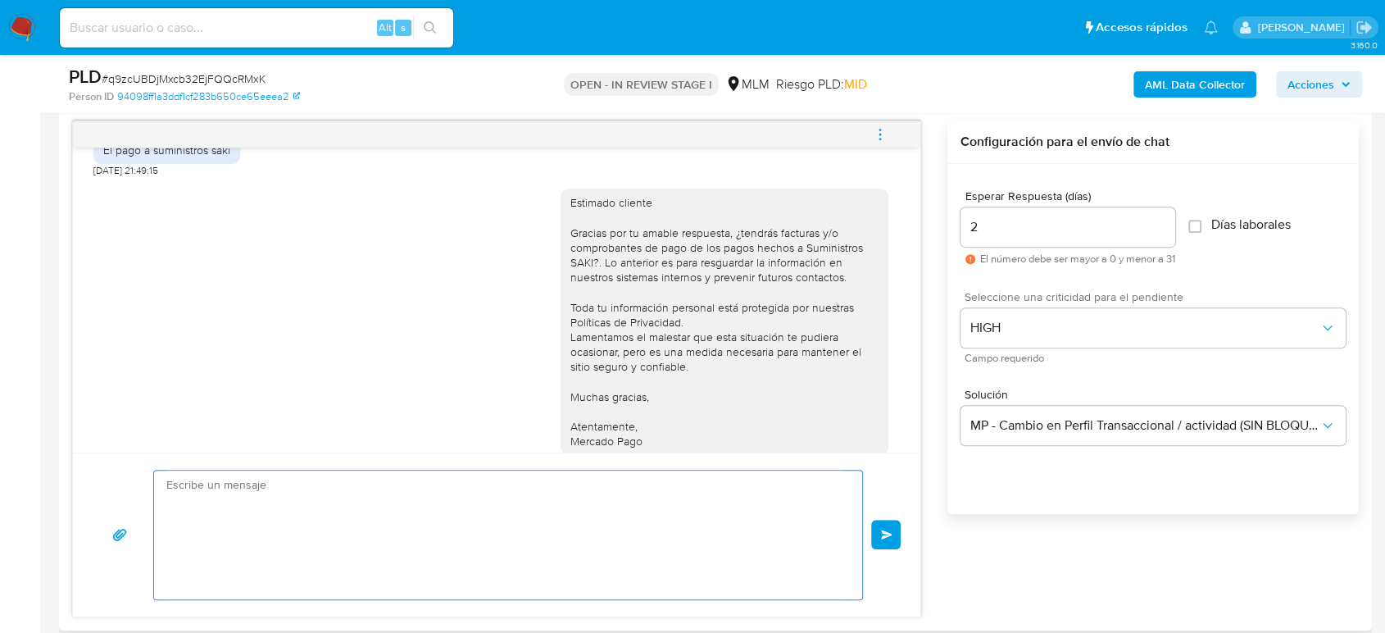
paste textarea "Estimado cliente Gracias por tu amable y oportuna respuesta, ¿pudieras adjuntar…"
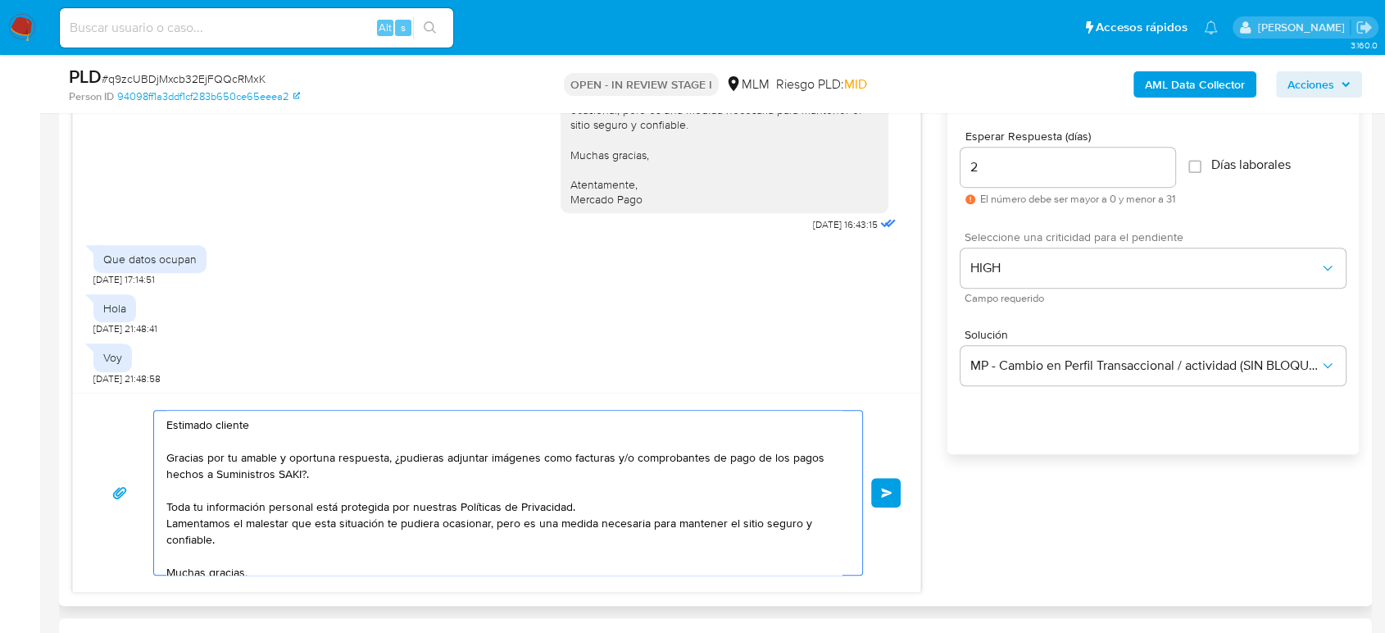
scroll to position [937, 0]
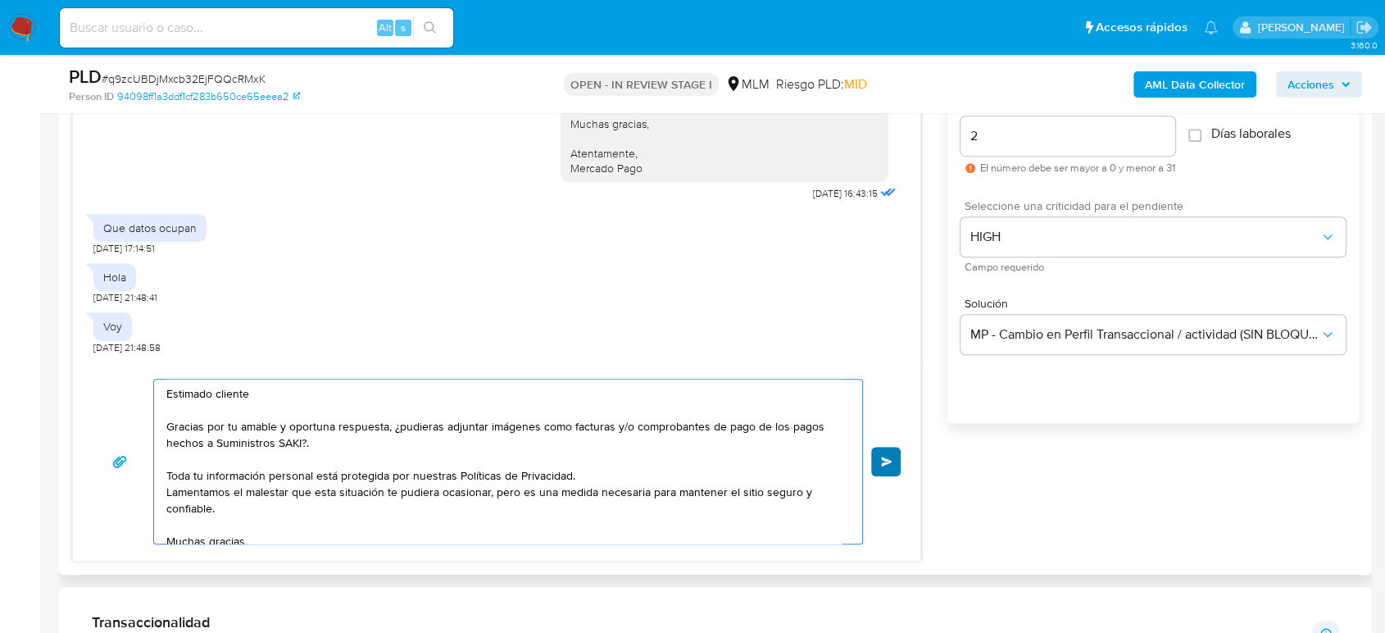
type textarea "Estimado cliente Gracias por tu amable y oportuna respuesta, ¿pudieras adjuntar…"
click at [878, 460] on button "Enviar" at bounding box center [885, 461] width 29 height 29
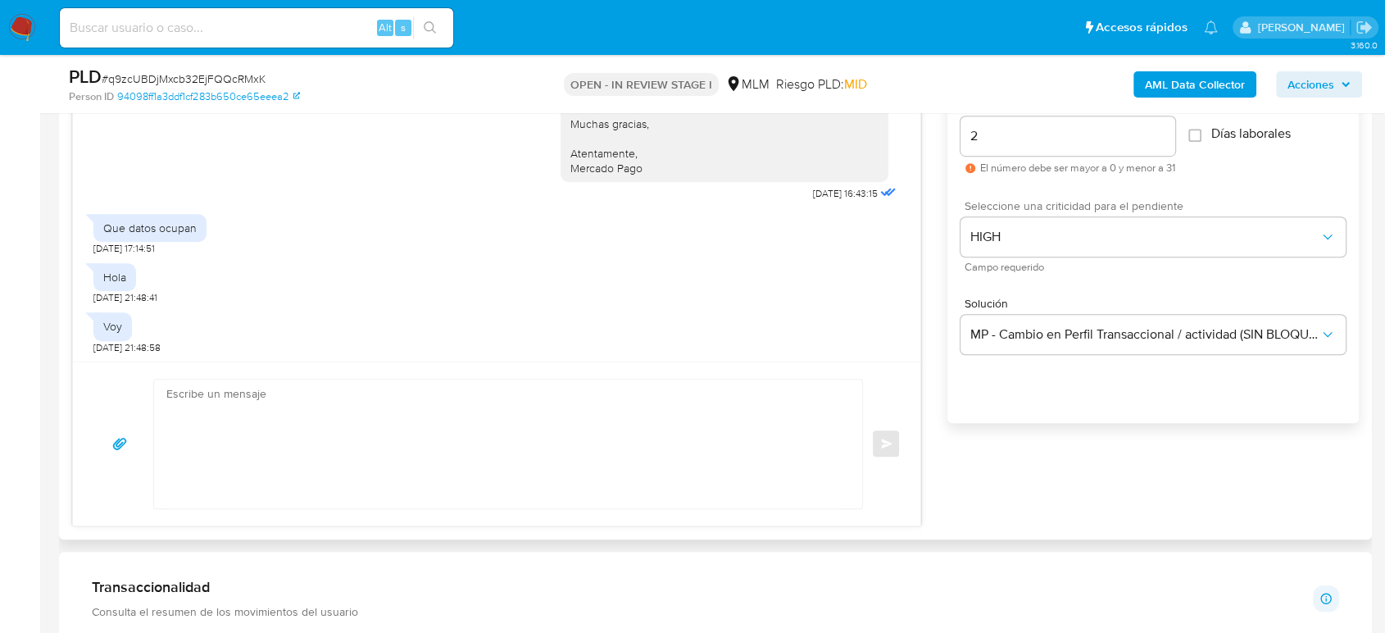
scroll to position [1148, 0]
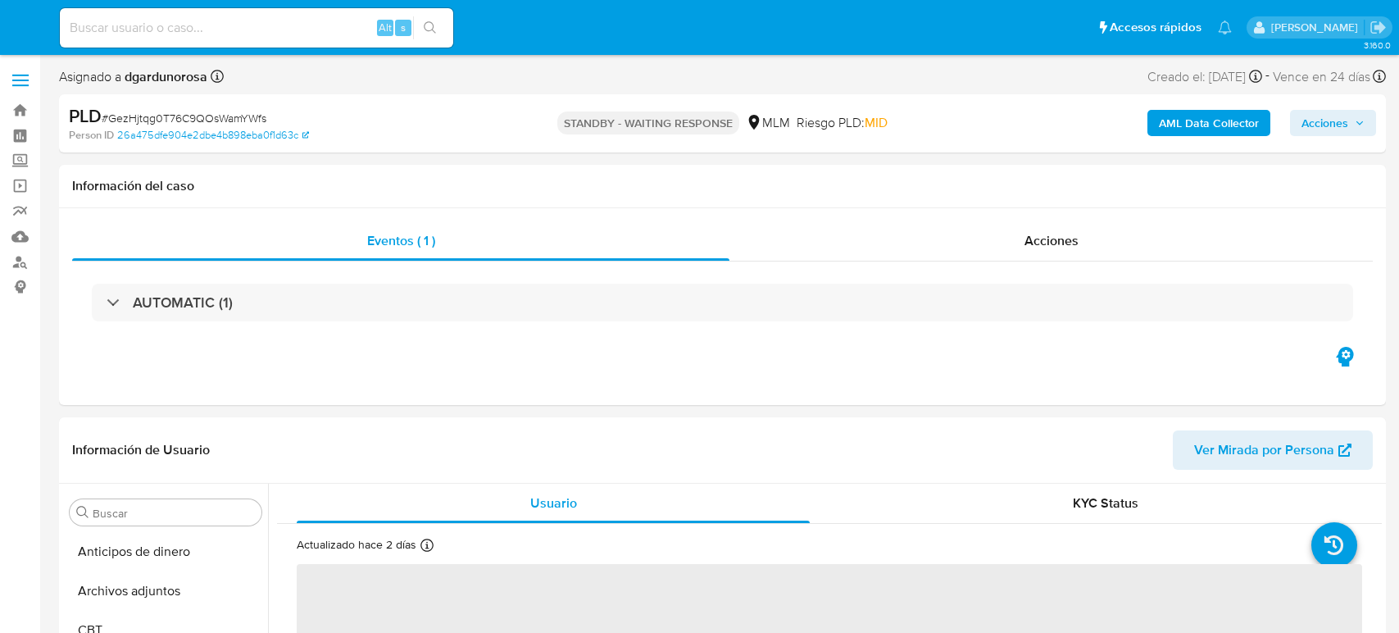
select select "10"
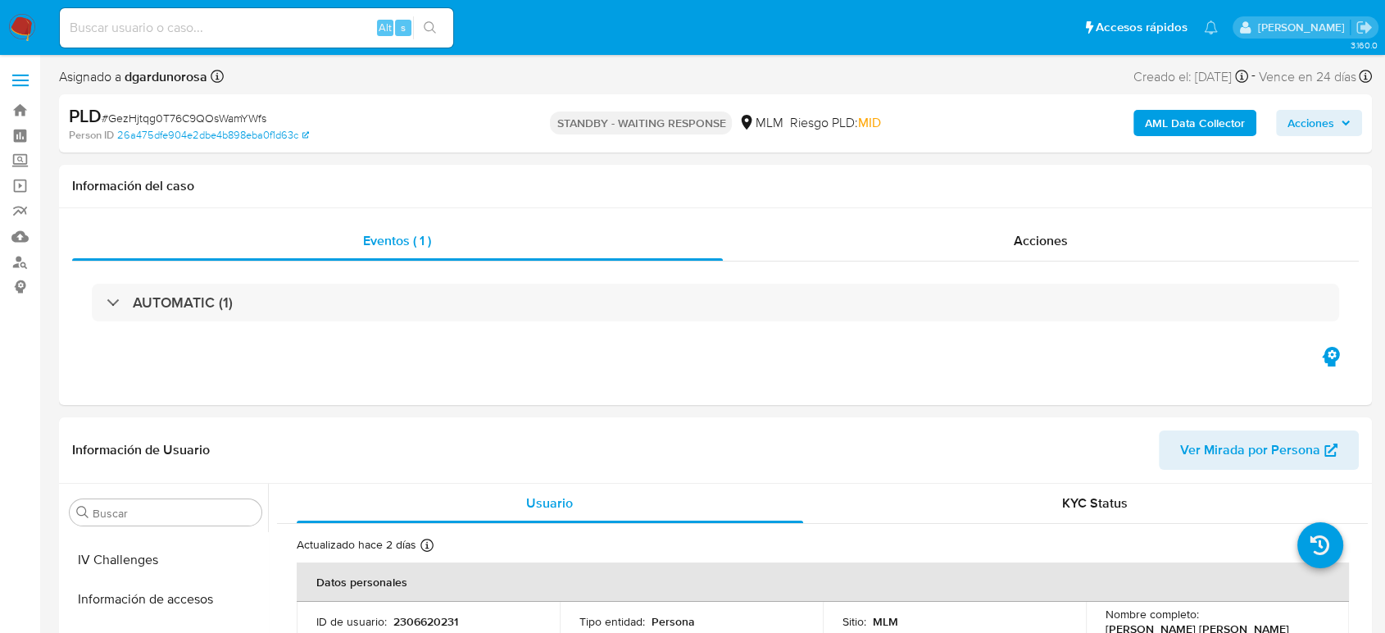
scroll to position [692, 0]
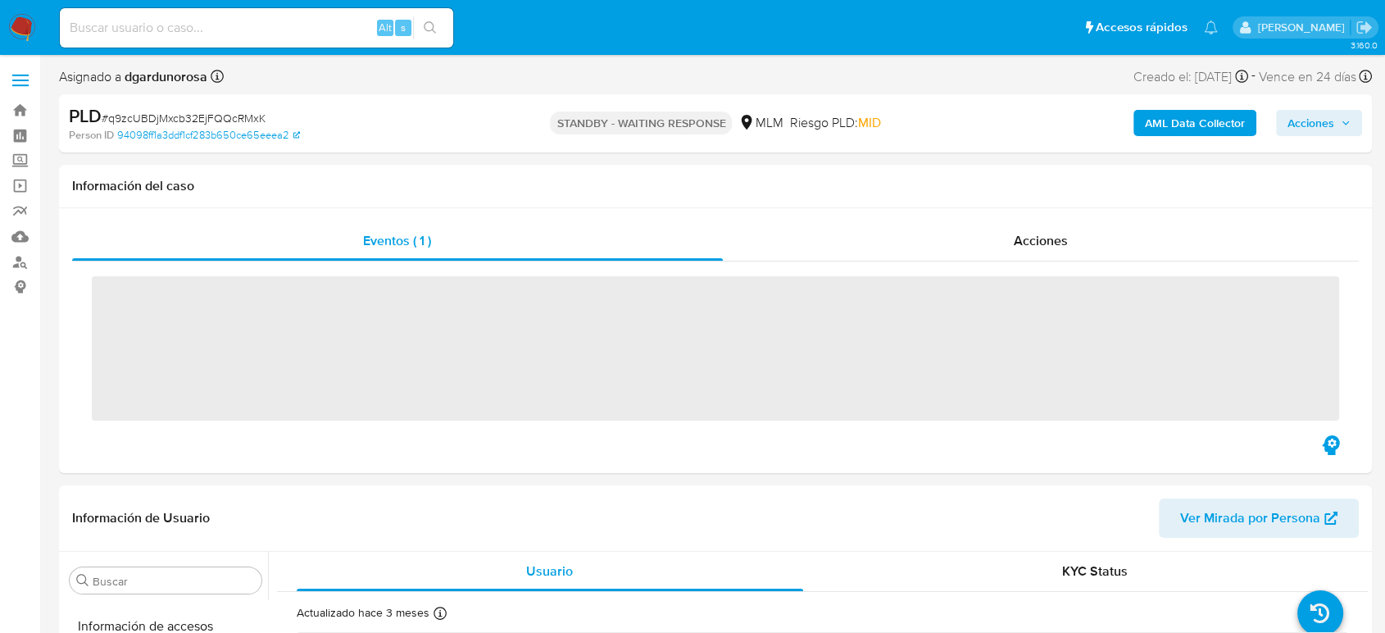
scroll to position [692, 0]
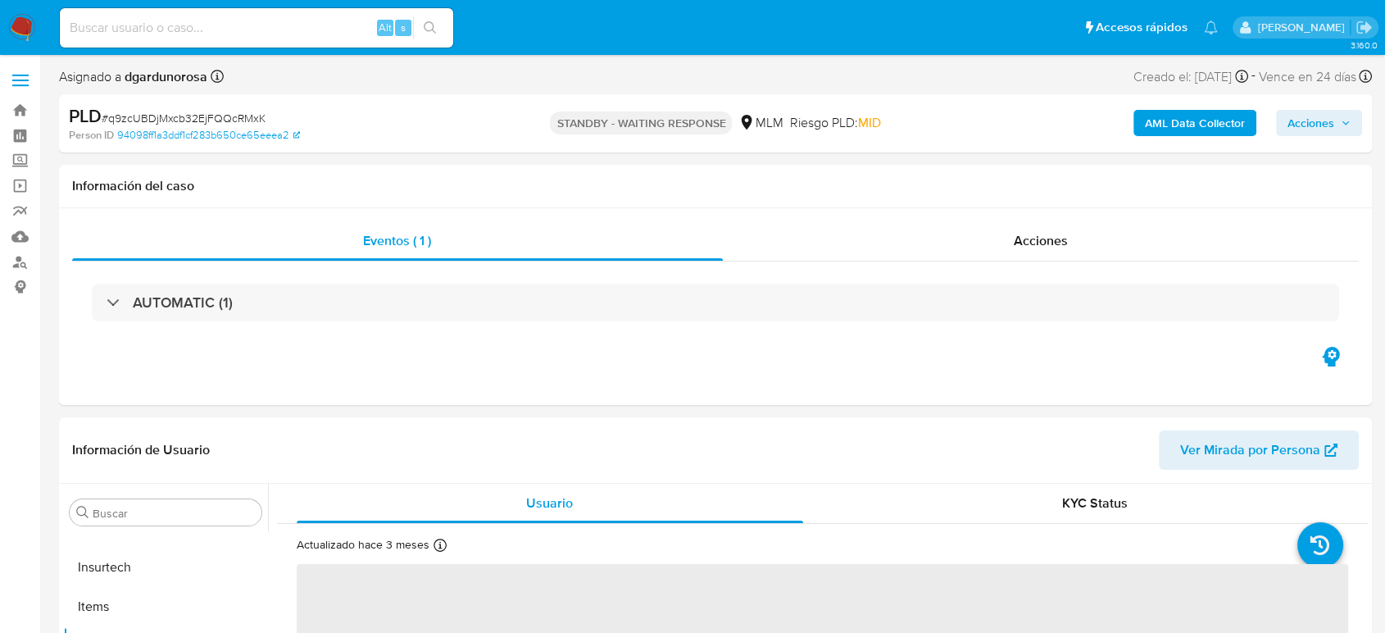
select select "10"
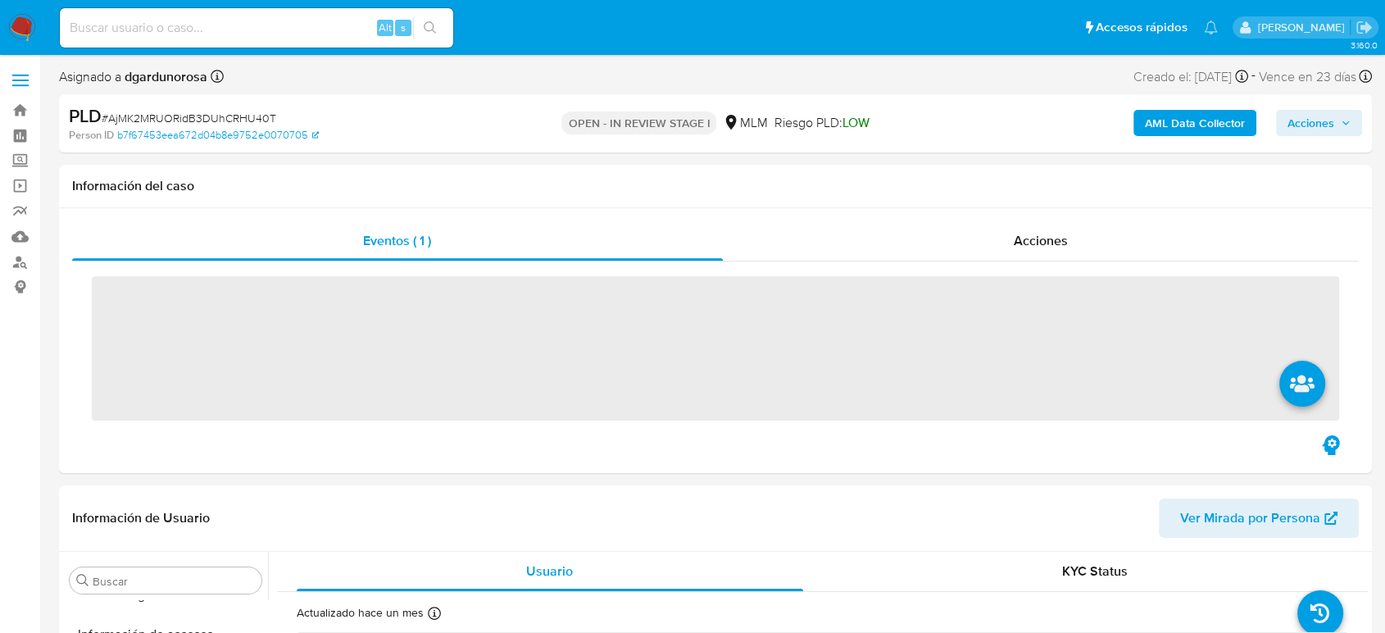
scroll to position [692, 0]
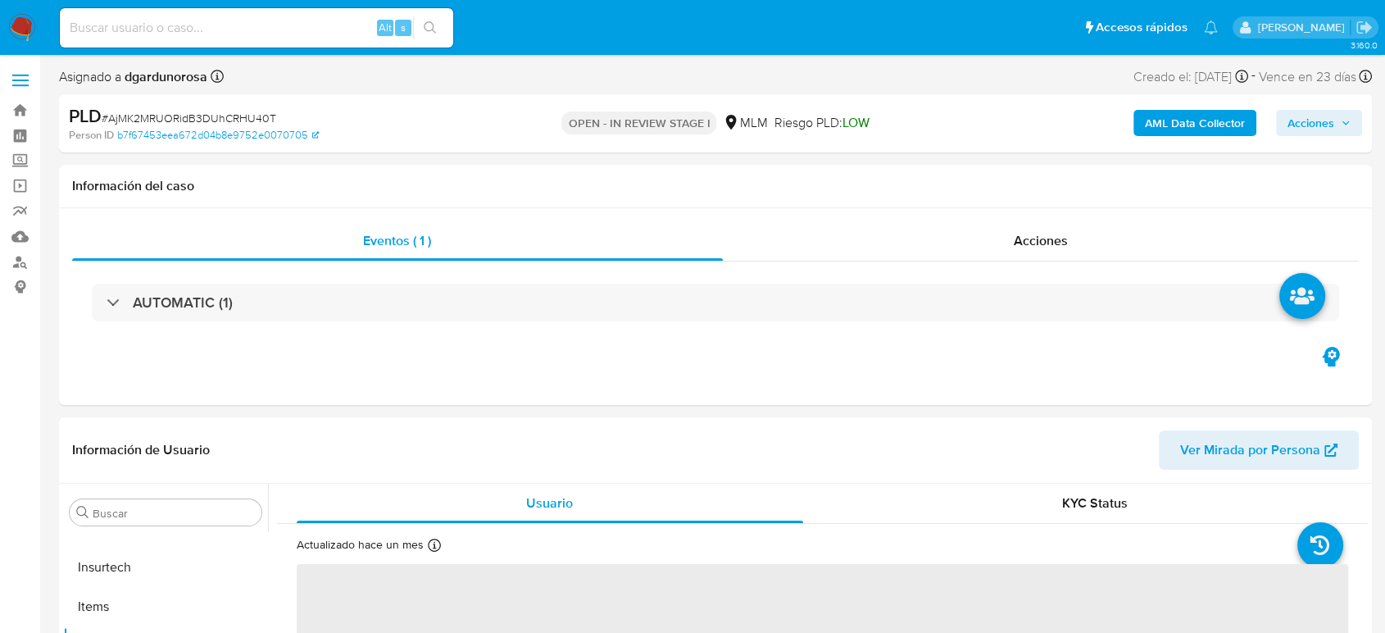
select select "10"
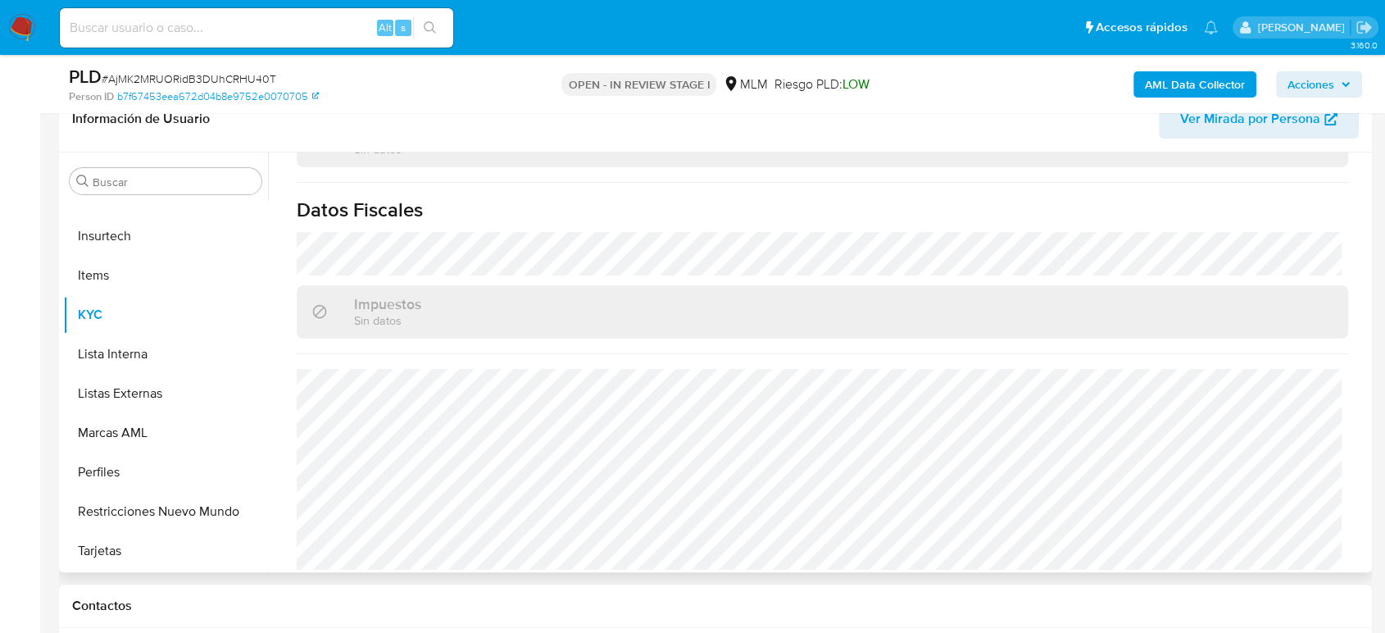
scroll to position [1029, 0]
click at [107, 387] on button "Listas Externas" at bounding box center [159, 393] width 192 height 39
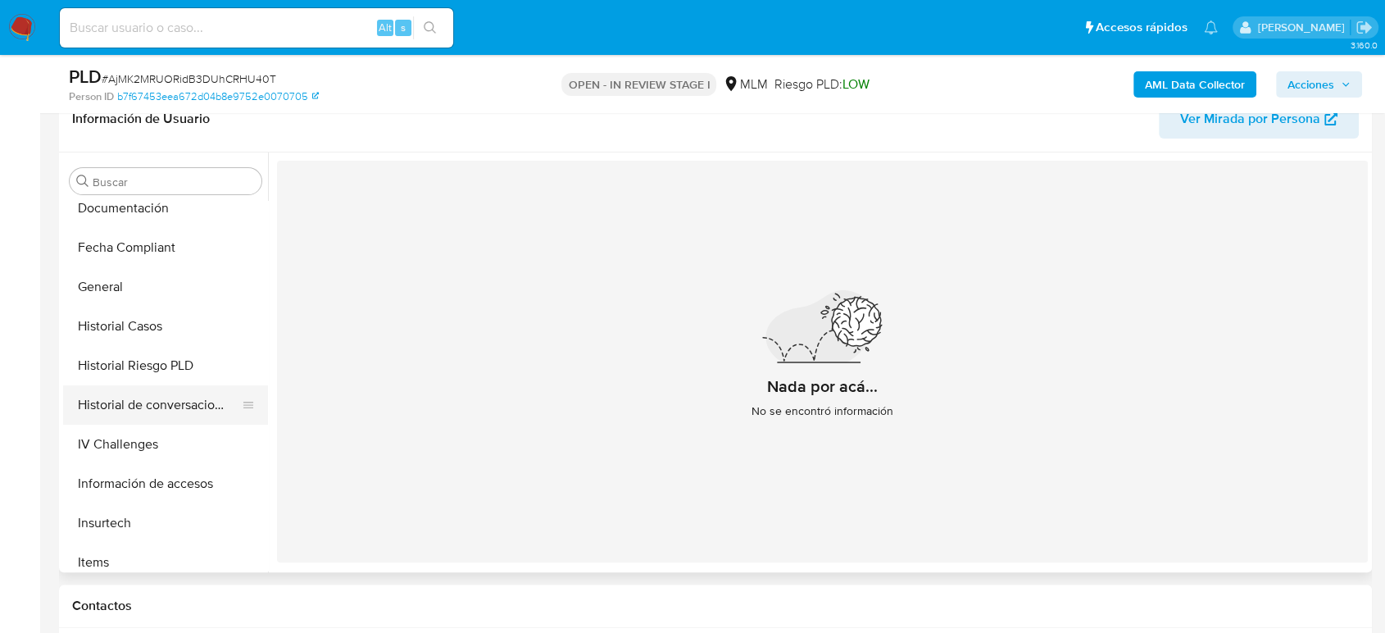
scroll to position [237, 0]
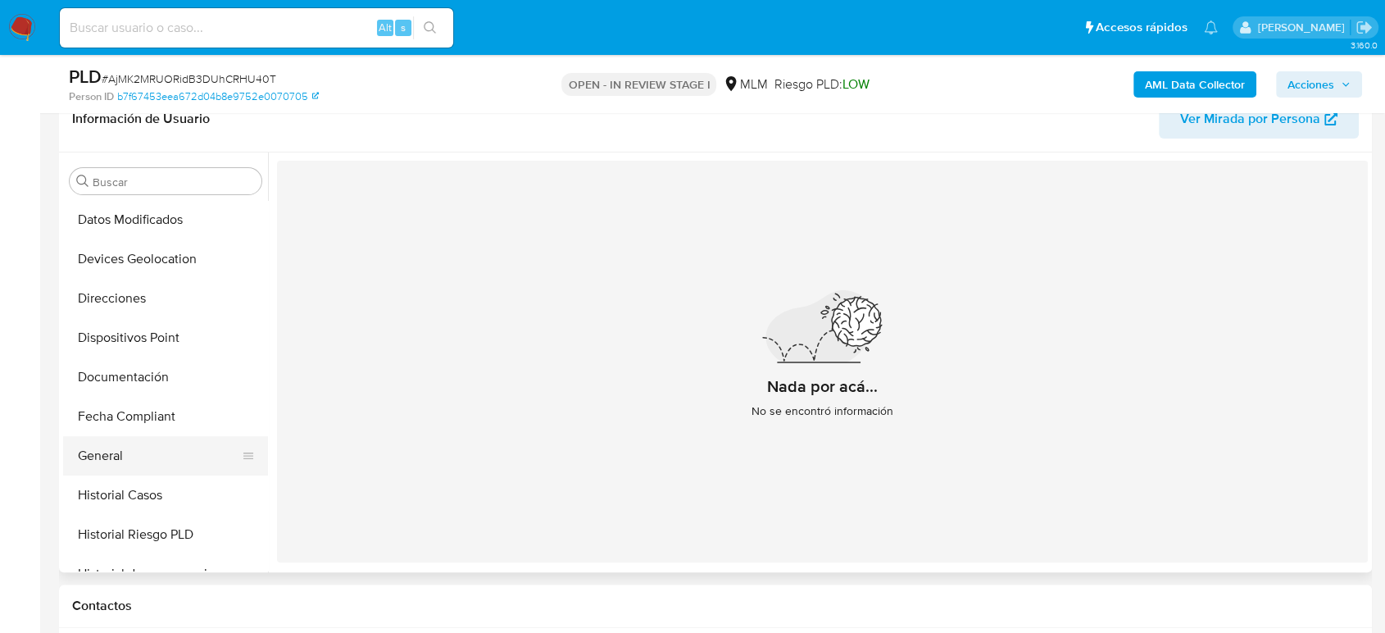
drag, startPoint x: 125, startPoint y: 454, endPoint x: 143, endPoint y: 453, distance: 18.9
click at [125, 454] on button "General" at bounding box center [159, 455] width 192 height 39
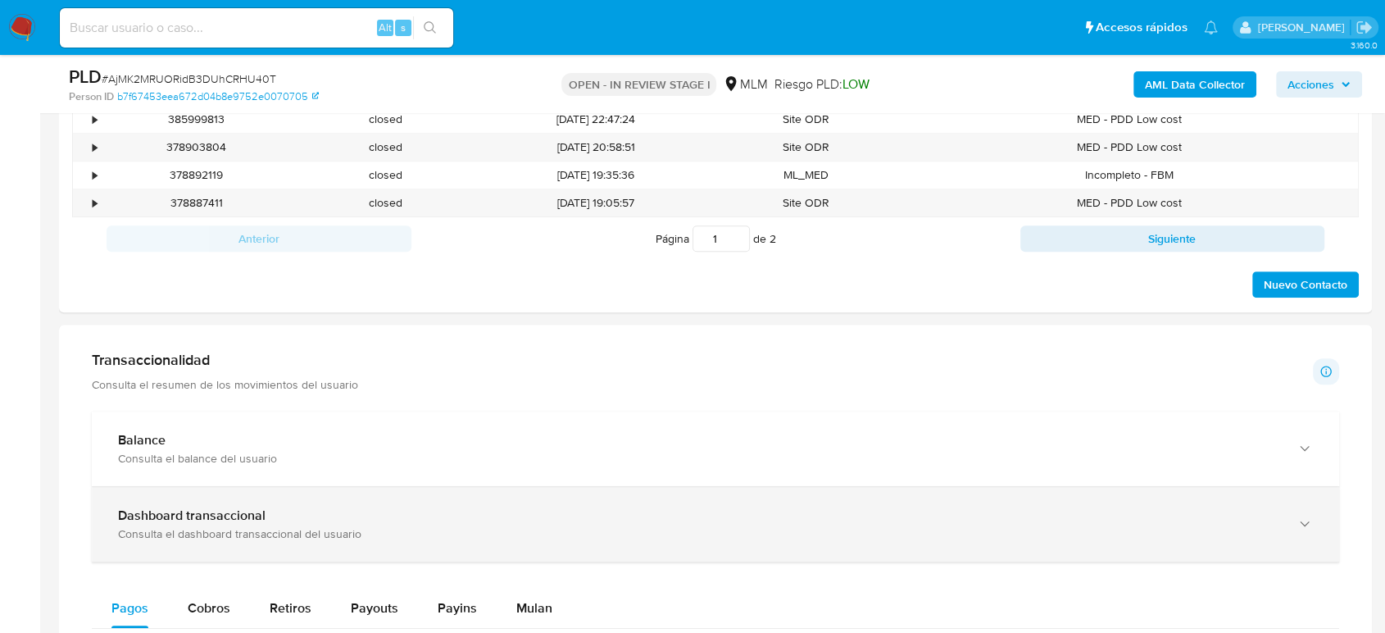
scroll to position [1001, 0]
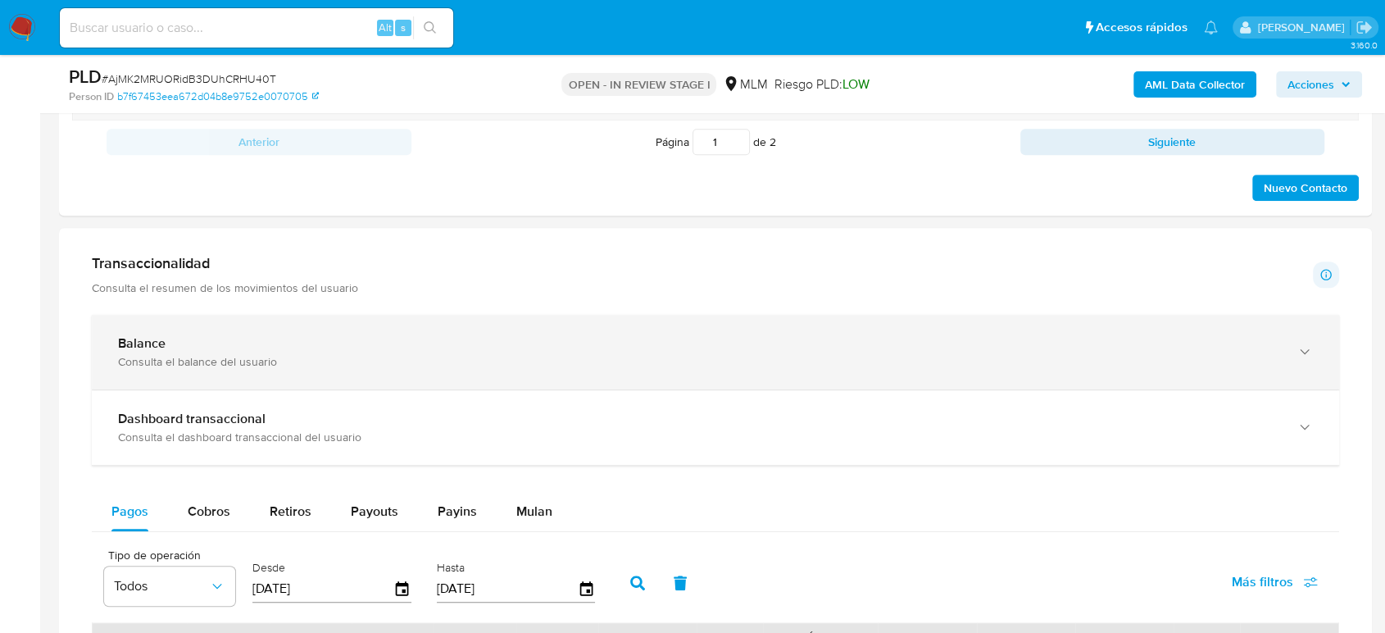
click at [399, 370] on div "Balance Consulta el balance del usuario" at bounding box center [715, 352] width 1247 height 75
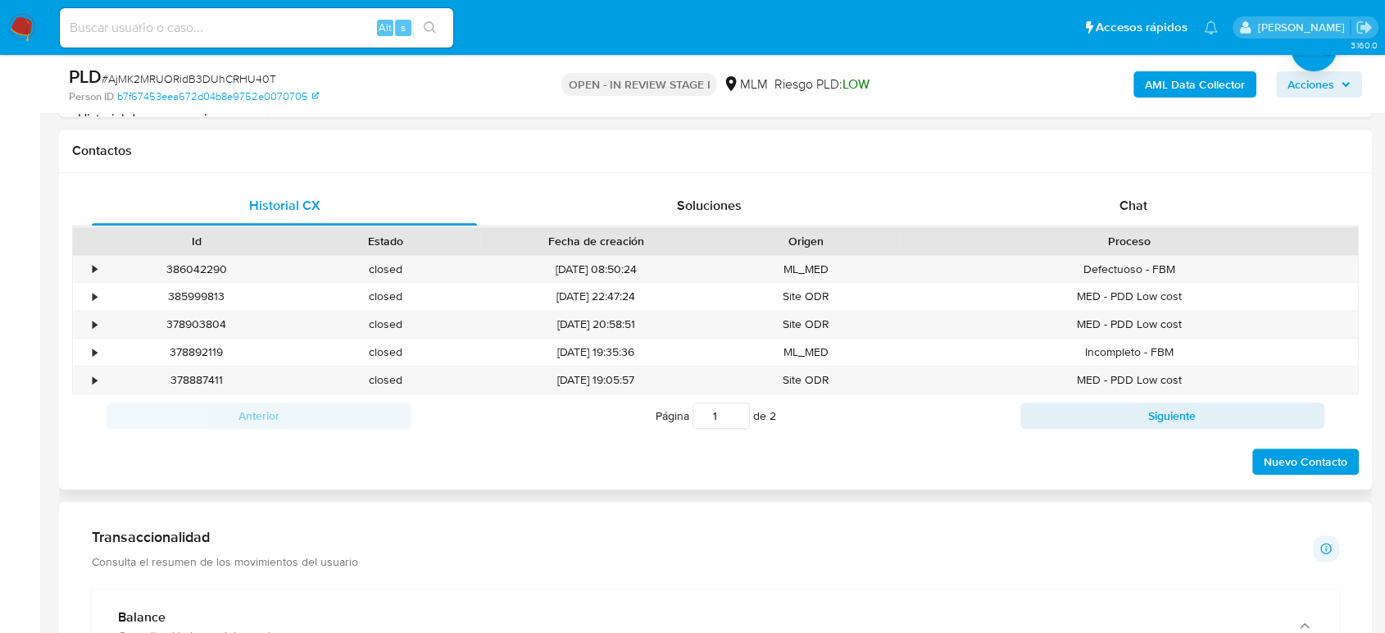
scroll to position [364, 0]
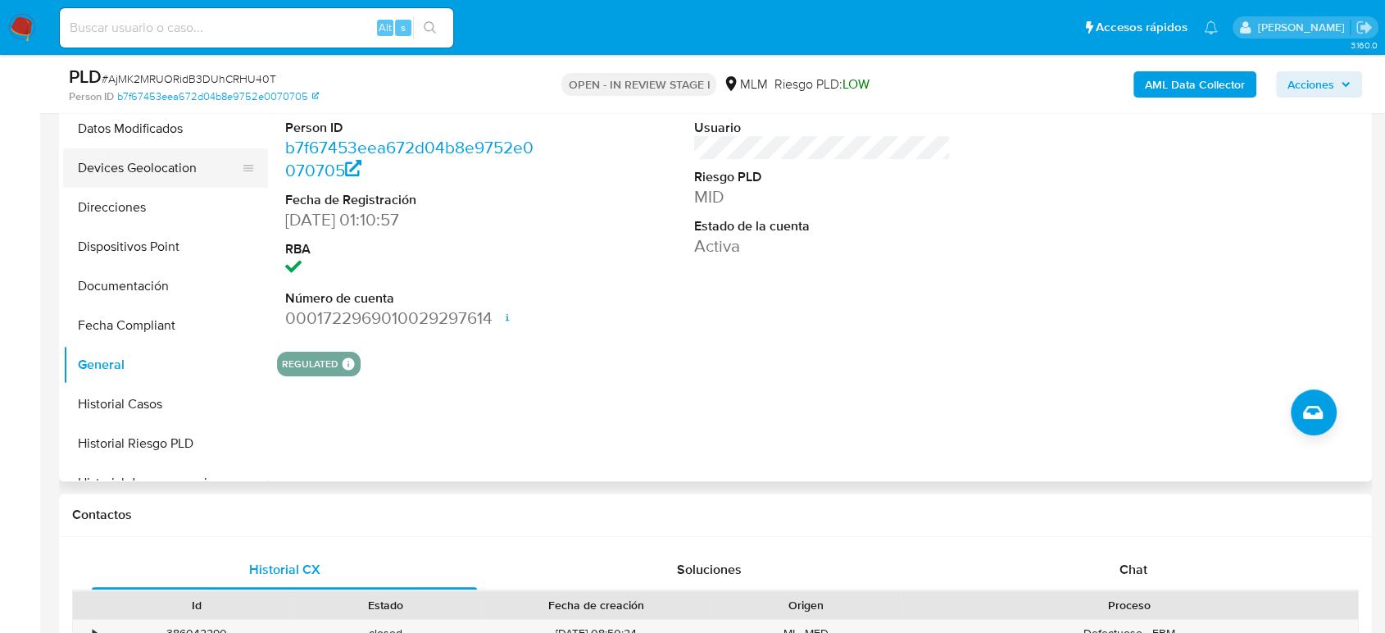
click at [177, 170] on button "Devices Geolocation" at bounding box center [159, 167] width 192 height 39
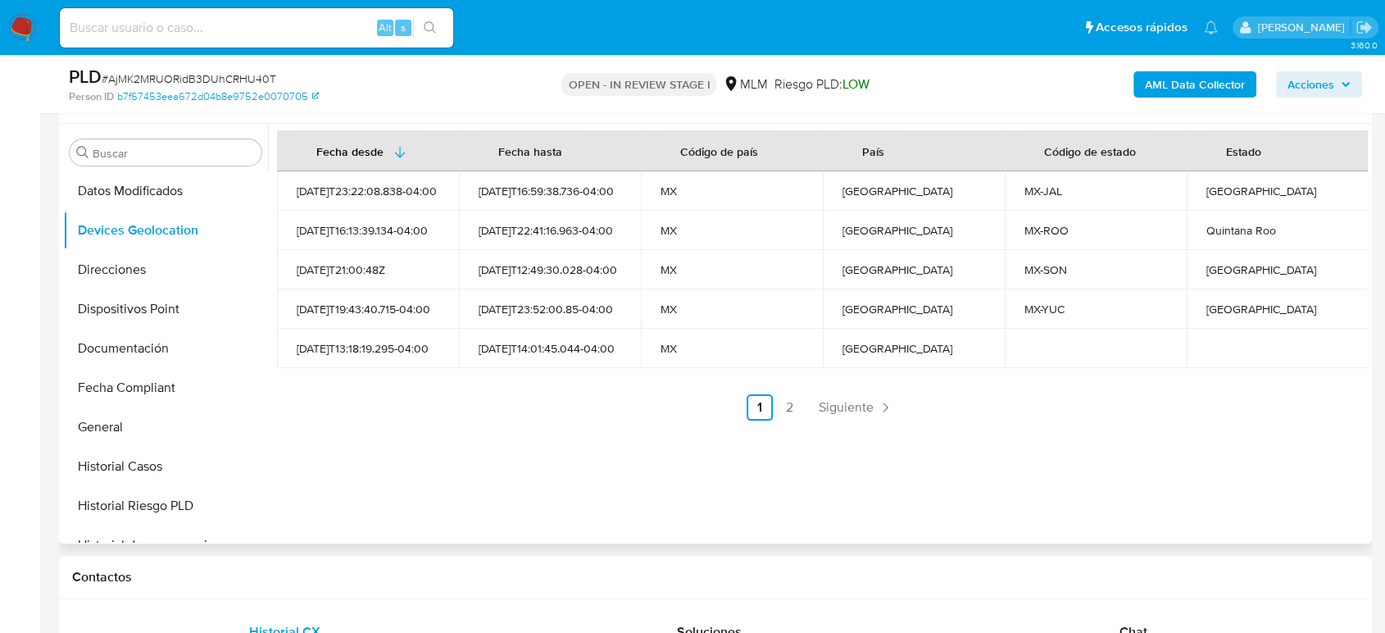
scroll to position [273, 0]
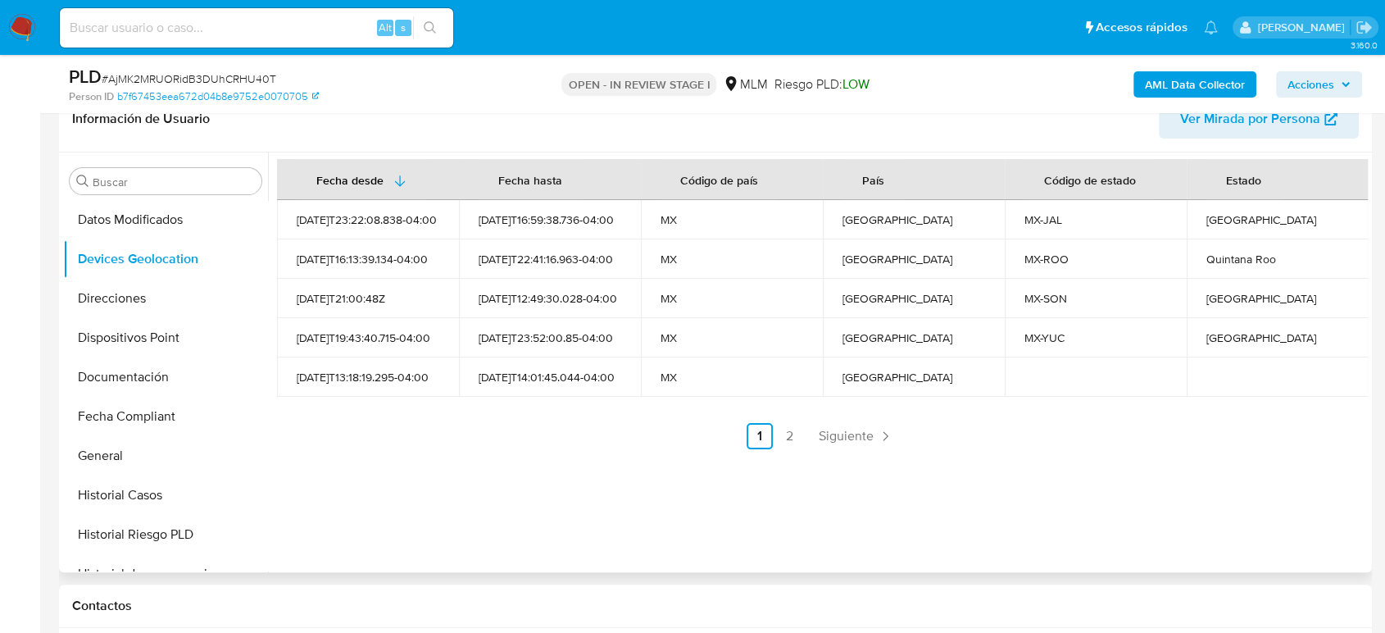
click at [812, 431] on link "Siguiente" at bounding box center [856, 436] width 88 height 26
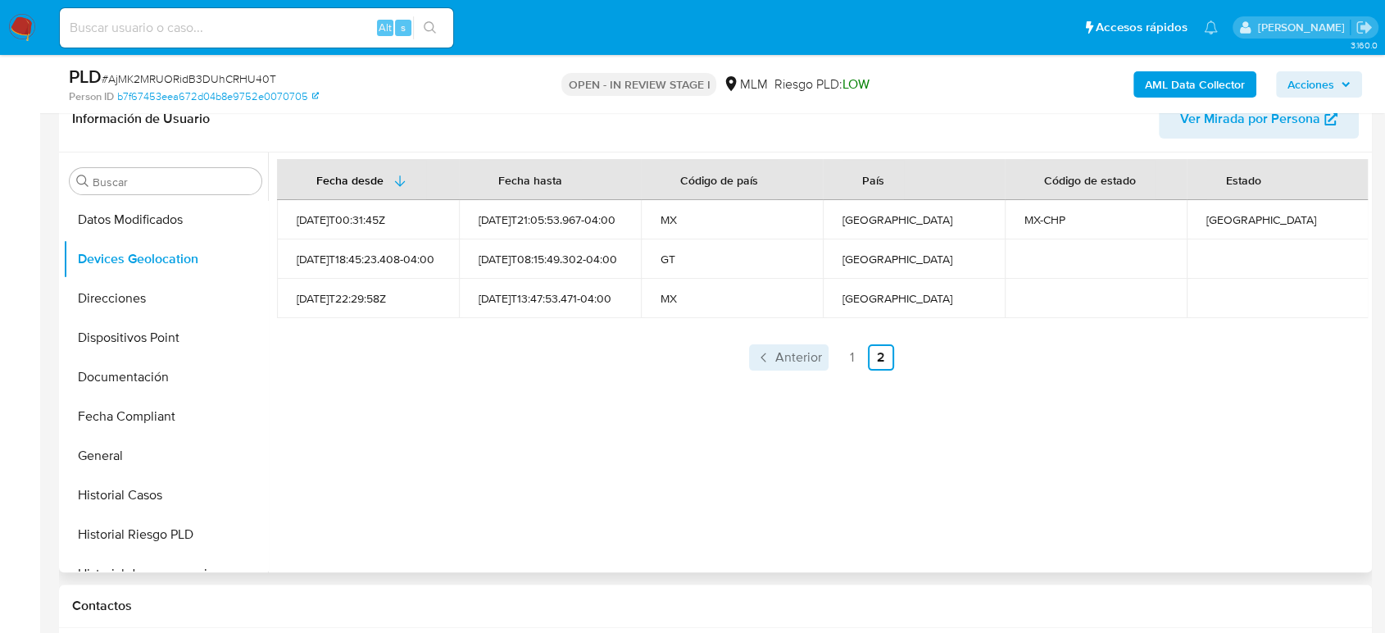
click at [783, 364] on span "Anterior" at bounding box center [798, 357] width 47 height 13
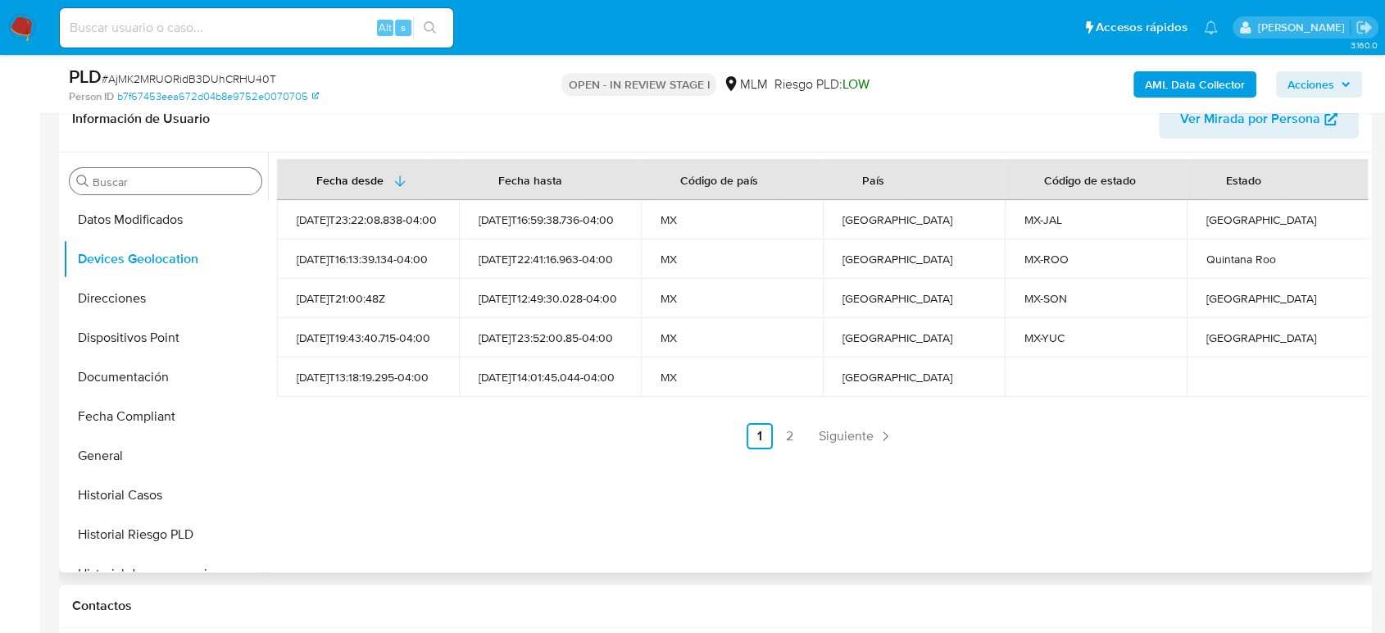
click at [157, 187] on input "Buscar" at bounding box center [174, 182] width 162 height 15
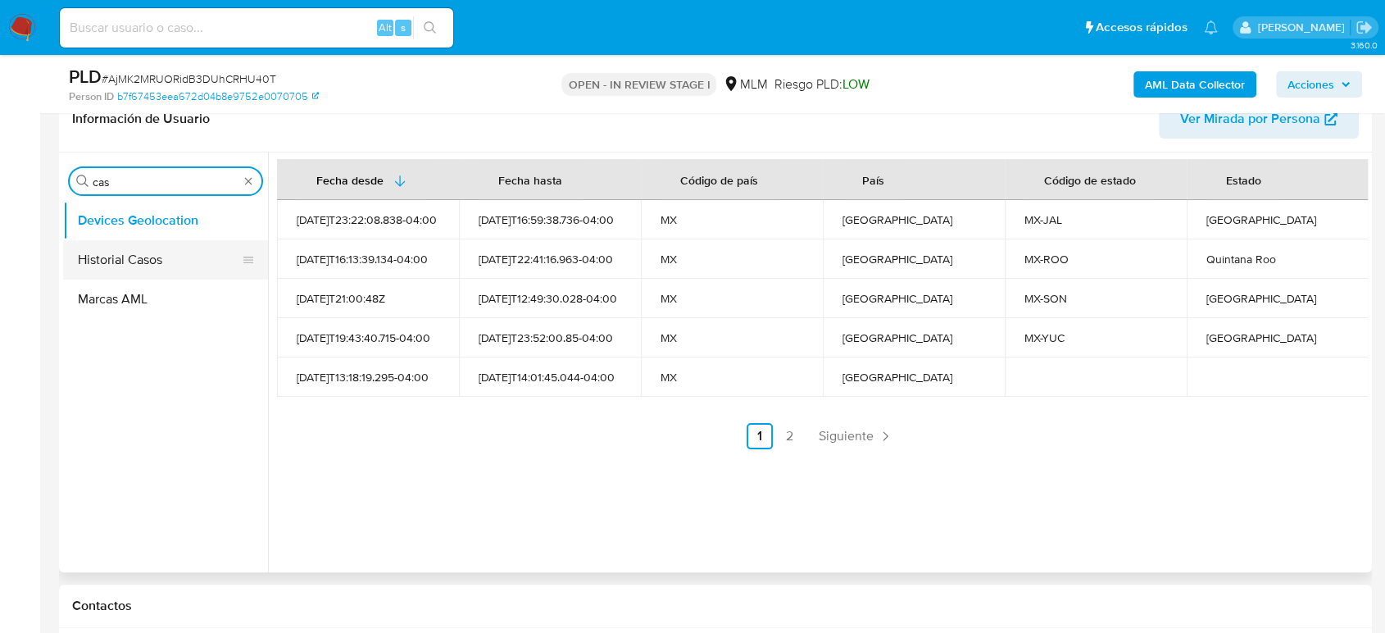
type input "cas"
click at [135, 253] on button "Historial Casos" at bounding box center [159, 259] width 192 height 39
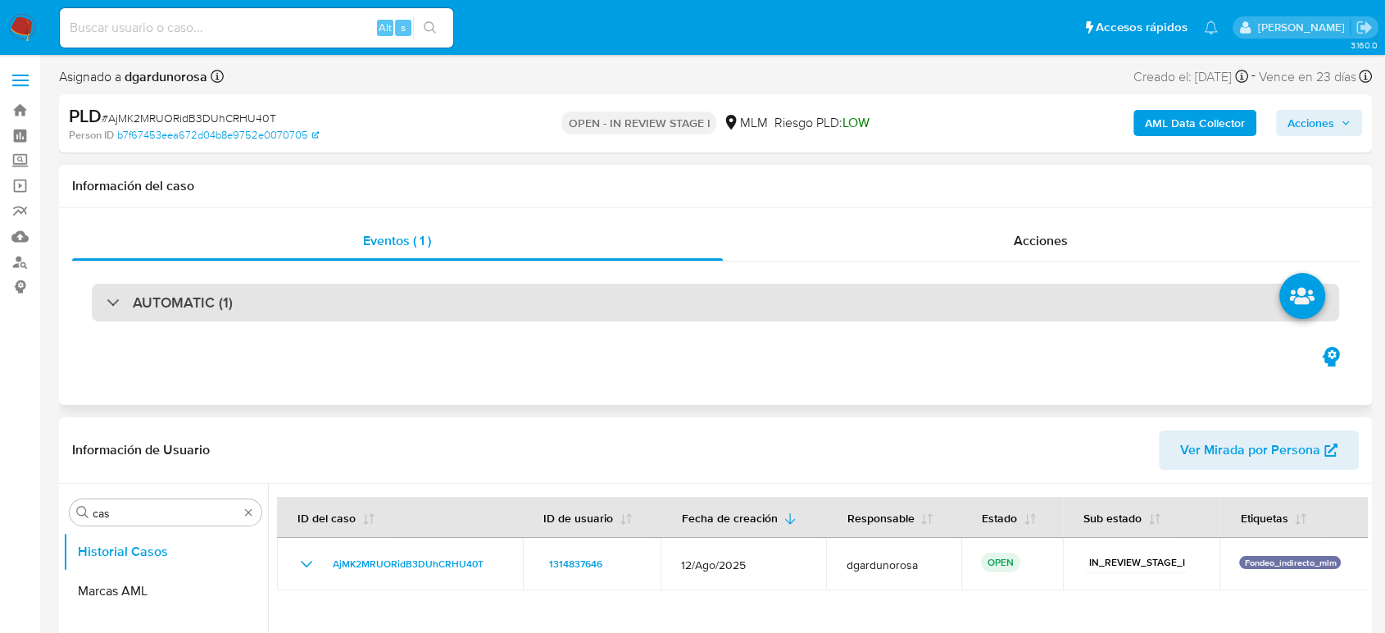
click at [575, 314] on div "AUTOMATIC (1)" at bounding box center [715, 303] width 1247 height 38
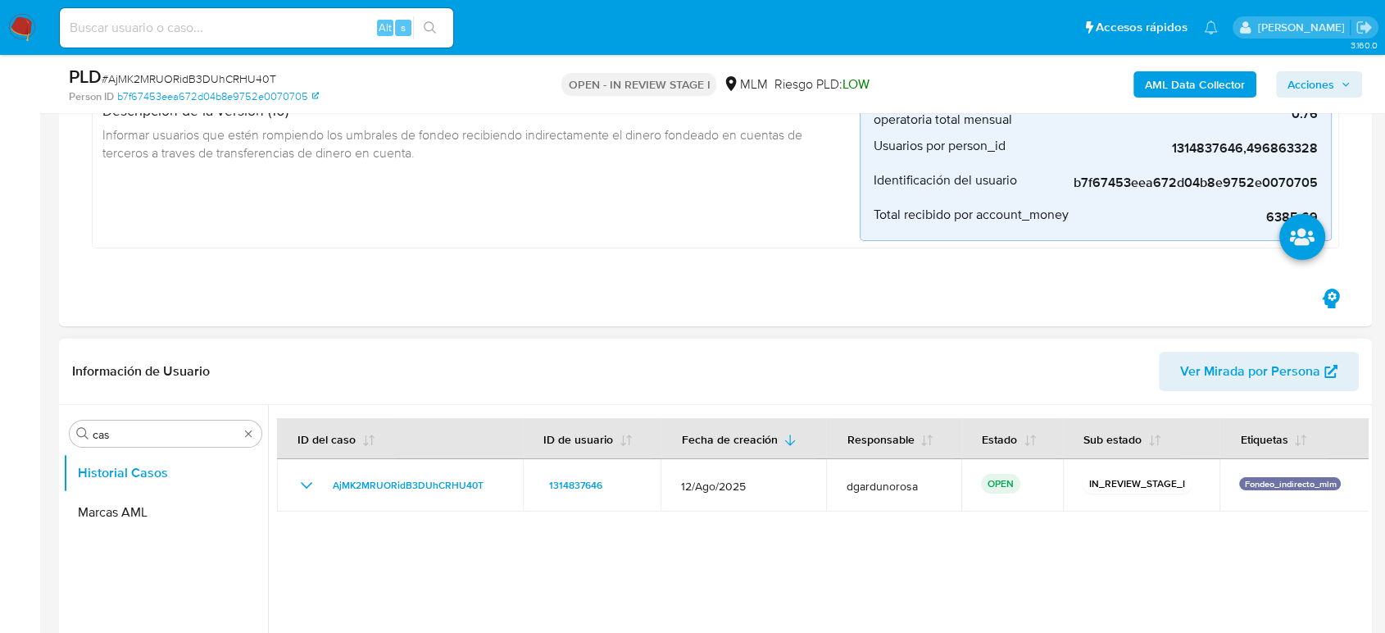
scroll to position [364, 0]
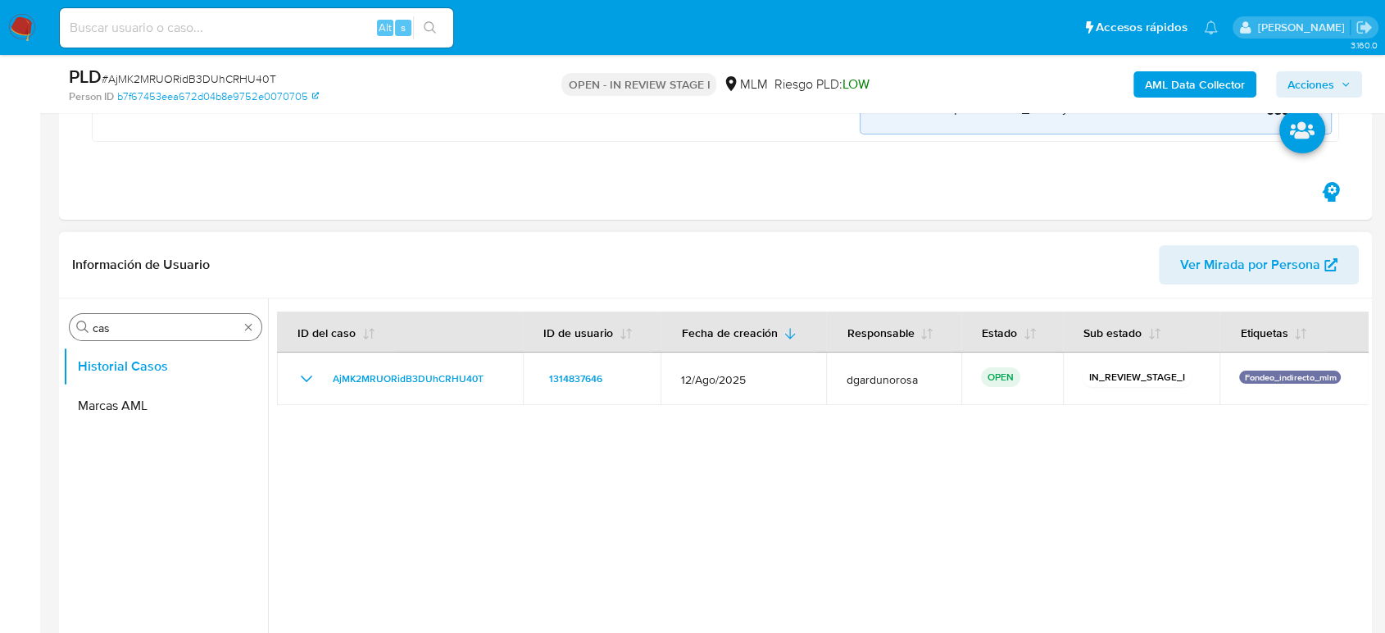
drag, startPoint x: 243, startPoint y: 333, endPoint x: 248, endPoint y: 324, distance: 10.3
click at [243, 333] on div "Buscar cas" at bounding box center [166, 327] width 192 height 26
type input "CONV"
click at [172, 402] on button "Historial de conversaciones" at bounding box center [159, 405] width 192 height 39
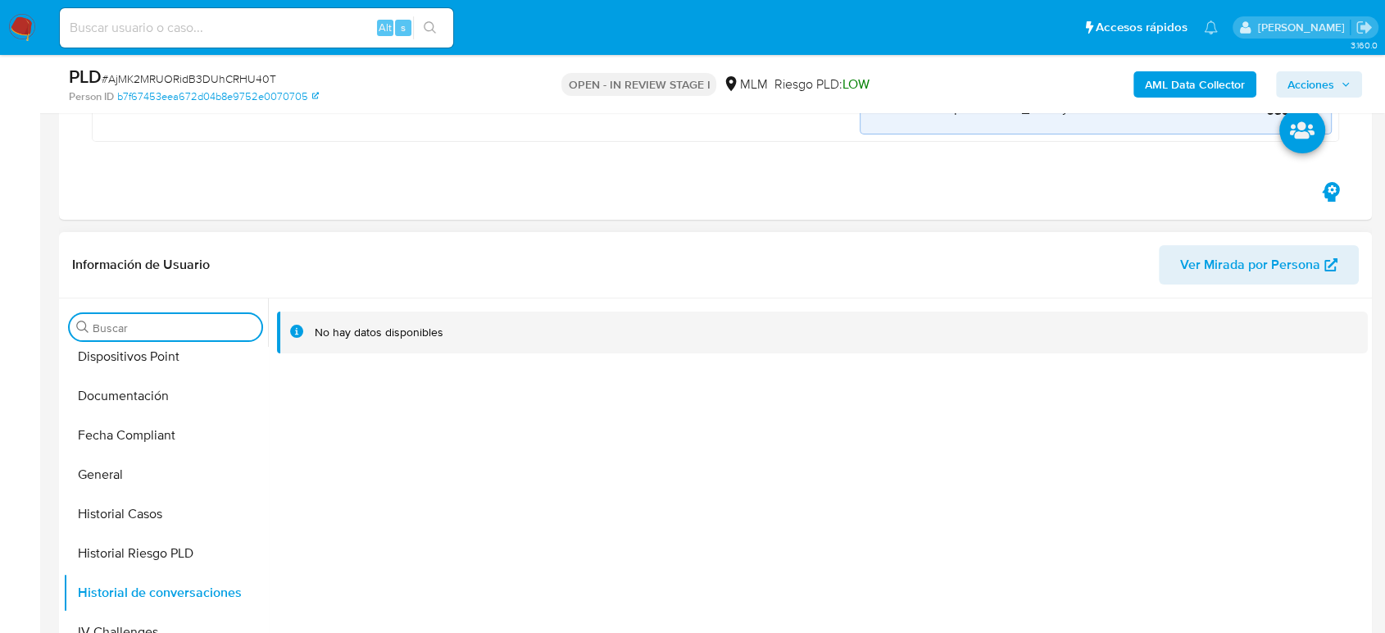
scroll to position [546, 0]
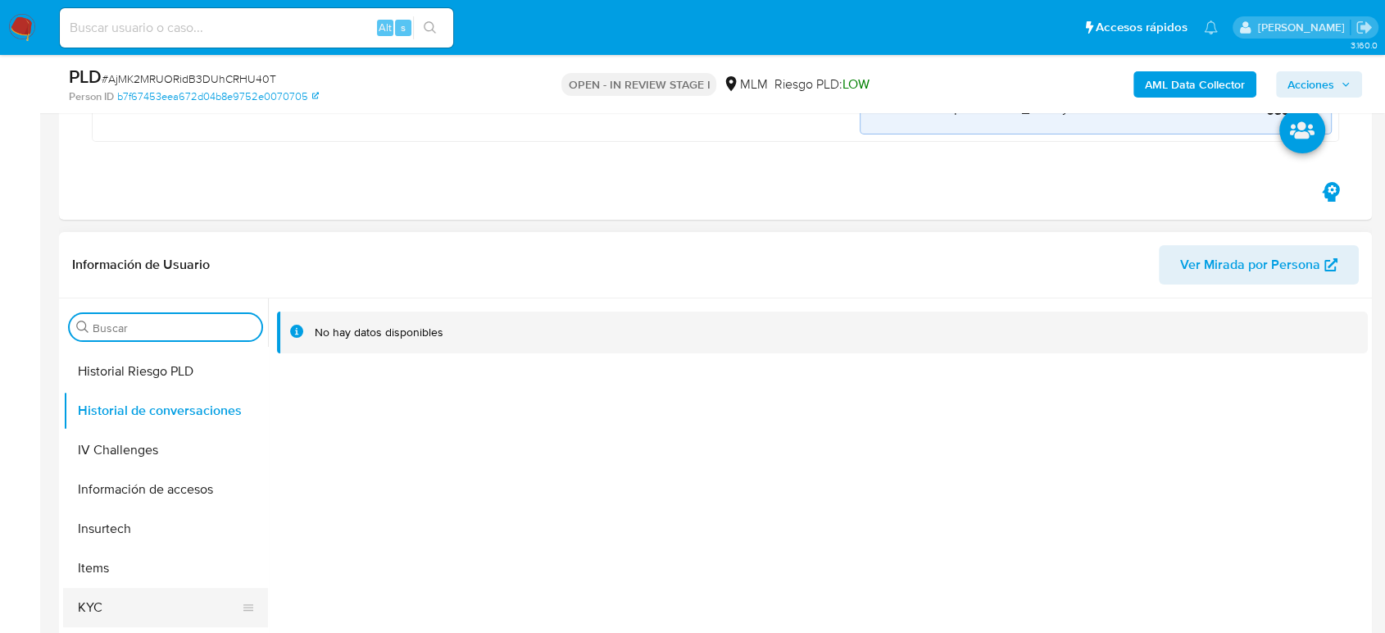
click at [118, 607] on button "KYC" at bounding box center [159, 607] width 192 height 39
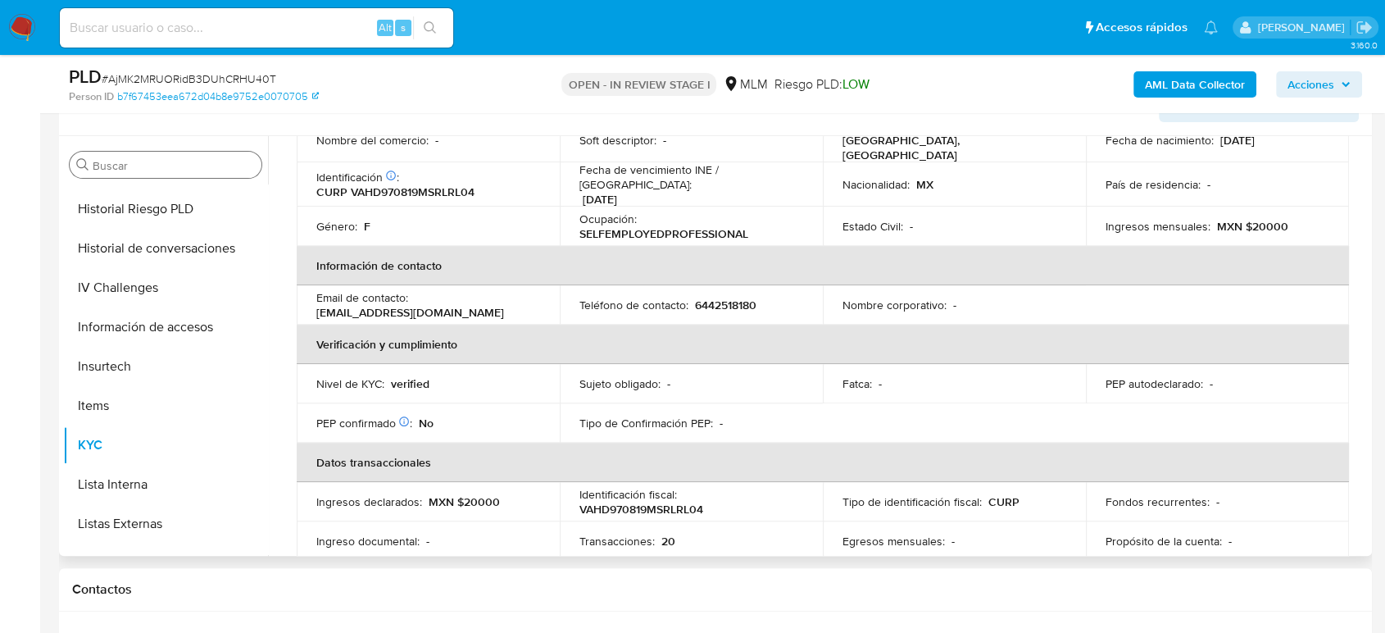
scroll to position [210, 0]
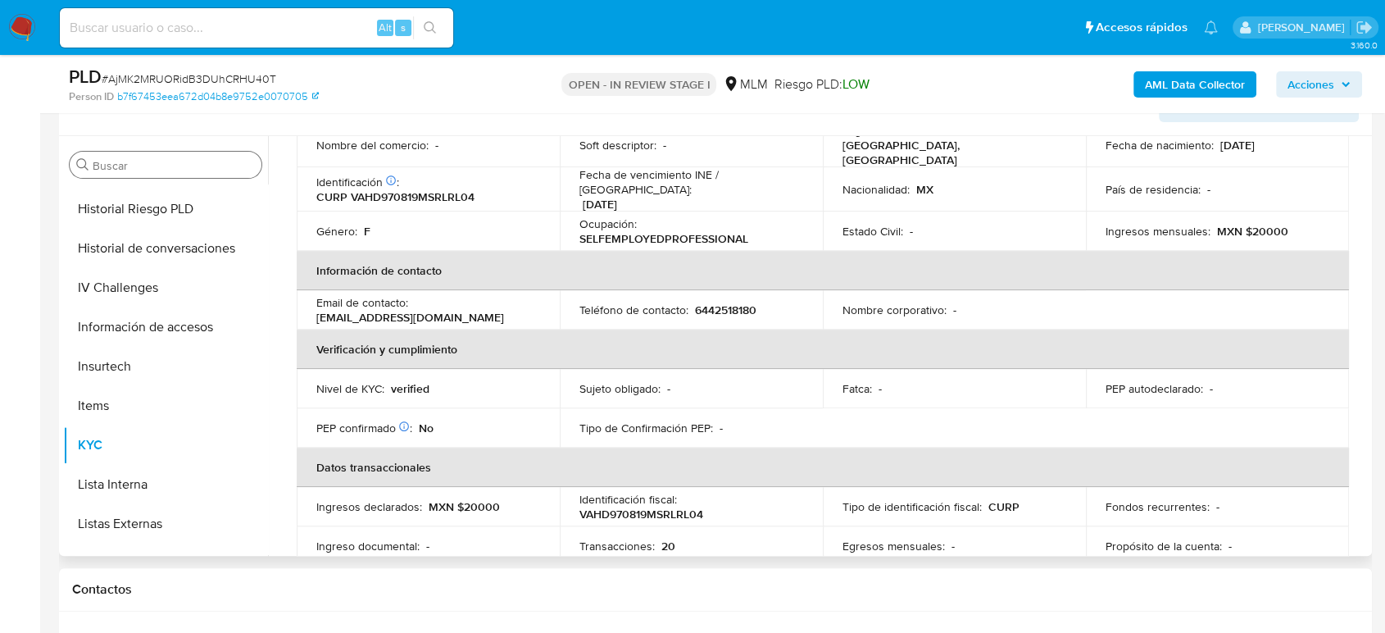
click at [724, 302] on p "6442518180" at bounding box center [725, 309] width 61 height 15
copy p "6442518180"
